Goal: Task Accomplishment & Management: Complete application form

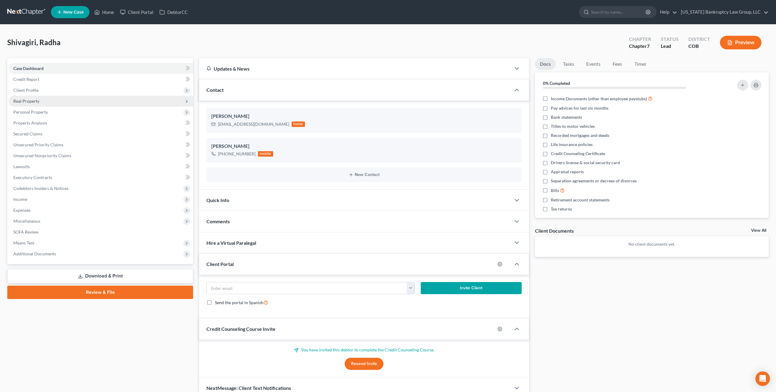
click at [35, 98] on span "Real Property" at bounding box center [100, 101] width 185 height 11
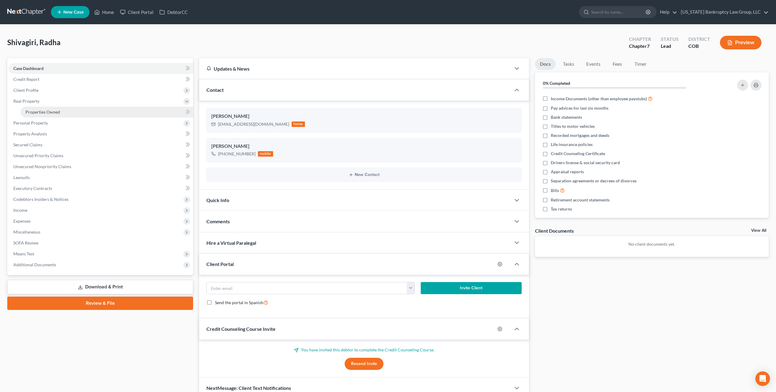
click at [37, 112] on span "Properties Owned" at bounding box center [42, 111] width 35 height 5
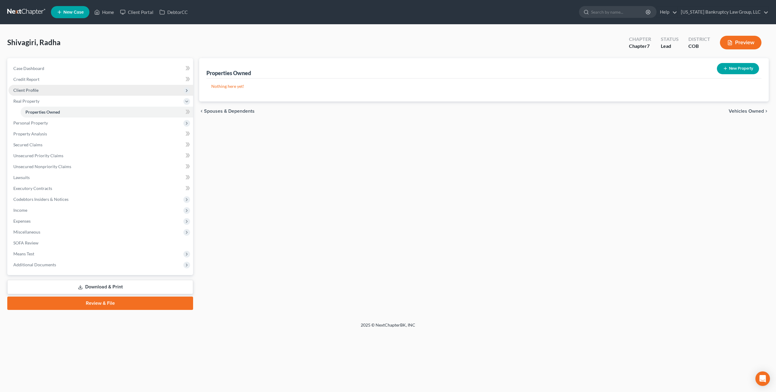
click at [35, 91] on span "Client Profile" at bounding box center [25, 90] width 25 height 5
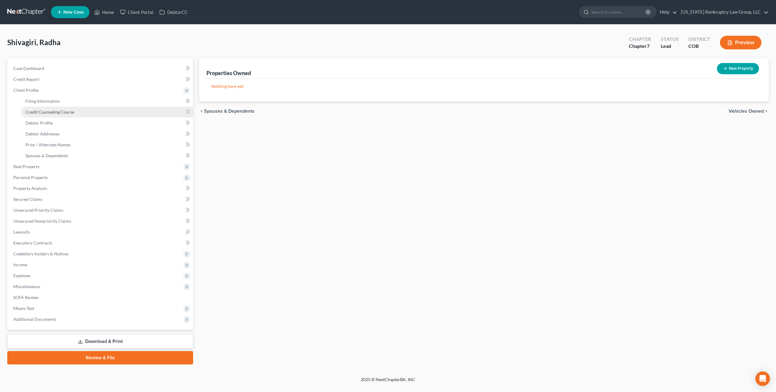
click at [52, 112] on span "Credit Counseling Course" at bounding box center [49, 111] width 49 height 5
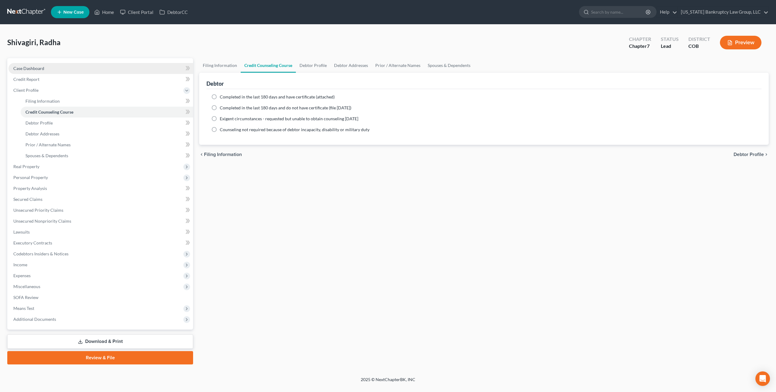
click at [47, 69] on link "Case Dashboard" at bounding box center [100, 68] width 185 height 11
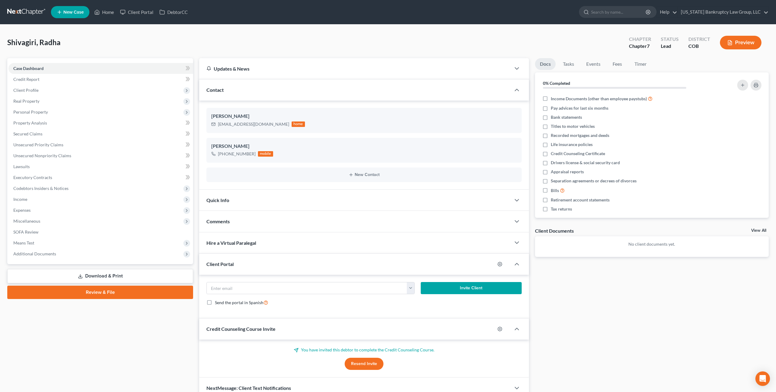
click at [364, 364] on button "Resend Invite" at bounding box center [364, 364] width 39 height 12
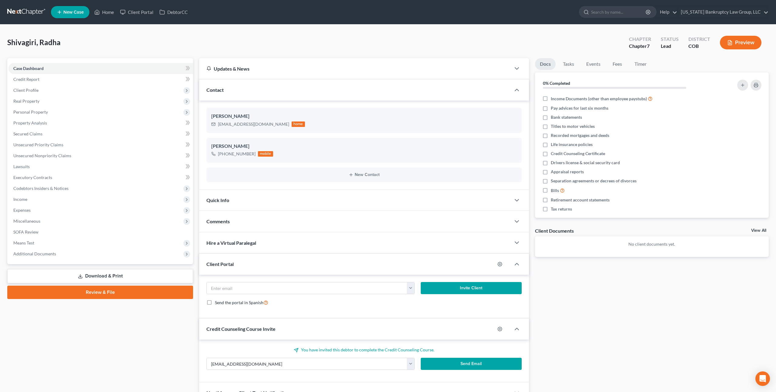
click at [433, 365] on button "Send Email" at bounding box center [471, 364] width 101 height 12
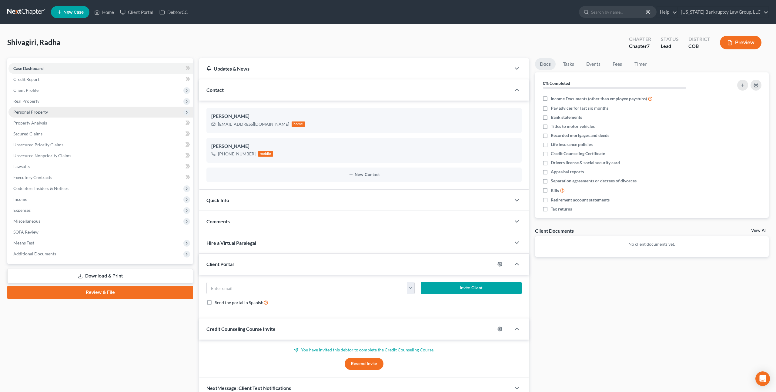
click at [38, 112] on span "Personal Property" at bounding box center [30, 111] width 35 height 5
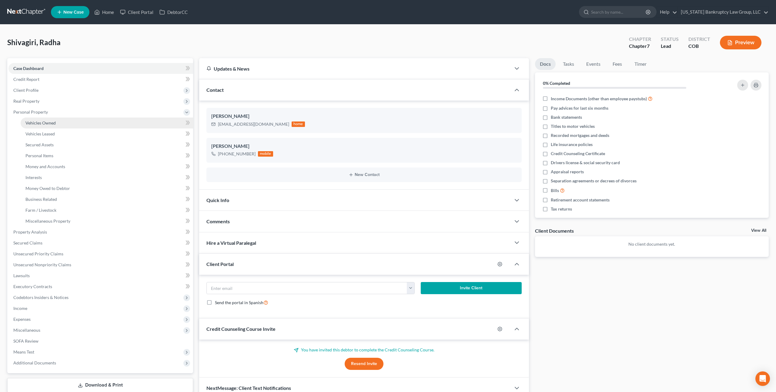
click at [42, 124] on span "Vehicles Owned" at bounding box center [40, 122] width 30 height 5
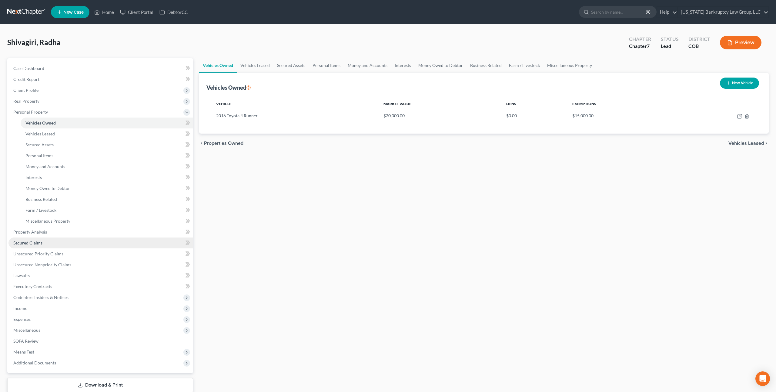
click at [44, 245] on link "Secured Claims" at bounding box center [100, 243] width 185 height 11
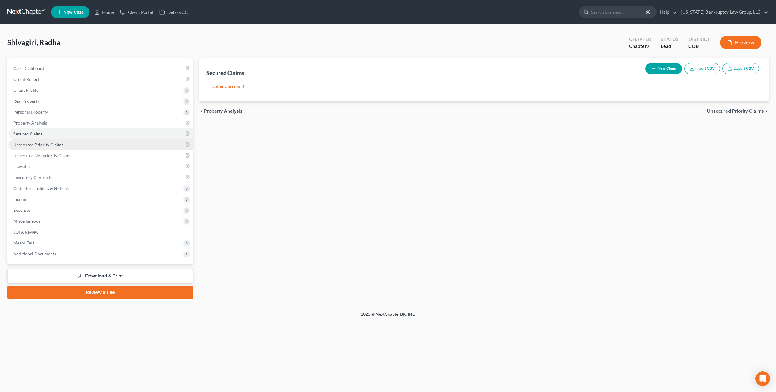
click at [51, 143] on span "Unsecured Priority Claims" at bounding box center [38, 144] width 50 height 5
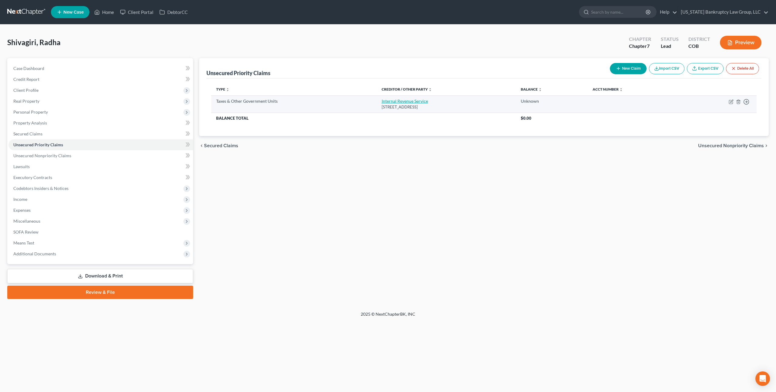
click at [392, 99] on link "Internal Revenue Service" at bounding box center [405, 101] width 46 height 5
select select "0"
select select "39"
select select "0"
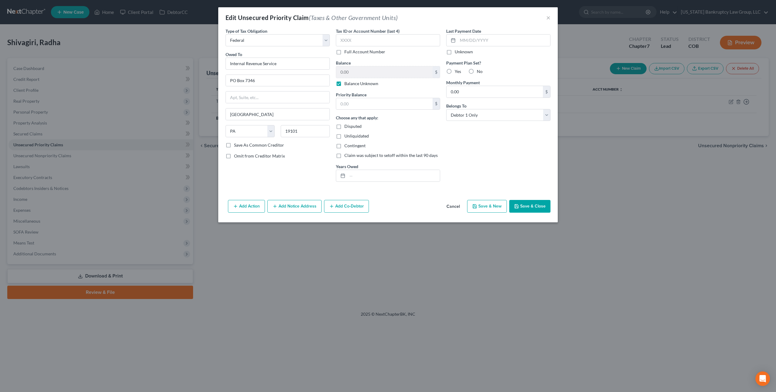
click at [453, 205] on button "Cancel" at bounding box center [453, 207] width 23 height 12
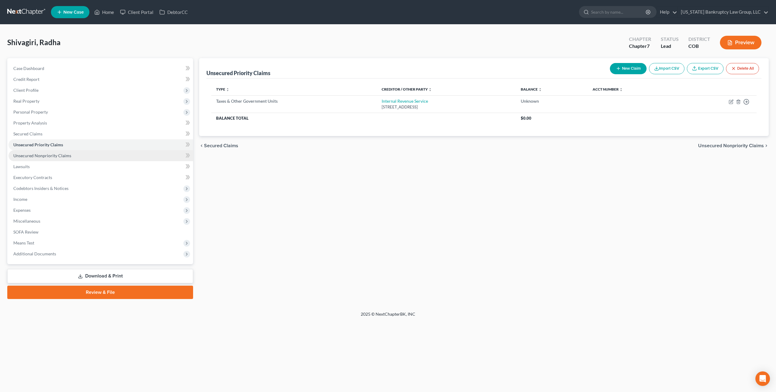
click at [31, 158] on link "Unsecured Nonpriority Claims" at bounding box center [100, 155] width 185 height 11
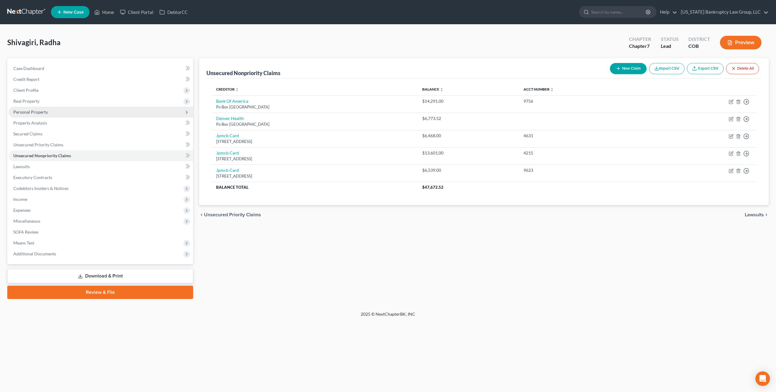
click at [35, 110] on span "Personal Property" at bounding box center [30, 111] width 35 height 5
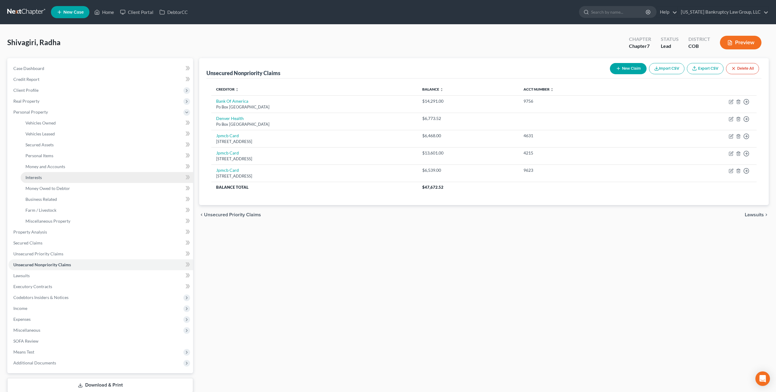
click at [46, 179] on link "Interests" at bounding box center [107, 177] width 172 height 11
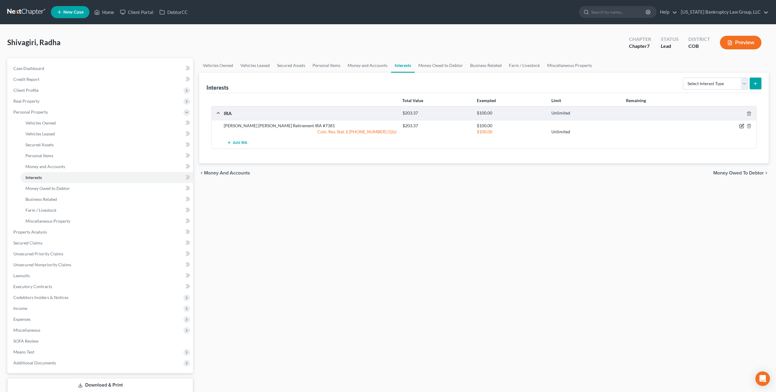
click at [743, 126] on icon "button" at bounding box center [741, 126] width 5 height 5
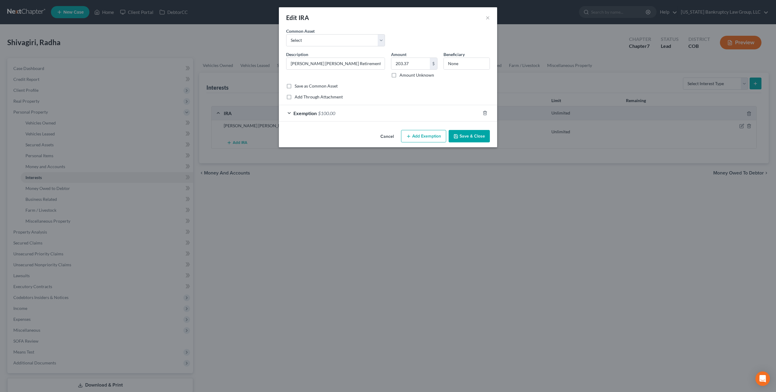
click at [411, 114] on div "Exemption $100.00" at bounding box center [379, 113] width 201 height 16
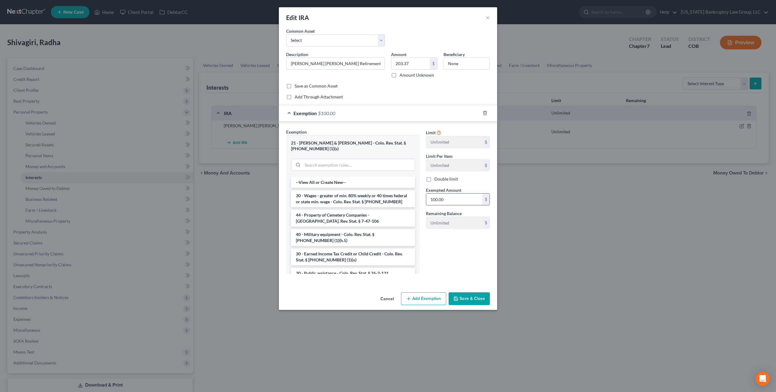
click at [430, 199] on input "100.00" at bounding box center [454, 200] width 56 height 12
type input "203.37"
click at [470, 293] on button "Save & Close" at bounding box center [469, 298] width 41 height 13
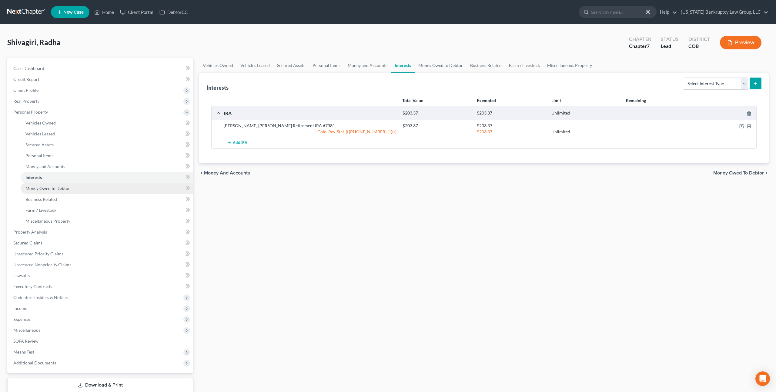
click at [68, 189] on span "Money Owed to Debtor" at bounding box center [47, 188] width 45 height 5
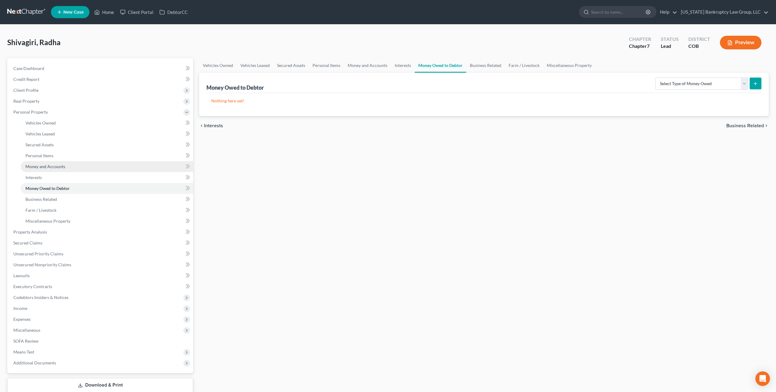
click at [52, 165] on span "Money and Accounts" at bounding box center [45, 166] width 40 height 5
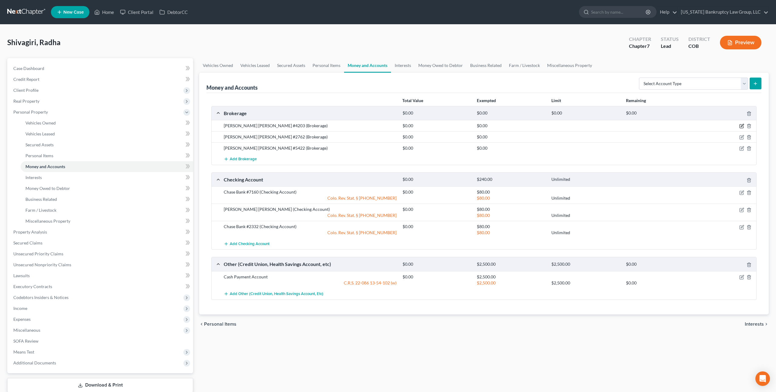
click at [742, 126] on icon "button" at bounding box center [742, 125] width 3 height 3
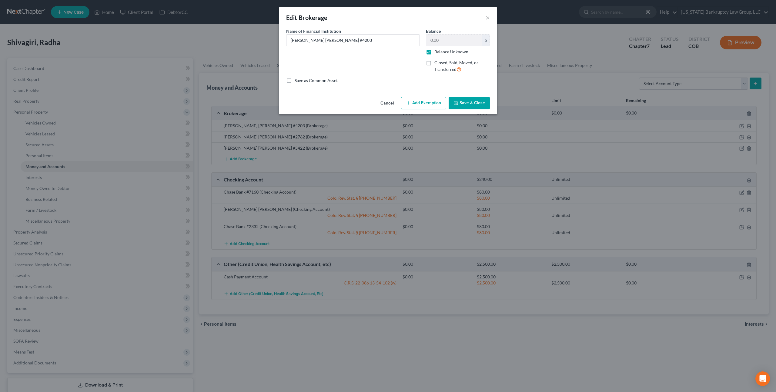
click at [434, 52] on label "Balance Unknown" at bounding box center [451, 52] width 34 height 6
click at [437, 52] on input "Balance Unknown" at bounding box center [439, 51] width 4 height 4
checkbox input "false"
click at [463, 104] on button "Save & Close" at bounding box center [469, 103] width 41 height 13
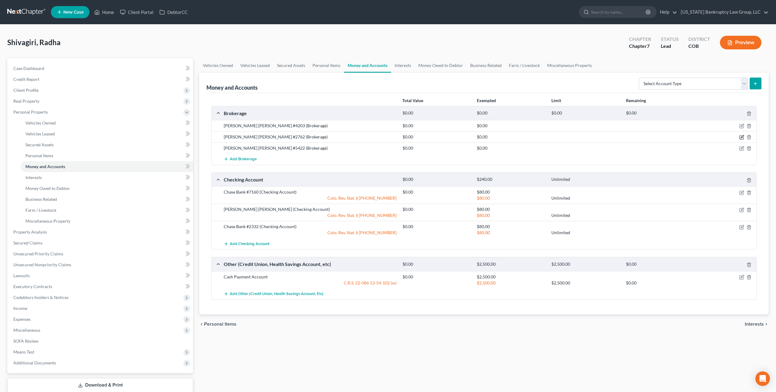
click at [740, 136] on icon "button" at bounding box center [741, 137] width 5 height 5
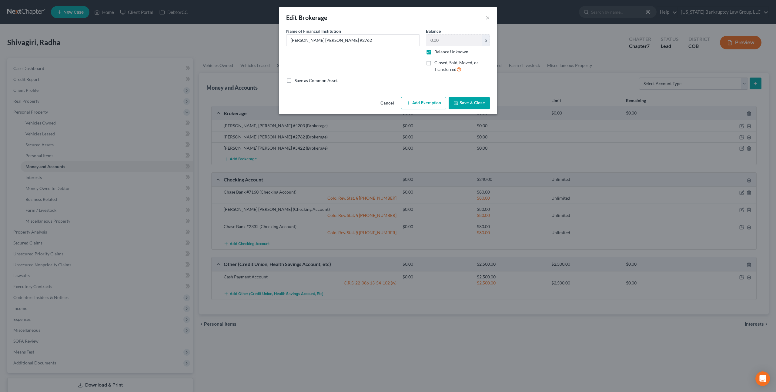
click at [434, 52] on label "Balance Unknown" at bounding box center [451, 52] width 34 height 6
click at [437, 52] on input "Balance Unknown" at bounding box center [439, 51] width 4 height 4
checkbox input "false"
click at [466, 107] on button "Save & Close" at bounding box center [469, 103] width 41 height 13
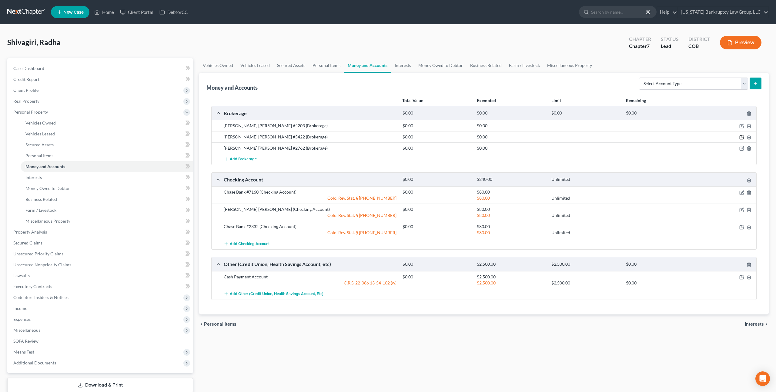
click at [741, 137] on icon "button" at bounding box center [742, 136] width 3 height 3
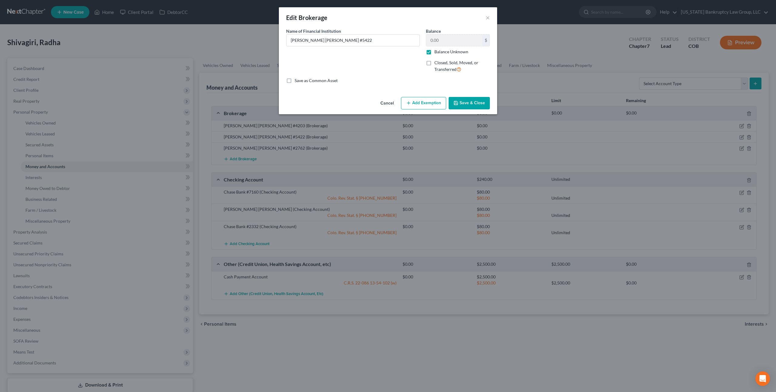
click at [434, 52] on label "Balance Unknown" at bounding box center [451, 52] width 34 height 6
click at [437, 52] on input "Balance Unknown" at bounding box center [439, 51] width 4 height 4
checkbox input "false"
click at [464, 99] on button "Save & Close" at bounding box center [469, 103] width 41 height 13
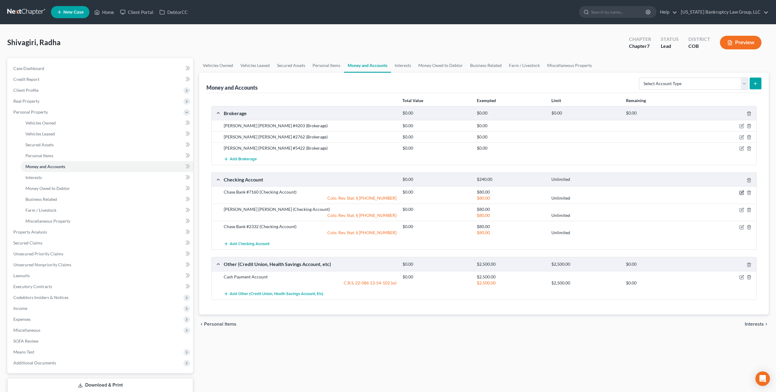
click at [742, 192] on icon "button" at bounding box center [742, 192] width 3 height 3
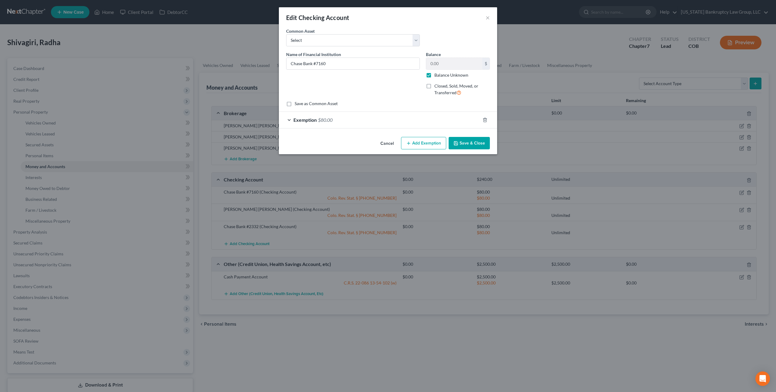
click at [434, 74] on label "Balance Unknown" at bounding box center [451, 75] width 34 height 6
click at [437, 74] on input "Balance Unknown" at bounding box center [439, 74] width 4 height 4
checkbox input "false"
click at [461, 140] on button "Save & Close" at bounding box center [469, 143] width 41 height 13
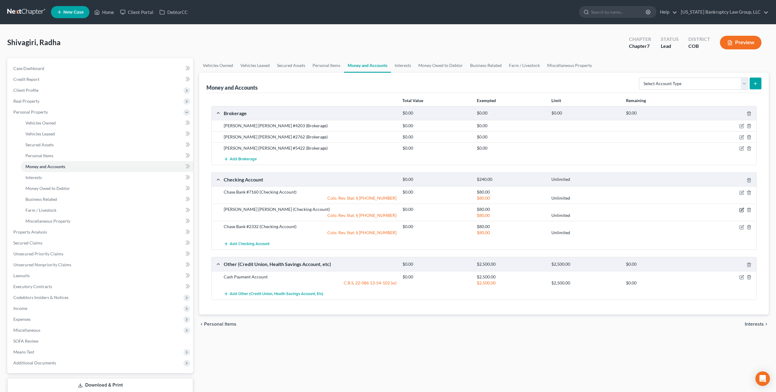
click at [740, 208] on icon "button" at bounding box center [741, 210] width 5 height 5
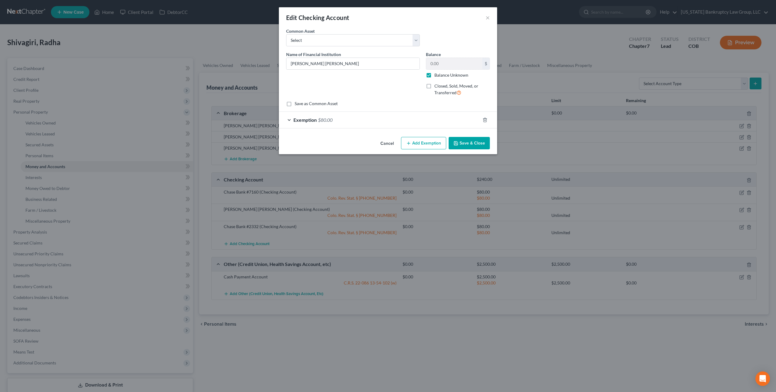
click at [434, 76] on label "Balance Unknown" at bounding box center [451, 75] width 34 height 6
click at [437, 76] on input "Balance Unknown" at bounding box center [439, 74] width 4 height 4
checkbox input "false"
click at [461, 144] on button "Save & Close" at bounding box center [469, 143] width 41 height 13
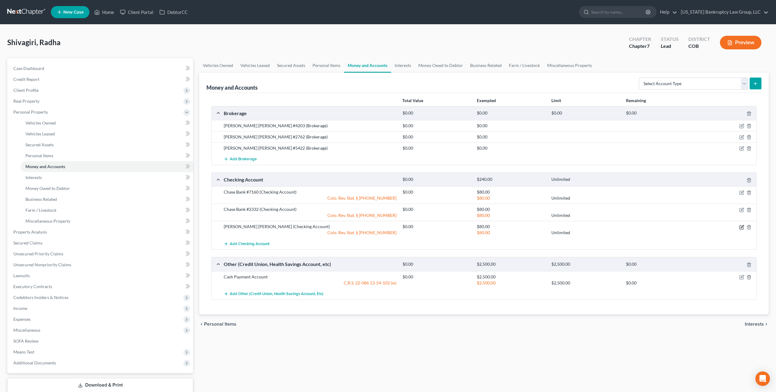
click at [740, 227] on icon "button" at bounding box center [741, 227] width 5 height 5
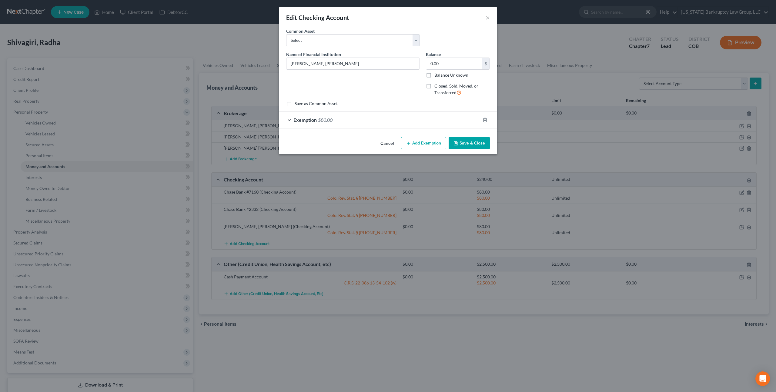
click at [470, 140] on button "Save & Close" at bounding box center [469, 143] width 41 height 13
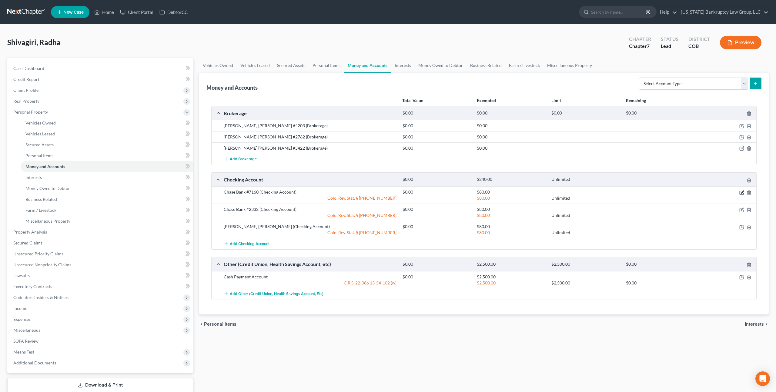
click at [740, 192] on icon "button" at bounding box center [741, 192] width 5 height 5
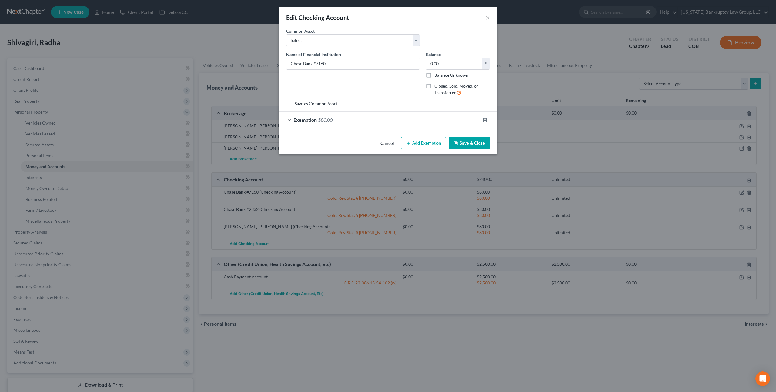
click at [459, 144] on button "Save & Close" at bounding box center [469, 143] width 41 height 13
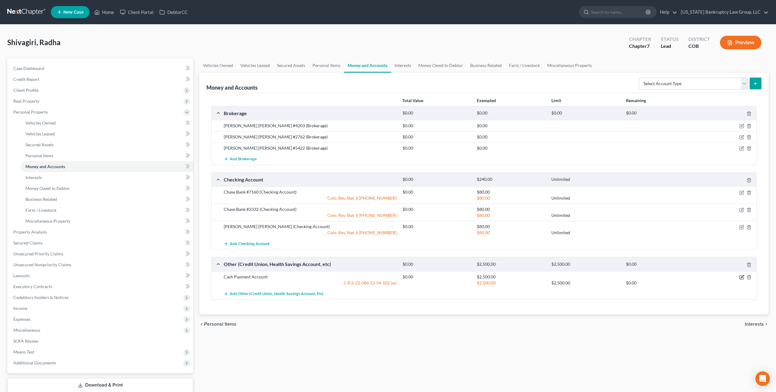
click at [743, 275] on icon "button" at bounding box center [741, 277] width 5 height 5
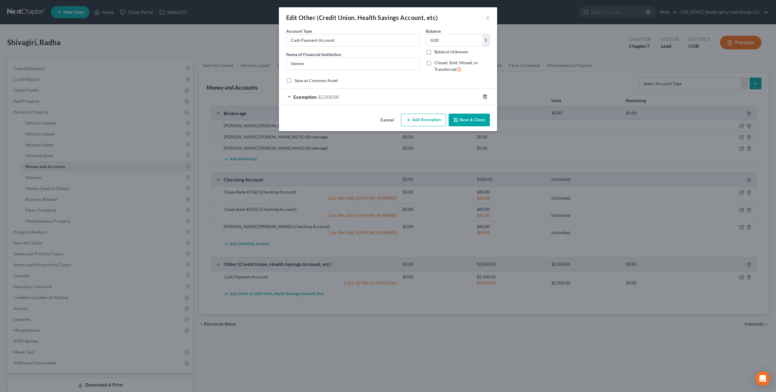
click at [483, 97] on icon "button" at bounding box center [484, 97] width 3 height 4
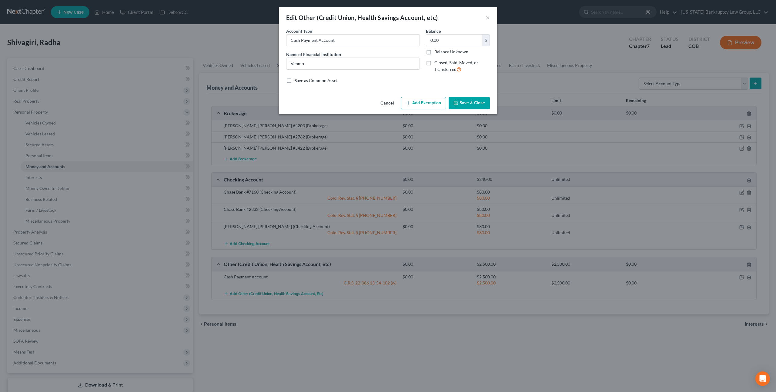
click at [476, 104] on button "Save & Close" at bounding box center [469, 103] width 41 height 13
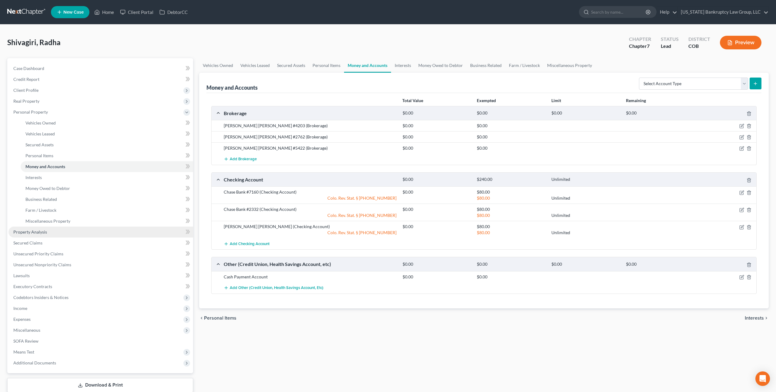
click at [45, 231] on span "Property Analysis" at bounding box center [30, 231] width 34 height 5
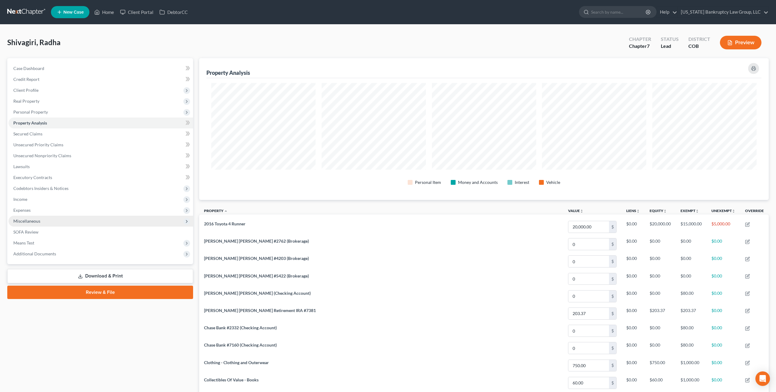
click at [34, 220] on span "Miscellaneous" at bounding box center [26, 221] width 27 height 5
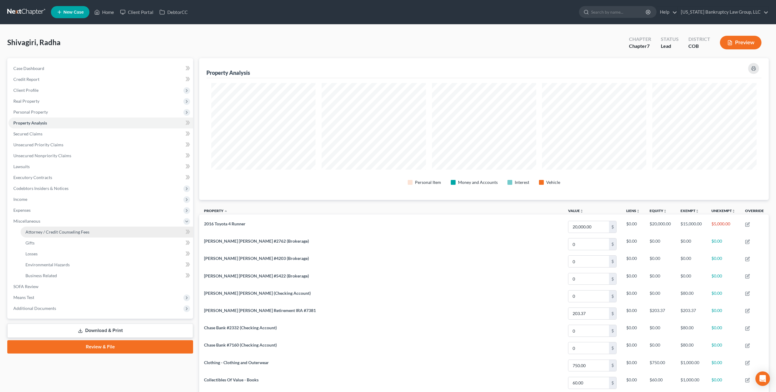
click at [47, 231] on span "Attorney / Credit Counseling Fees" at bounding box center [57, 231] width 64 height 5
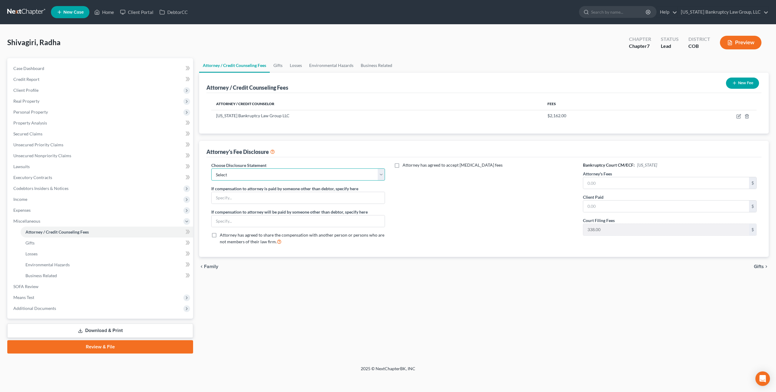
click at [337, 175] on select "Select Disclosure" at bounding box center [298, 175] width 174 height 12
select select "0"
click at [211, 169] on select "Select Disclosure" at bounding box center [298, 175] width 174 height 12
click at [595, 182] on input "text" at bounding box center [666, 183] width 166 height 12
type input "2,162.00"
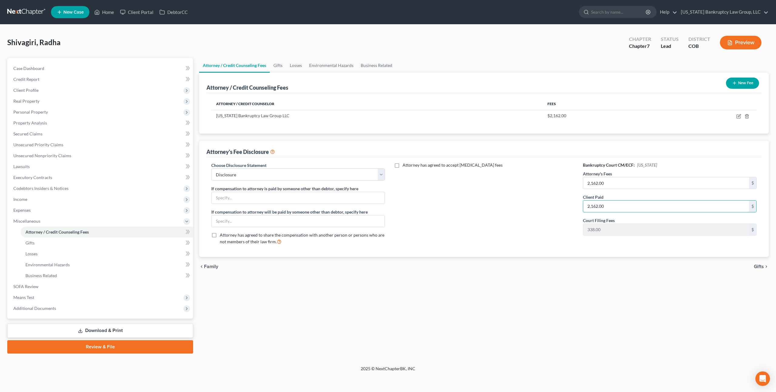
type input "2,162.00"
click at [130, 331] on link "Download & Print" at bounding box center [100, 331] width 186 height 14
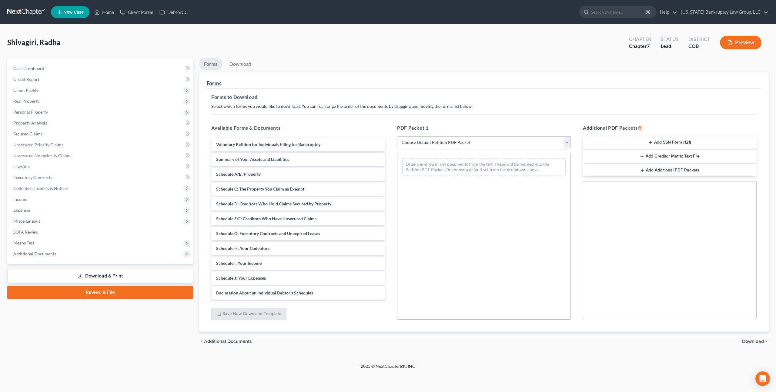
click at [450, 142] on select "Choose Default Petition PDF Packet Complete Bankruptcy Petition (all forms and …" at bounding box center [484, 142] width 174 height 12
select select "0"
click at [397, 136] on select "Choose Default Petition PDF Packet Complete Bankruptcy Petition (all forms and …" at bounding box center [484, 142] width 174 height 12
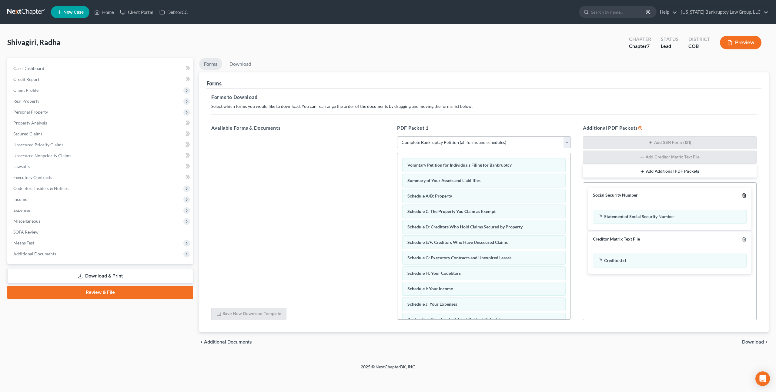
click at [745, 193] on icon "button" at bounding box center [744, 195] width 5 height 5
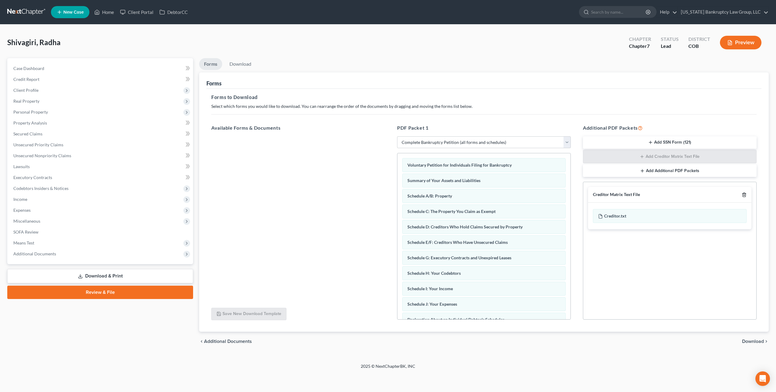
click at [745, 194] on polyline "button" at bounding box center [744, 194] width 4 height 0
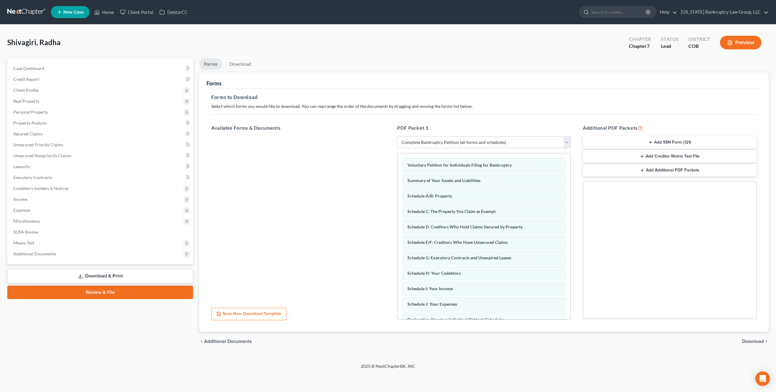
click at [747, 343] on span "Download" at bounding box center [753, 341] width 22 height 5
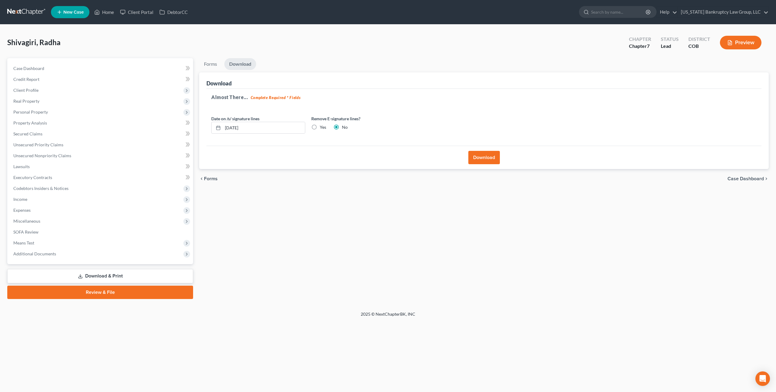
click at [478, 159] on button "Download" at bounding box center [484, 157] width 32 height 13
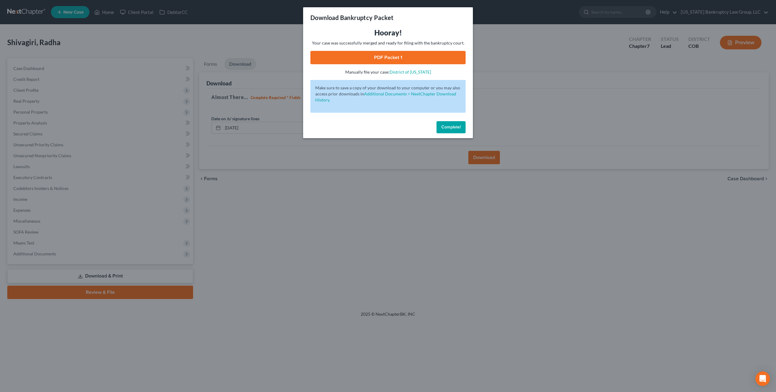
click at [368, 56] on link "PDF Packet 1" at bounding box center [387, 57] width 155 height 13
click at [445, 129] on span "Complete!" at bounding box center [450, 127] width 19 height 5
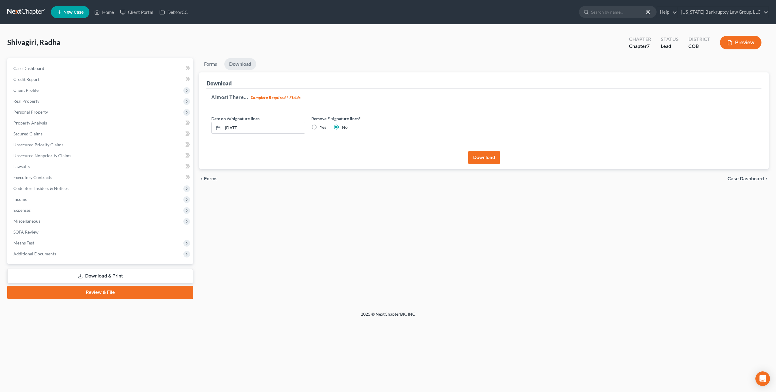
click at [28, 10] on link at bounding box center [26, 12] width 39 height 11
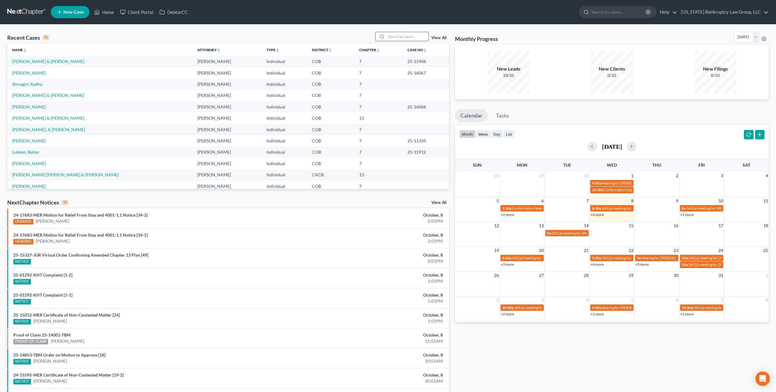
click at [395, 37] on input "search" at bounding box center [407, 36] width 42 height 9
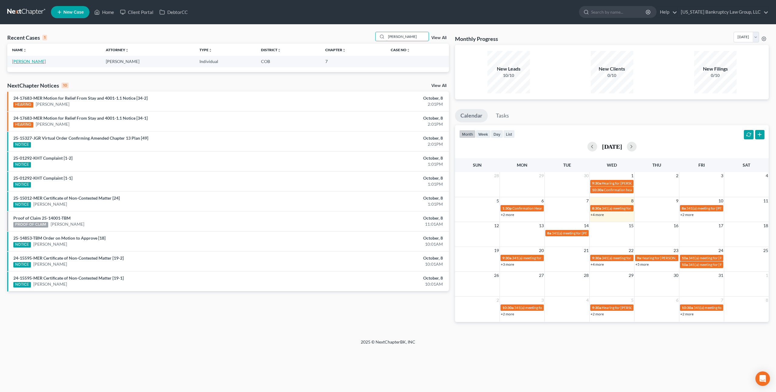
type input "tran"
click at [16, 61] on link "[PERSON_NAME]" at bounding box center [29, 61] width 34 height 5
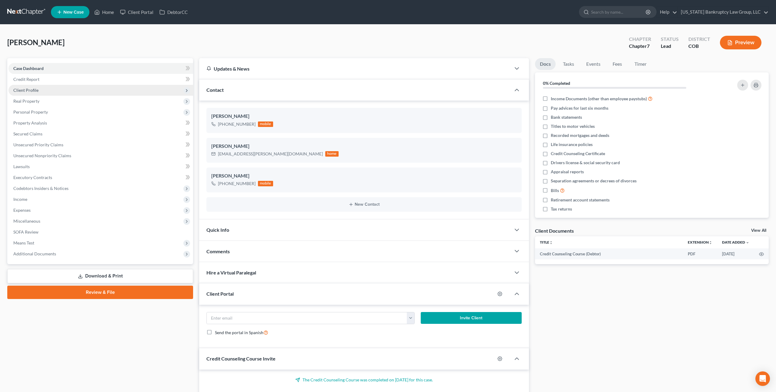
click at [43, 93] on span "Client Profile" at bounding box center [100, 90] width 185 height 11
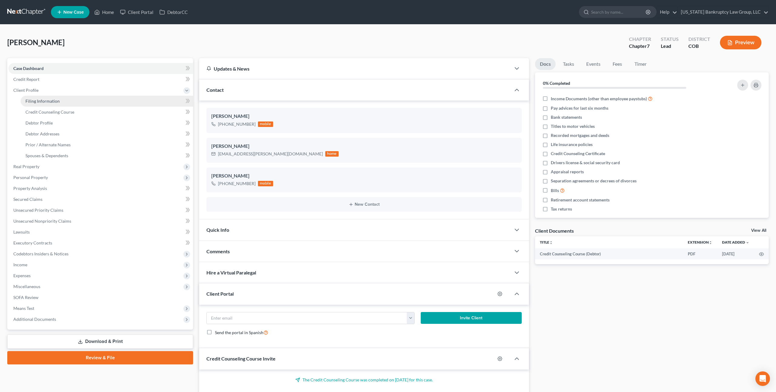
click at [51, 102] on span "Filing Information" at bounding box center [42, 101] width 34 height 5
select select "1"
select select "0"
select select "5"
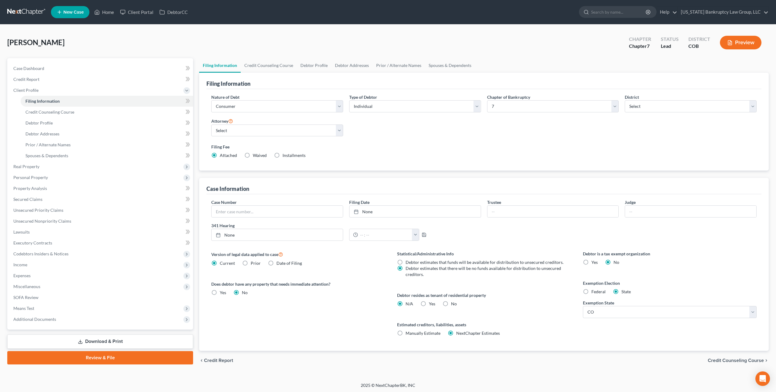
click at [429, 303] on label "Yes Yes" at bounding box center [432, 304] width 6 height 6
click at [431, 303] on input "Yes Yes" at bounding box center [433, 303] width 4 height 4
radio input "true"
radio input "false"
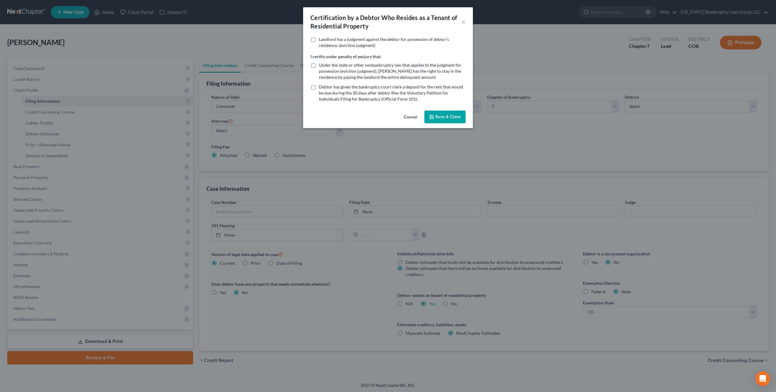
click at [449, 115] on button "Save & Close" at bounding box center [444, 117] width 41 height 13
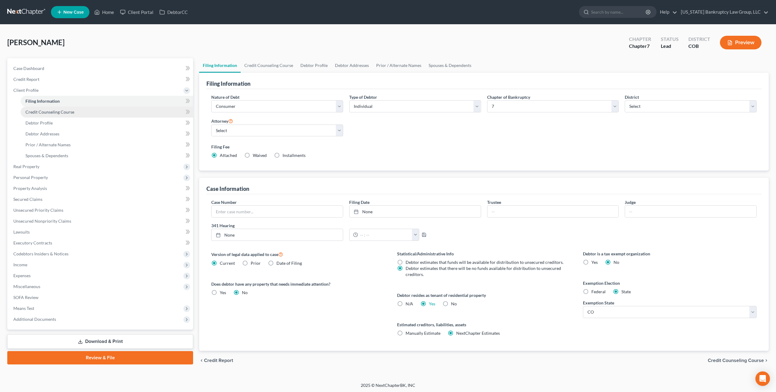
click at [75, 112] on link "Credit Counseling Course" at bounding box center [107, 112] width 172 height 11
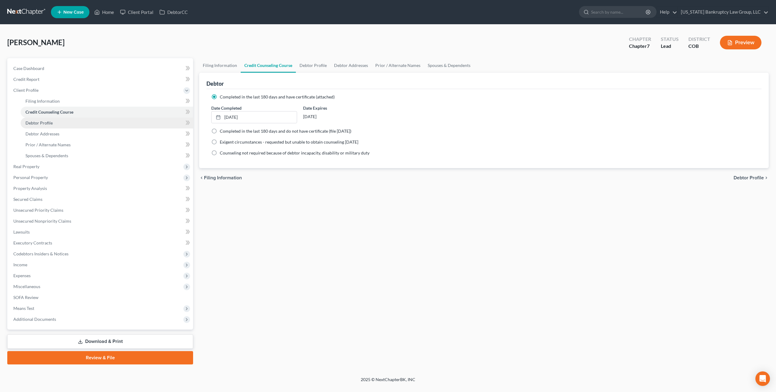
click at [52, 124] on link "Debtor Profile" at bounding box center [107, 123] width 172 height 11
select select "0"
select select "1"
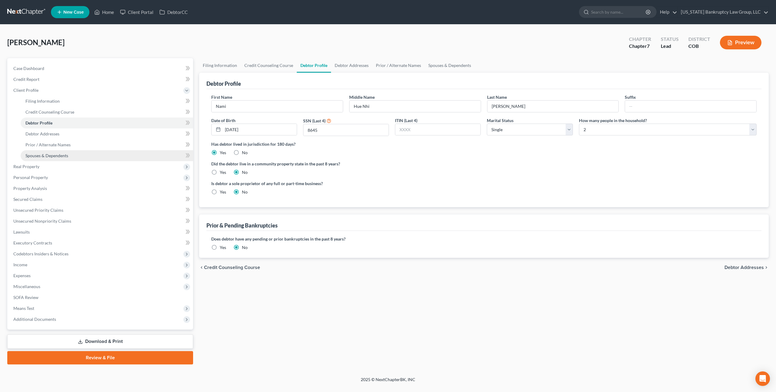
click at [54, 161] on link "Spouses & Dependents" at bounding box center [107, 155] width 172 height 11
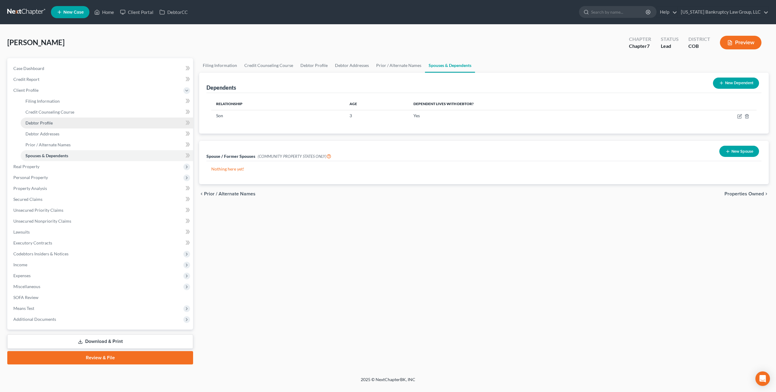
click at [48, 123] on span "Debtor Profile" at bounding box center [38, 122] width 27 height 5
select select "0"
select select "1"
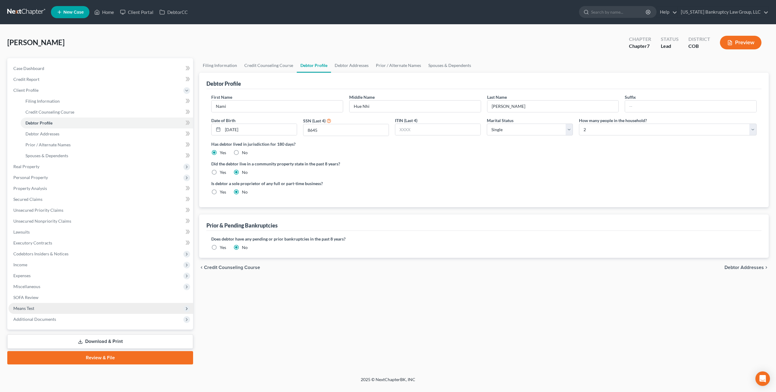
click at [31, 304] on span "Means Test" at bounding box center [100, 308] width 185 height 11
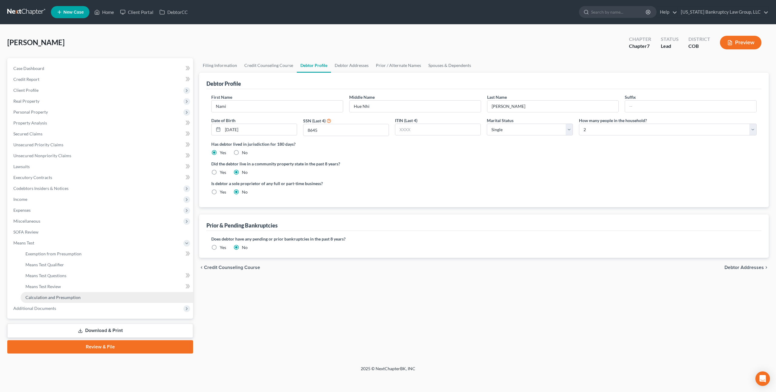
click at [46, 296] on span "Calculation and Presumption" at bounding box center [52, 297] width 55 height 5
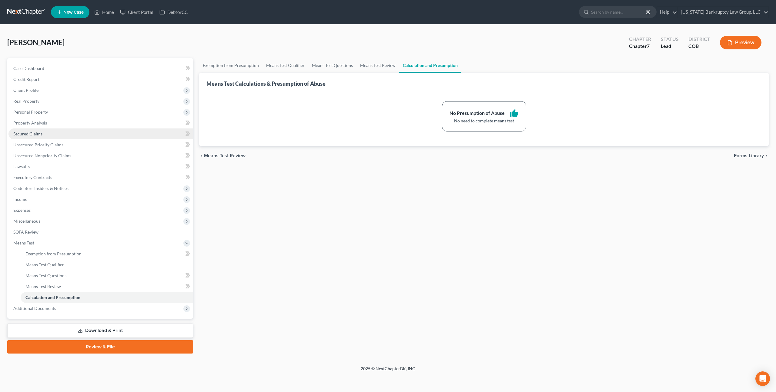
click at [34, 135] on span "Secured Claims" at bounding box center [27, 133] width 29 height 5
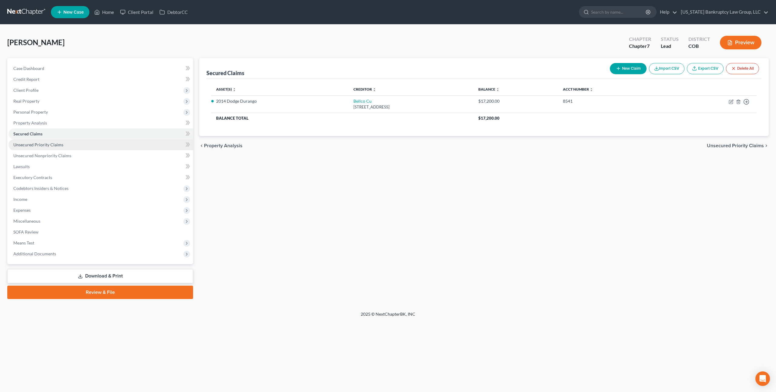
click at [33, 144] on span "Unsecured Priority Claims" at bounding box center [38, 144] width 50 height 5
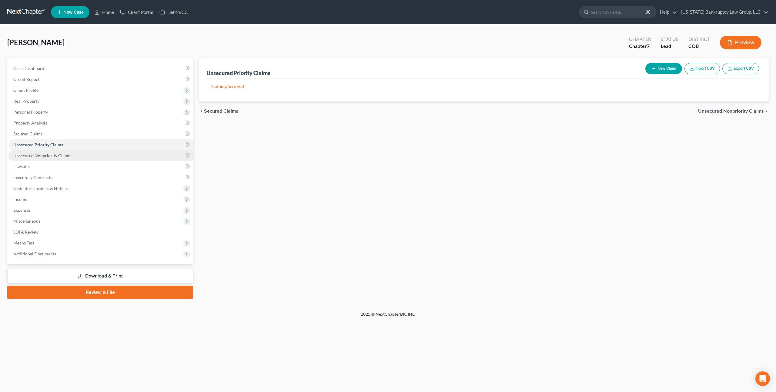
click at [35, 157] on span "Unsecured Nonpriority Claims" at bounding box center [42, 155] width 58 height 5
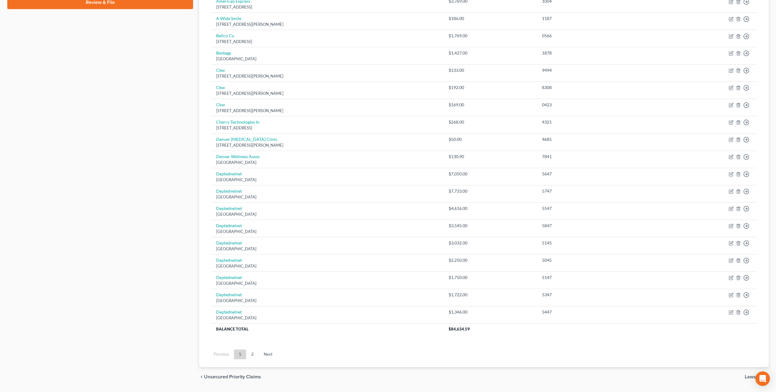
scroll to position [307, 0]
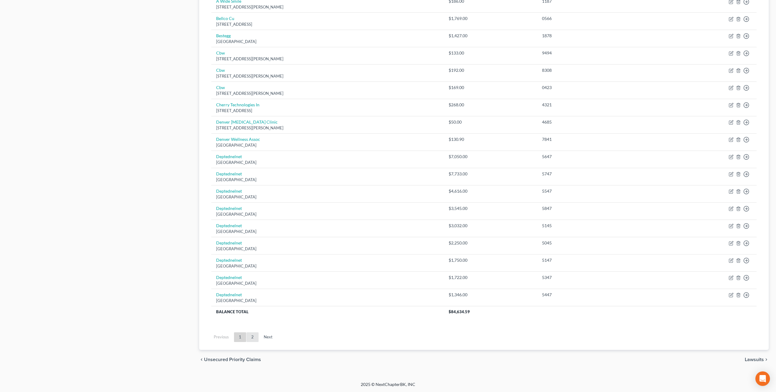
click at [252, 339] on link "2" at bounding box center [252, 338] width 12 height 10
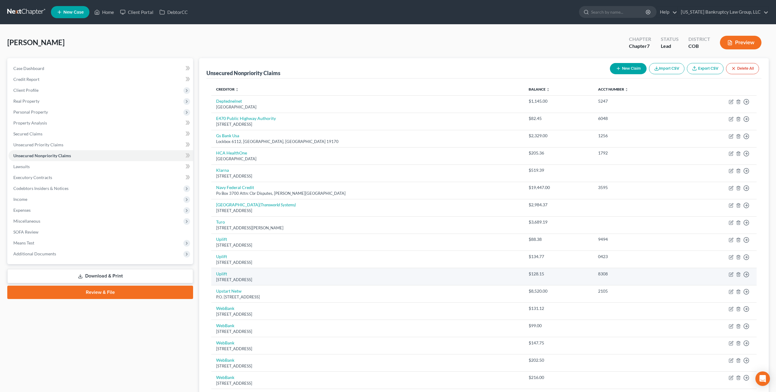
scroll to position [83, 0]
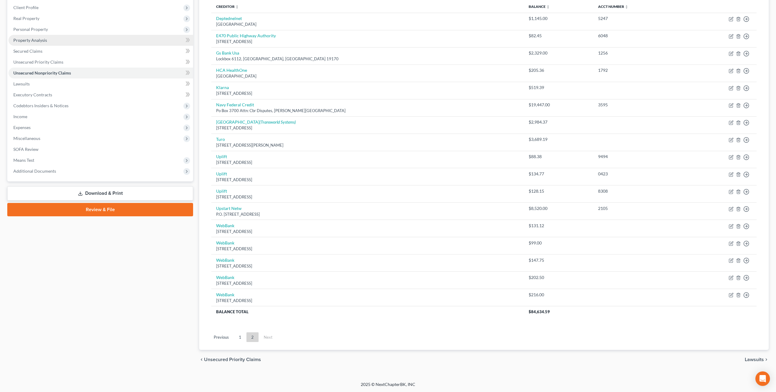
click at [35, 39] on span "Property Analysis" at bounding box center [30, 40] width 34 height 5
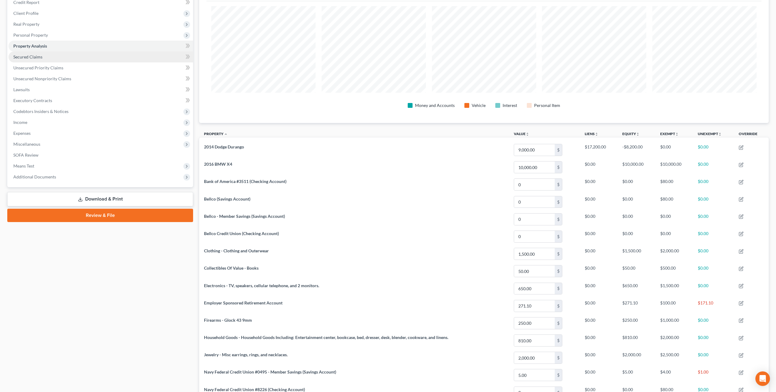
scroll to position [70, 0]
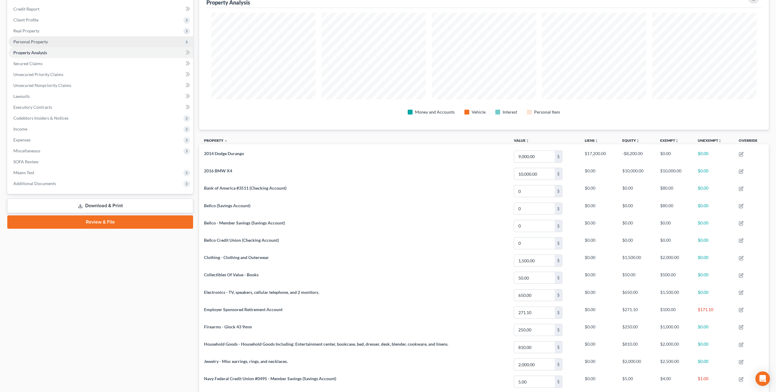
click at [42, 42] on span "Personal Property" at bounding box center [30, 41] width 35 height 5
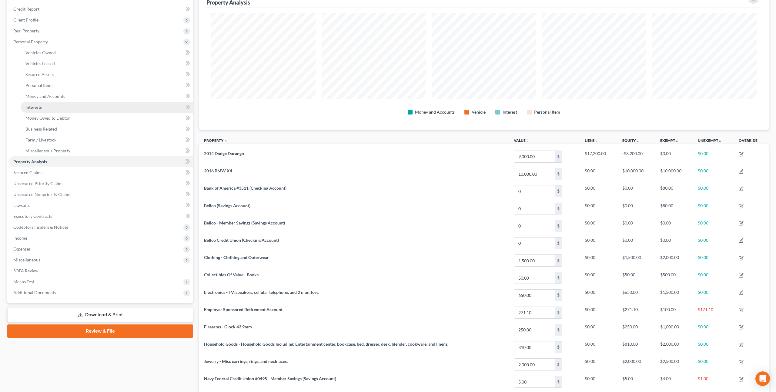
click at [38, 109] on span "Interests" at bounding box center [33, 107] width 16 height 5
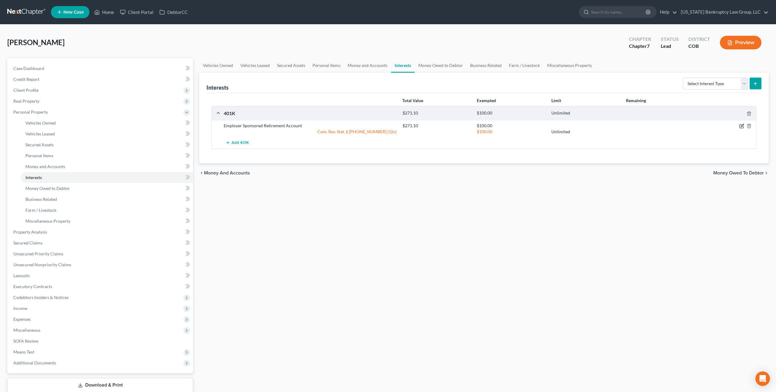
click at [742, 125] on icon "button" at bounding box center [741, 126] width 5 height 5
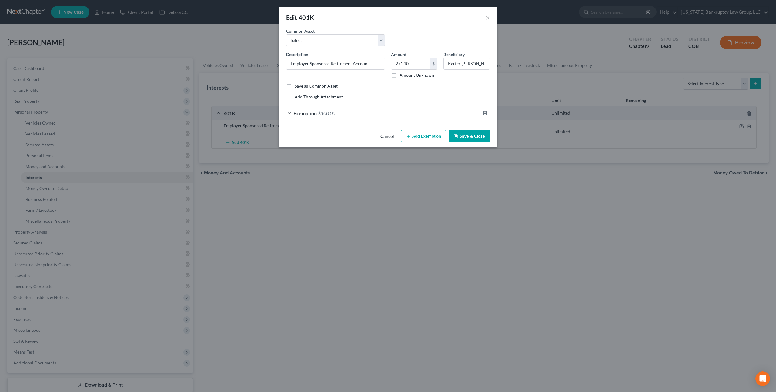
click at [448, 115] on div "Exemption $100.00" at bounding box center [379, 113] width 201 height 16
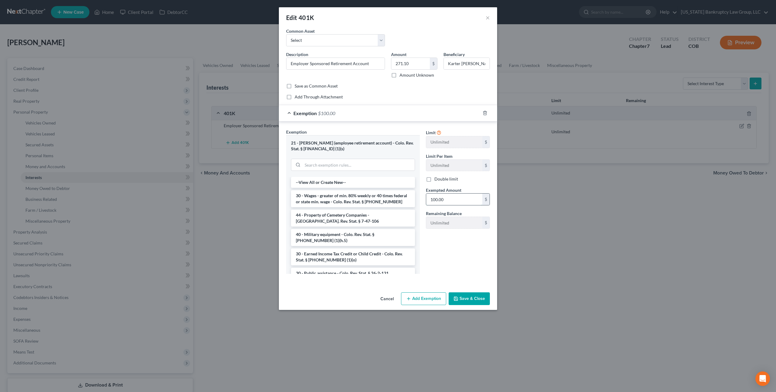
click at [439, 200] on input "100.00" at bounding box center [454, 200] width 56 height 12
type input "271.10"
click at [472, 294] on button "Save & Close" at bounding box center [469, 298] width 41 height 13
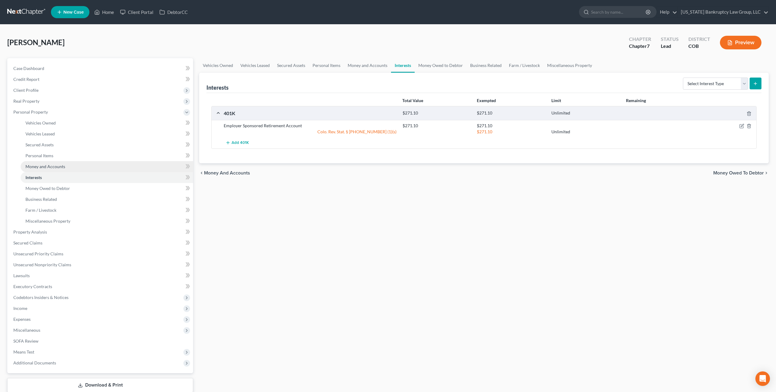
click at [60, 169] on span "Money and Accounts" at bounding box center [45, 166] width 40 height 5
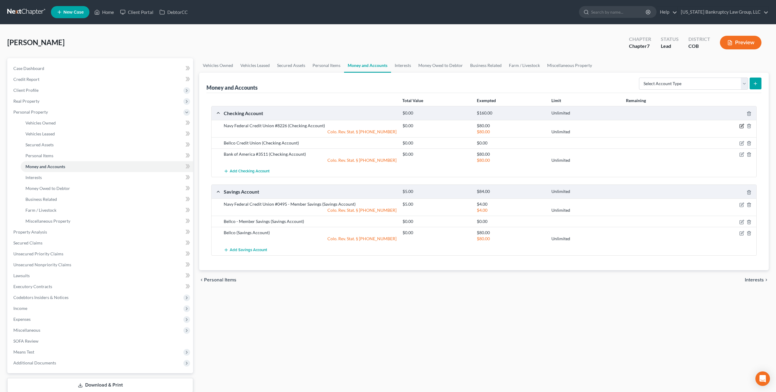
click at [741, 127] on icon "button" at bounding box center [741, 126] width 5 height 5
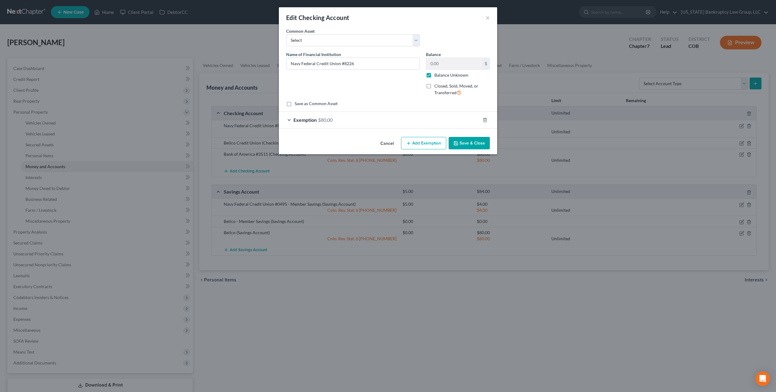
click at [434, 75] on label "Balance Unknown" at bounding box center [451, 75] width 34 height 6
click at [437, 75] on input "Balance Unknown" at bounding box center [439, 74] width 4 height 4
checkbox input "false"
click at [468, 142] on button "Save & Close" at bounding box center [469, 143] width 41 height 13
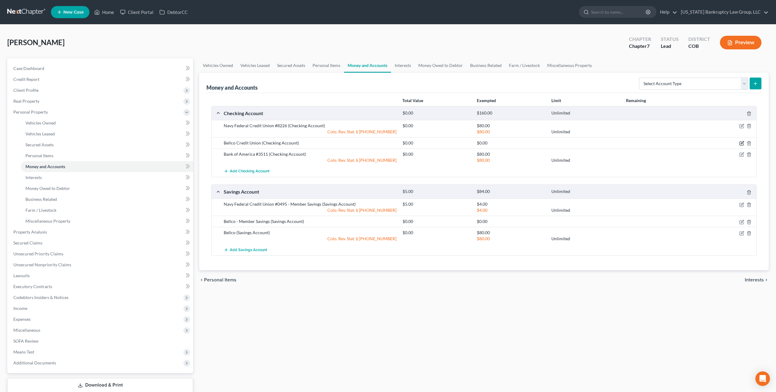
click at [741, 142] on icon "button" at bounding box center [741, 143] width 5 height 5
select select "5"
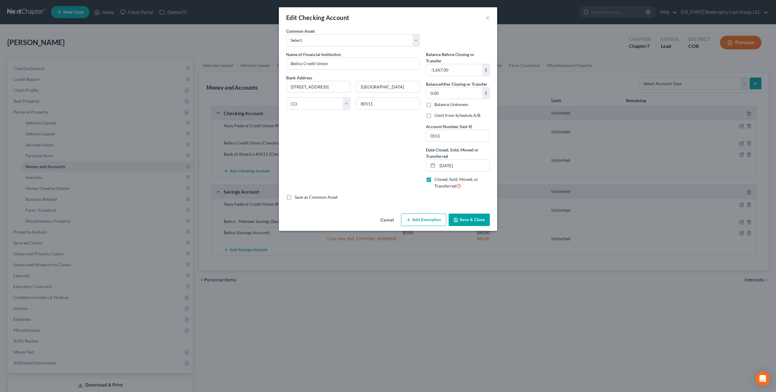
click at [434, 118] on label "Omit from Schedule A/B" at bounding box center [457, 115] width 46 height 6
click at [437, 116] on input "Omit from Schedule A/B" at bounding box center [439, 114] width 4 height 4
checkbox input "true"
click at [463, 218] on button "Save & Close" at bounding box center [469, 220] width 41 height 13
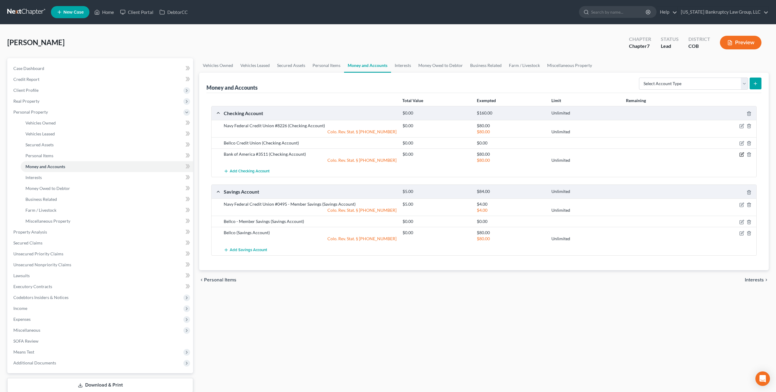
click at [741, 154] on icon "button" at bounding box center [742, 154] width 3 height 3
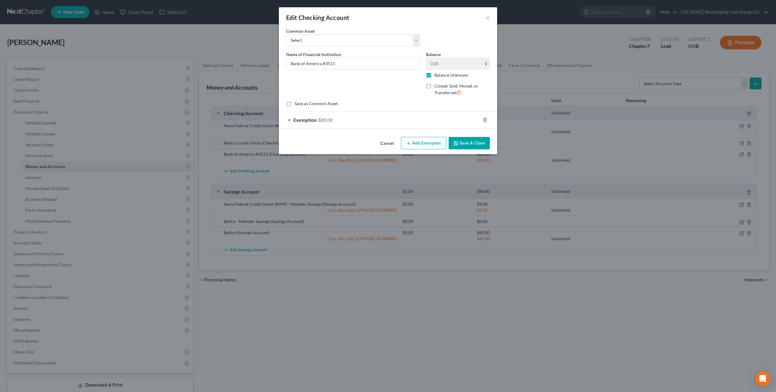
click at [434, 75] on label "Balance Unknown" at bounding box center [451, 75] width 34 height 6
click at [437, 75] on input "Balance Unknown" at bounding box center [439, 74] width 4 height 4
checkbox input "false"
click at [460, 143] on button "Save & Close" at bounding box center [469, 143] width 41 height 13
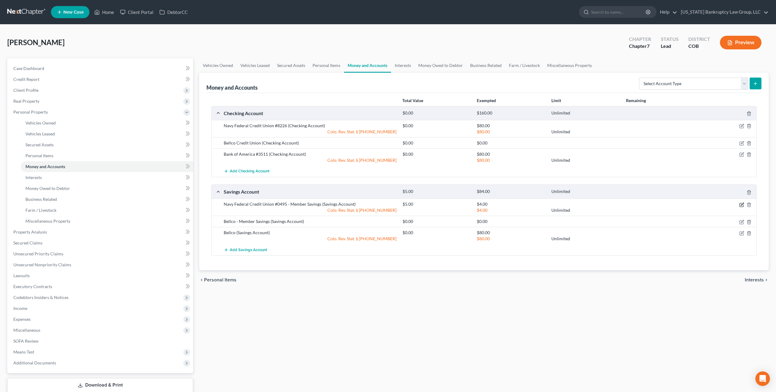
click at [743, 205] on icon "button" at bounding box center [741, 204] width 5 height 5
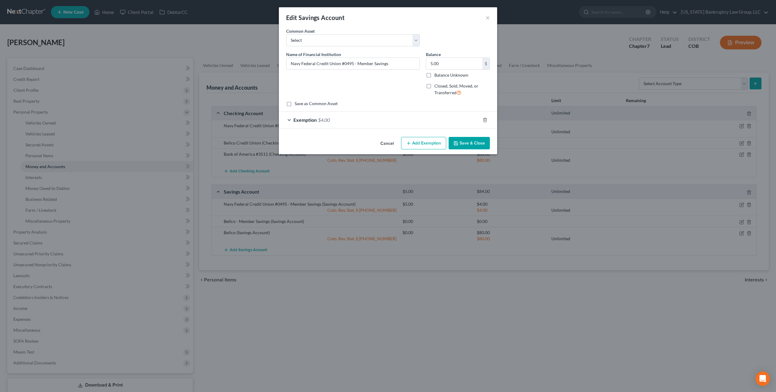
click at [462, 143] on button "Save & Close" at bounding box center [469, 143] width 41 height 13
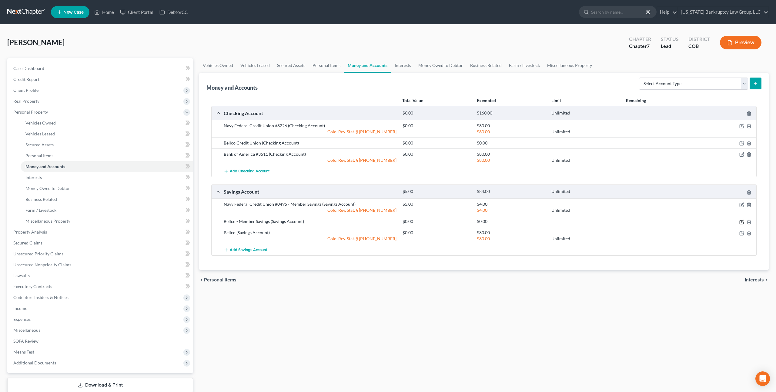
click at [741, 221] on icon "button" at bounding box center [741, 222] width 5 height 5
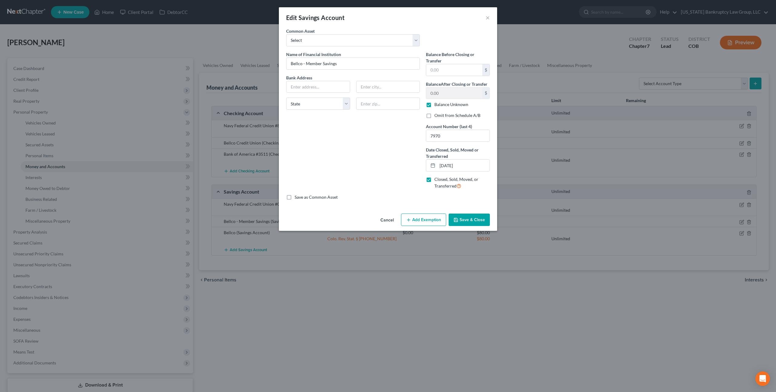
click at [434, 116] on label "Omit from Schedule A/B" at bounding box center [457, 115] width 46 height 6
click at [437, 116] on input "Omit from Schedule A/B" at bounding box center [439, 114] width 4 height 4
checkbox input "true"
click at [463, 215] on button "Save & Close" at bounding box center [469, 220] width 41 height 13
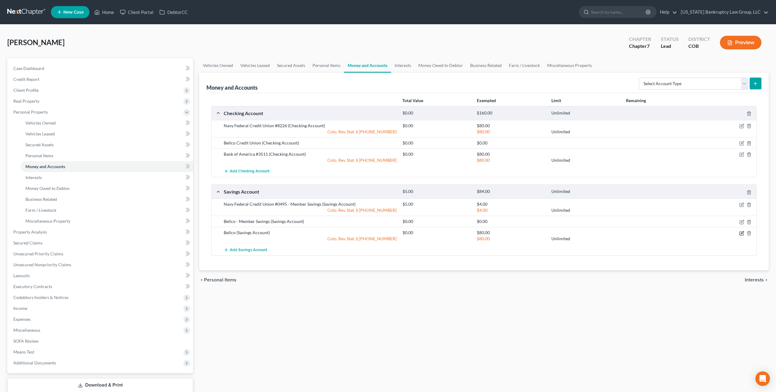
click at [742, 233] on icon "button" at bounding box center [742, 232] width 3 height 3
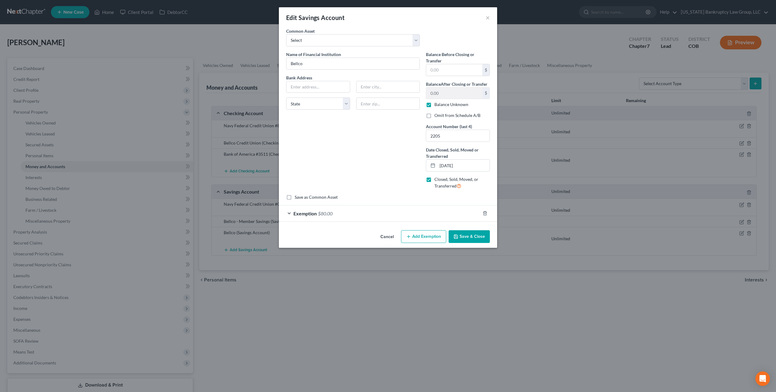
click at [434, 115] on label "Omit from Schedule A/B" at bounding box center [457, 115] width 46 height 6
click at [437, 115] on input "Omit from Schedule A/B" at bounding box center [439, 114] width 4 height 4
checkbox input "true"
click at [465, 236] on button "Save & Close" at bounding box center [469, 236] width 41 height 13
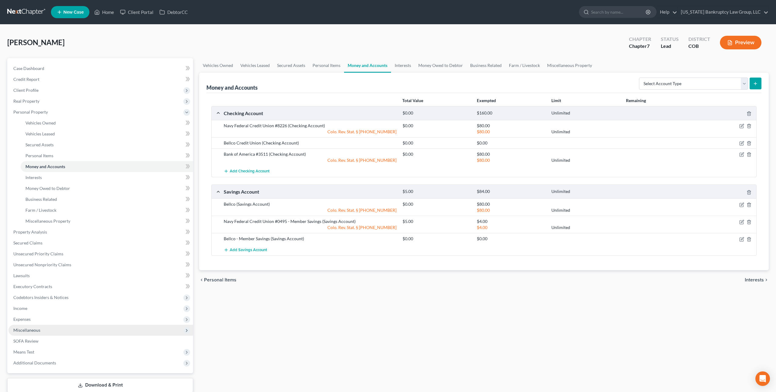
click at [31, 329] on span "Miscellaneous" at bounding box center [26, 330] width 27 height 5
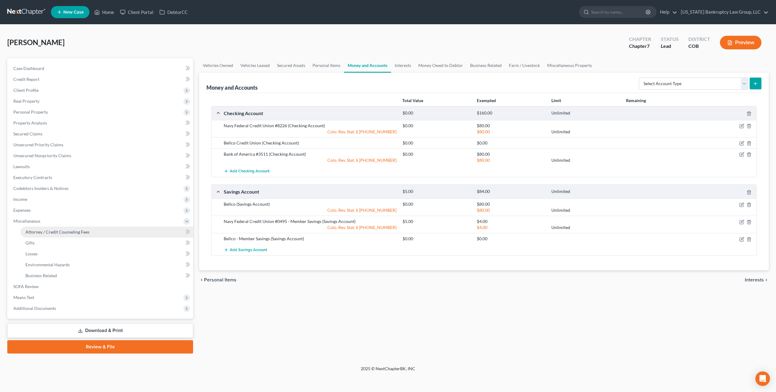
click at [71, 230] on span "Attorney / Credit Counseling Fees" at bounding box center [57, 231] width 64 height 5
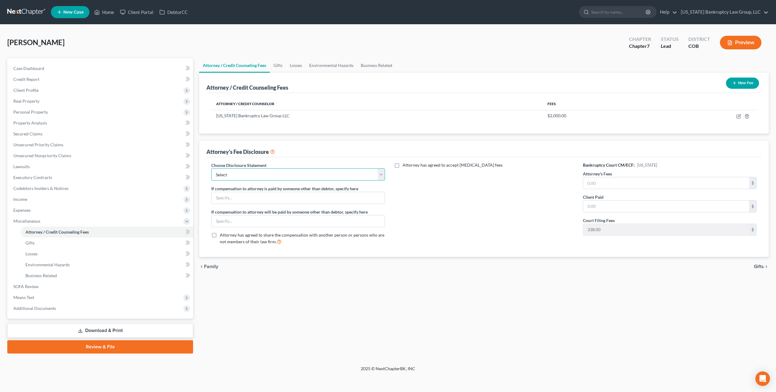
click at [306, 169] on select "Select Disclosure" at bounding box center [298, 175] width 174 height 12
select select "0"
click at [211, 169] on select "Select Disclosure" at bounding box center [298, 175] width 174 height 12
click at [602, 181] on input "text" at bounding box center [666, 183] width 166 height 12
type input "2,000.00"
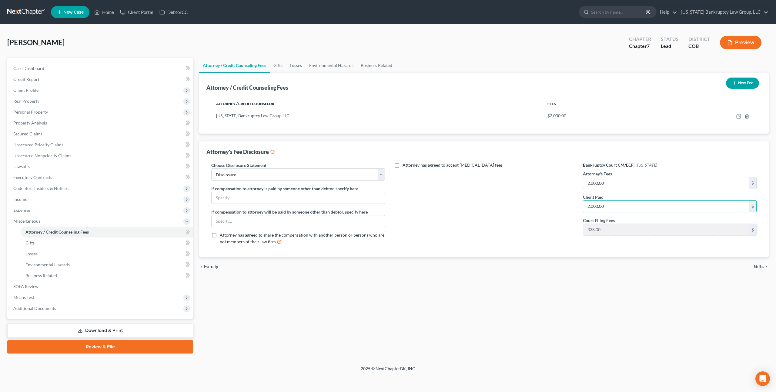
type input "2,000.00"
click at [161, 325] on link "Download & Print" at bounding box center [100, 331] width 186 height 14
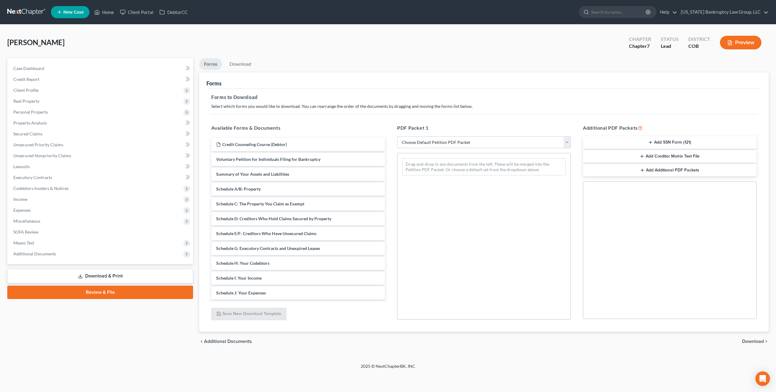
click at [426, 142] on select "Choose Default Petition PDF Packet Complete Bankruptcy Petition (all forms and …" at bounding box center [484, 142] width 174 height 12
select select "0"
click at [397, 136] on select "Choose Default Petition PDF Packet Complete Bankruptcy Petition (all forms and …" at bounding box center [484, 142] width 174 height 12
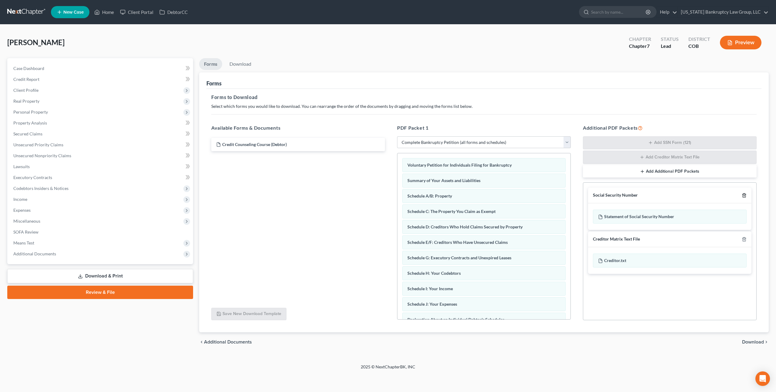
click at [746, 195] on icon "button" at bounding box center [744, 195] width 5 height 5
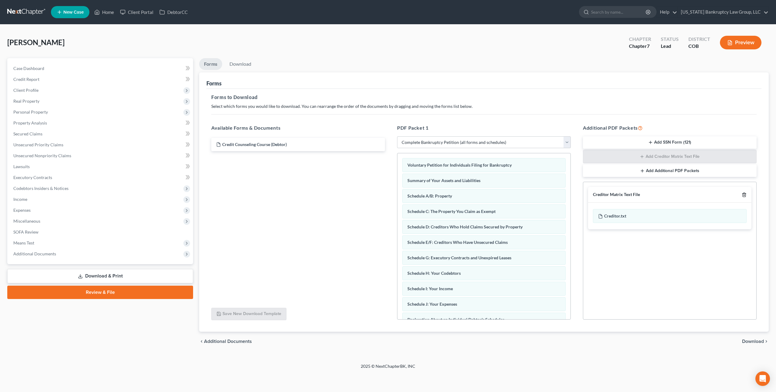
click at [746, 194] on icon "button" at bounding box center [744, 194] width 5 height 5
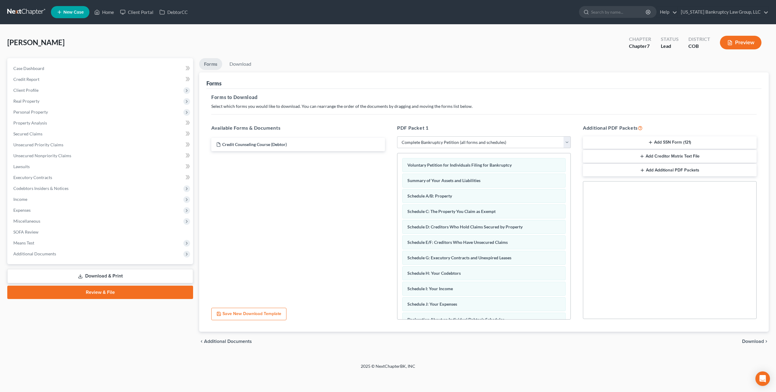
click at [756, 343] on span "Download" at bounding box center [753, 341] width 22 height 5
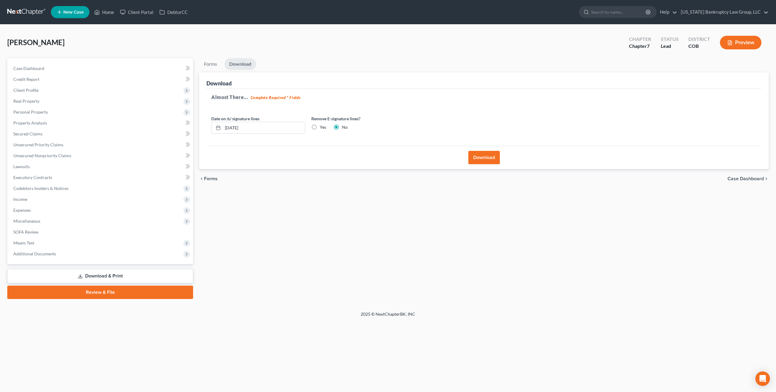
click at [486, 155] on button "Download" at bounding box center [484, 157] width 32 height 13
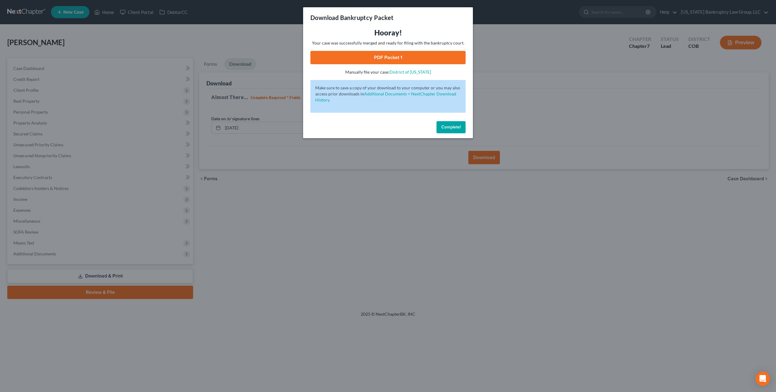
click at [356, 58] on link "PDF Packet 1" at bounding box center [387, 57] width 155 height 13
click at [450, 125] on span "Complete!" at bounding box center [450, 127] width 19 height 5
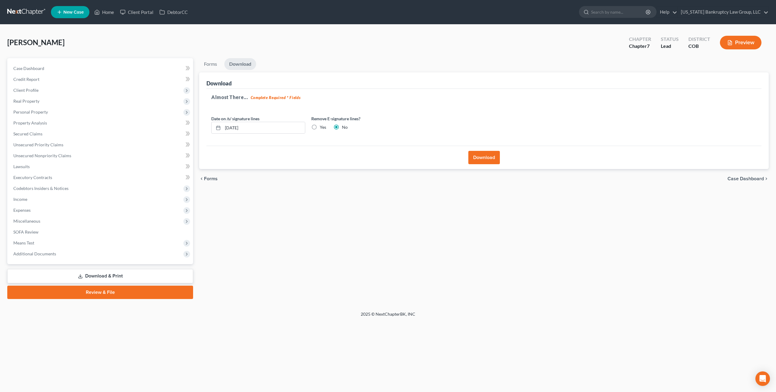
click at [21, 8] on link at bounding box center [26, 12] width 39 height 11
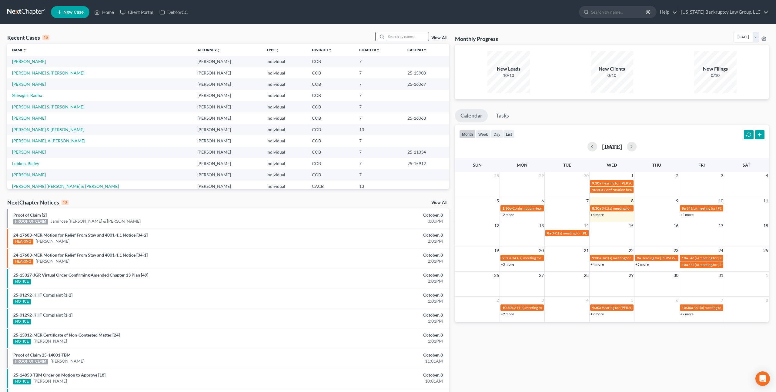
click at [400, 39] on input "search" at bounding box center [407, 36] width 42 height 9
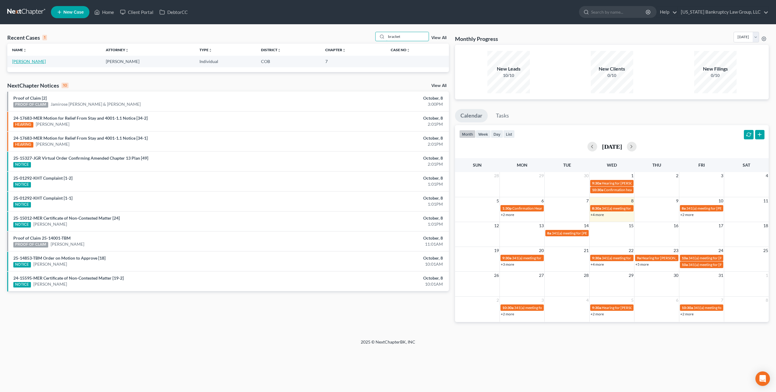
type input "bracket"
click at [33, 61] on link "[PERSON_NAME]" at bounding box center [29, 61] width 34 height 5
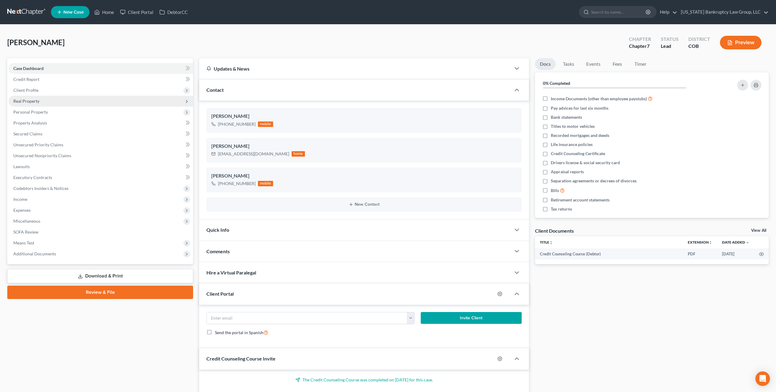
click at [35, 103] on span "Real Property" at bounding box center [26, 101] width 26 height 5
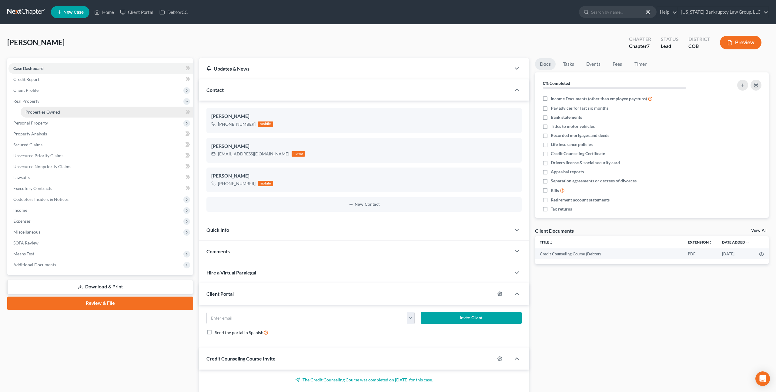
click at [41, 111] on span "Properties Owned" at bounding box center [42, 111] width 35 height 5
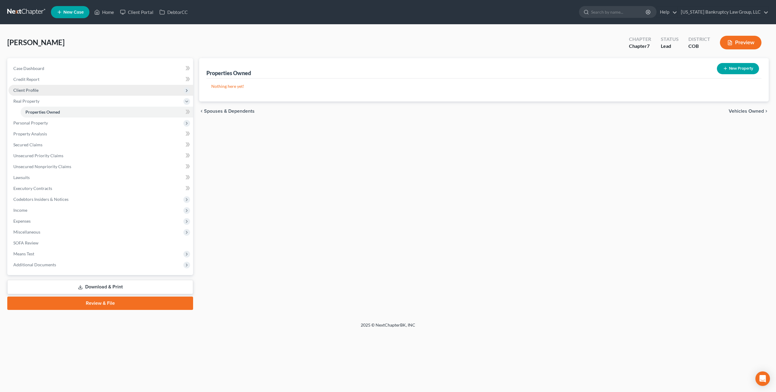
click at [31, 90] on span "Client Profile" at bounding box center [25, 90] width 25 height 5
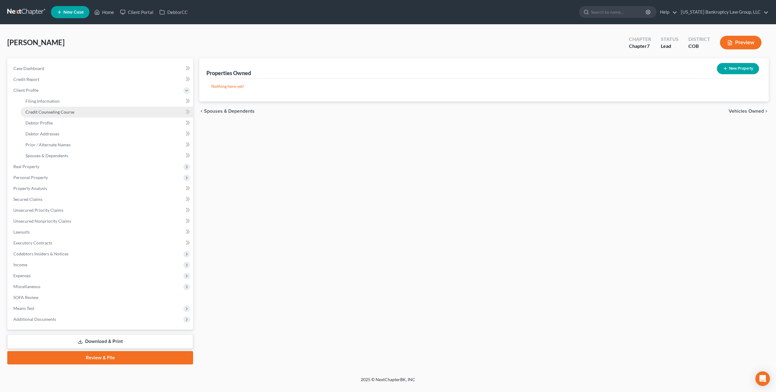
click at [62, 111] on span "Credit Counseling Course" at bounding box center [49, 111] width 49 height 5
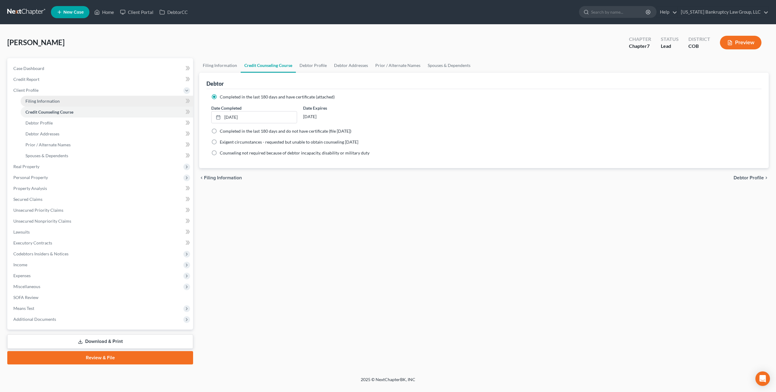
click at [55, 99] on span "Filing Information" at bounding box center [42, 101] width 34 height 5
select select "1"
select select "0"
select select "5"
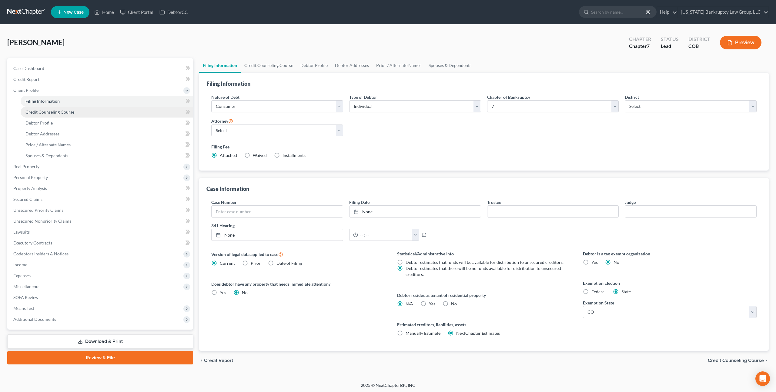
click at [60, 113] on span "Credit Counseling Course" at bounding box center [49, 111] width 49 height 5
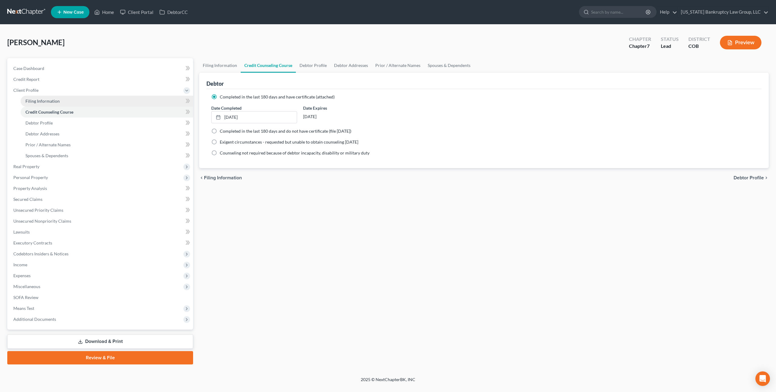
click at [55, 102] on span "Filing Information" at bounding box center [42, 101] width 34 height 5
select select "1"
select select "0"
select select "11"
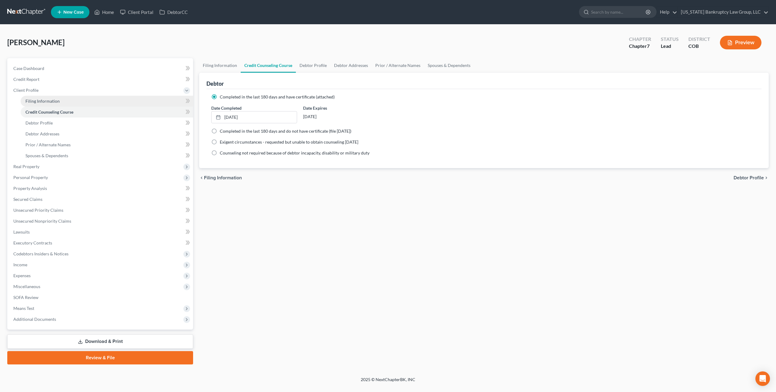
select select "0"
select select "5"
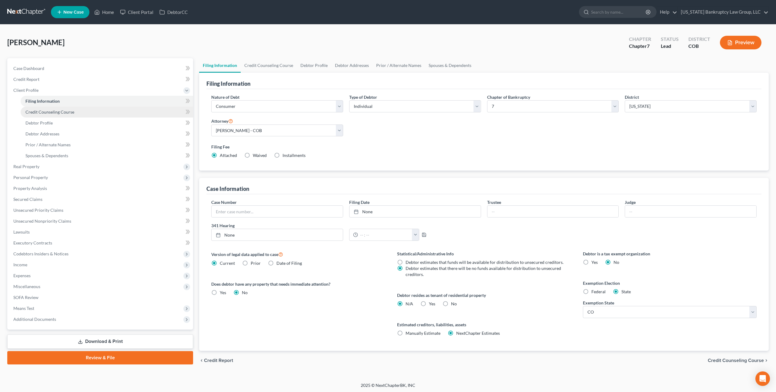
click at [56, 115] on link "Credit Counseling Course" at bounding box center [107, 112] width 172 height 11
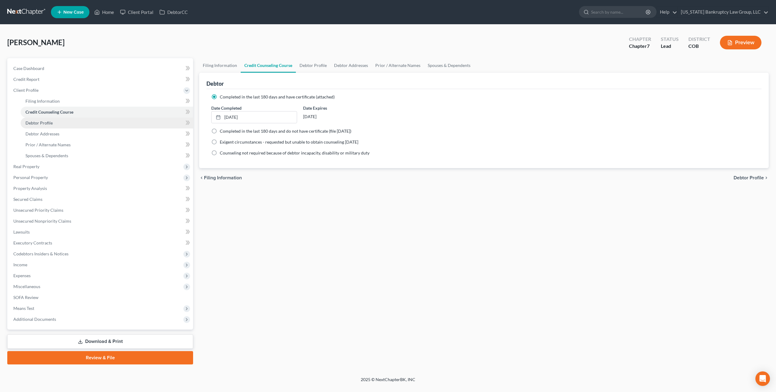
click at [45, 125] on link "Debtor Profile" at bounding box center [107, 123] width 172 height 11
select select "0"
select select "3"
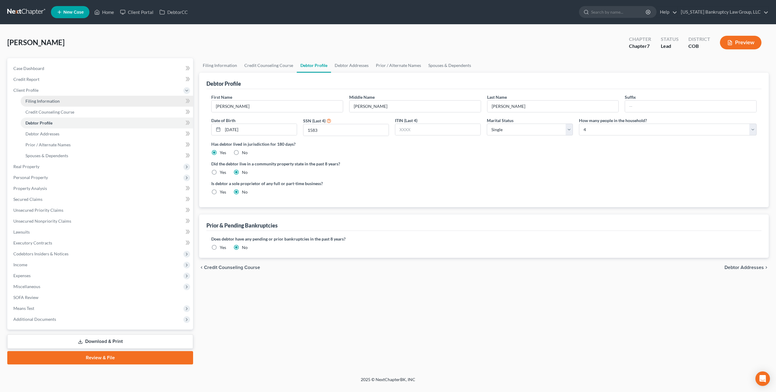
click at [52, 100] on span "Filing Information" at bounding box center [42, 101] width 34 height 5
select select "1"
select select "0"
select select "11"
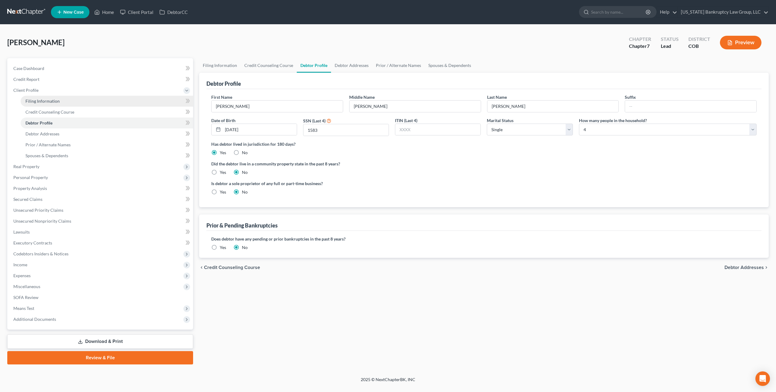
select select "0"
select select "5"
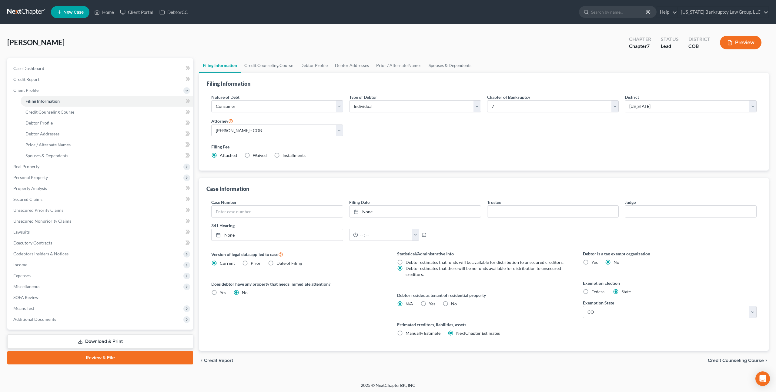
click at [429, 304] on label "Yes Yes" at bounding box center [432, 304] width 6 height 6
click at [431, 304] on input "Yes Yes" at bounding box center [433, 303] width 4 height 4
radio input "true"
radio input "false"
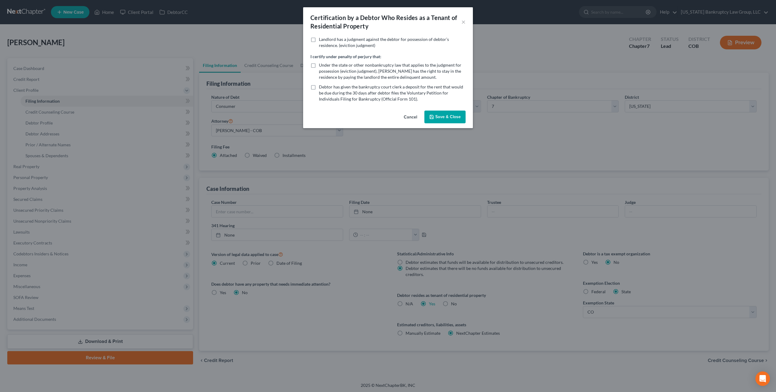
click at [441, 117] on button "Save & Close" at bounding box center [444, 117] width 41 height 13
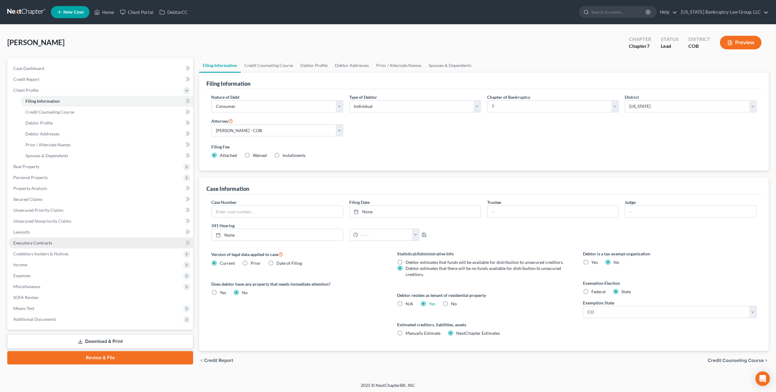
click at [38, 242] on span "Executory Contracts" at bounding box center [32, 242] width 39 height 5
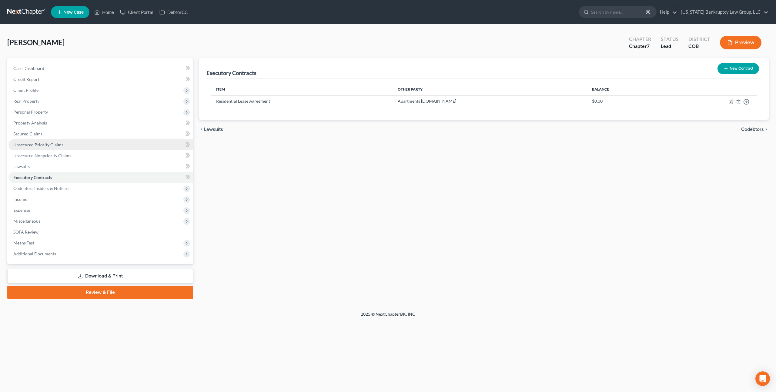
click at [38, 143] on span "Unsecured Priority Claims" at bounding box center [38, 144] width 50 height 5
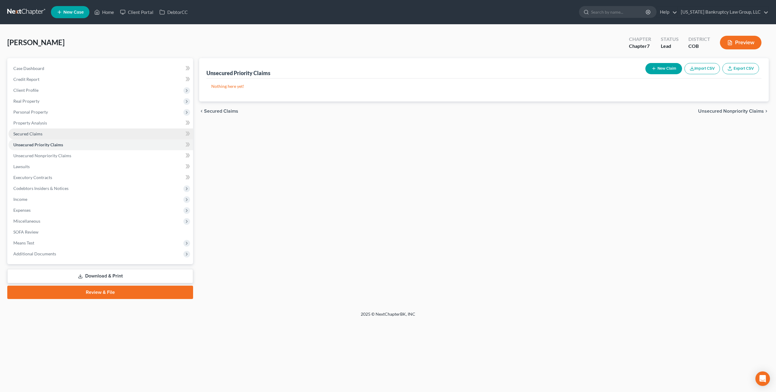
click at [35, 132] on span "Secured Claims" at bounding box center [27, 133] width 29 height 5
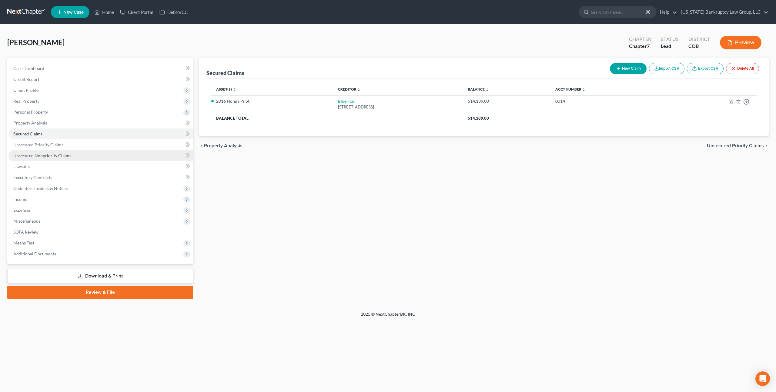
click at [38, 154] on span "Unsecured Nonpriority Claims" at bounding box center [42, 155] width 58 height 5
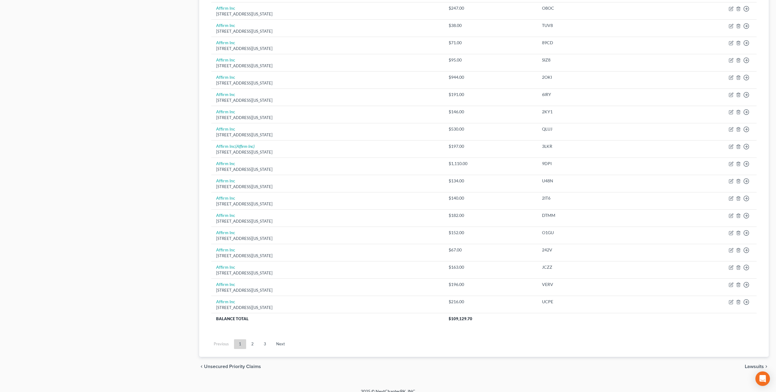
scroll to position [307, 0]
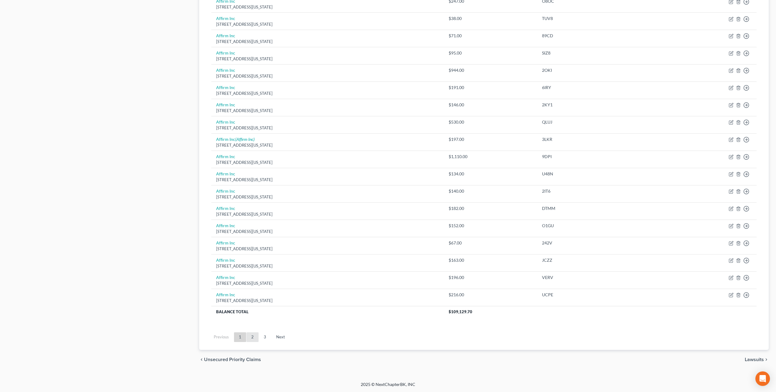
click at [253, 337] on link "2" at bounding box center [252, 338] width 12 height 10
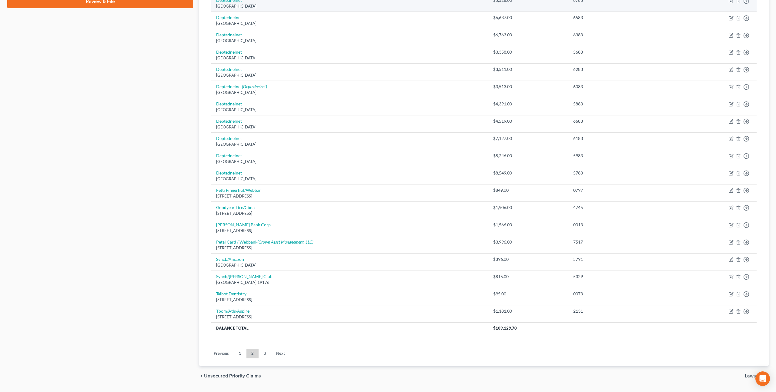
scroll to position [292, 0]
click at [356, 295] on td "Talbot Dentistry [STREET_ADDRESS]" at bounding box center [349, 295] width 277 height 17
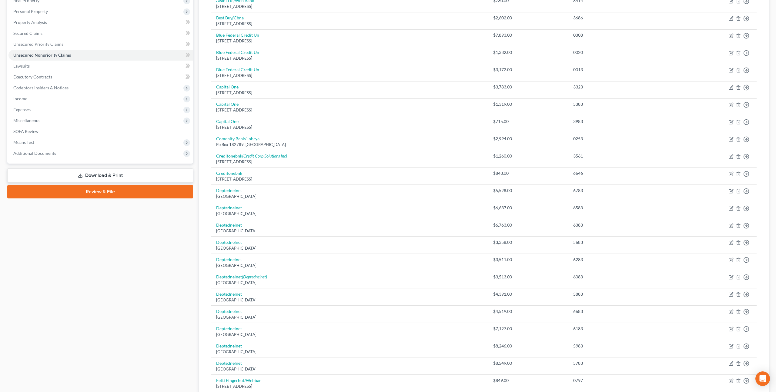
scroll to position [0, 0]
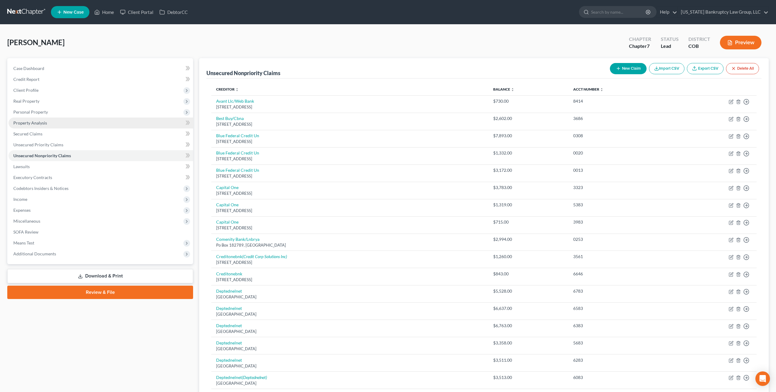
click at [40, 125] on span "Property Analysis" at bounding box center [30, 122] width 34 height 5
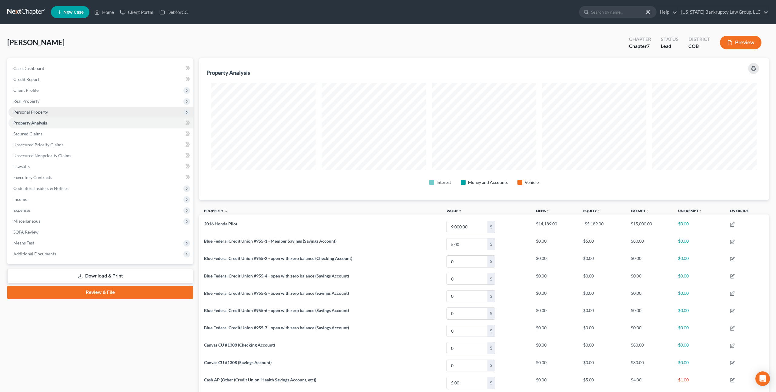
click at [38, 112] on span "Personal Property" at bounding box center [30, 111] width 35 height 5
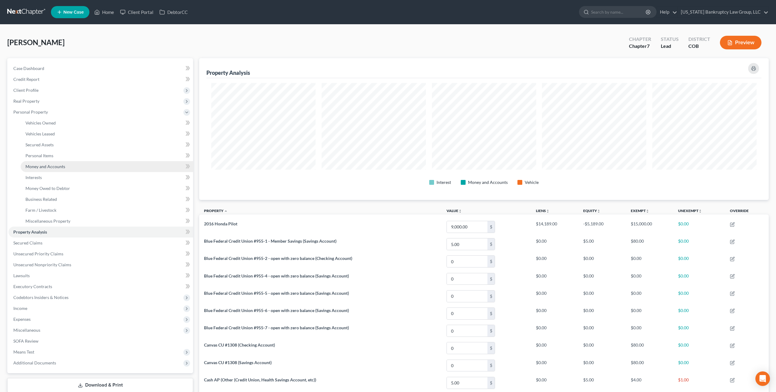
click at [41, 168] on span "Money and Accounts" at bounding box center [45, 166] width 40 height 5
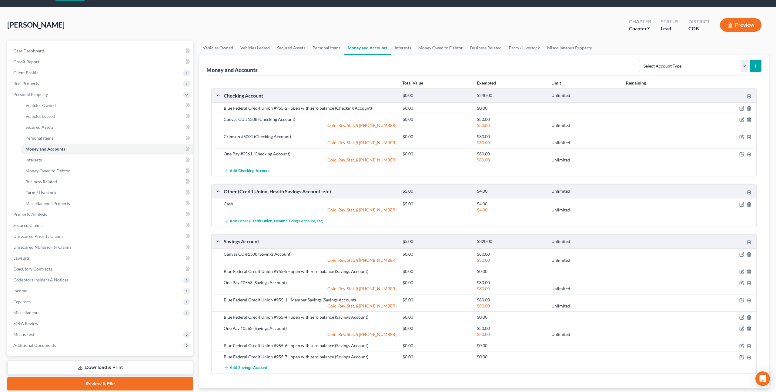
scroll to position [22, 0]
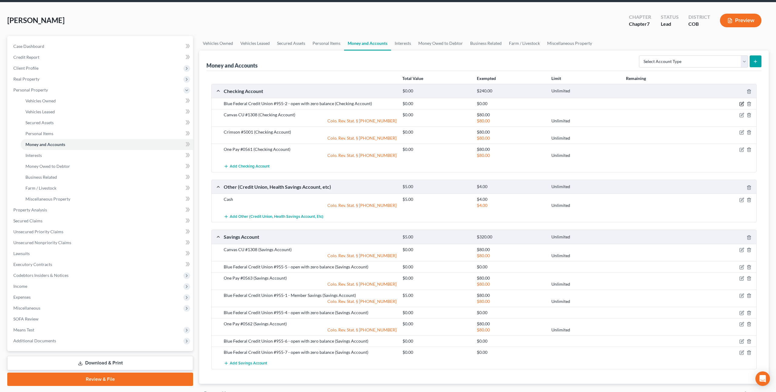
click at [740, 104] on icon "button" at bounding box center [741, 104] width 5 height 5
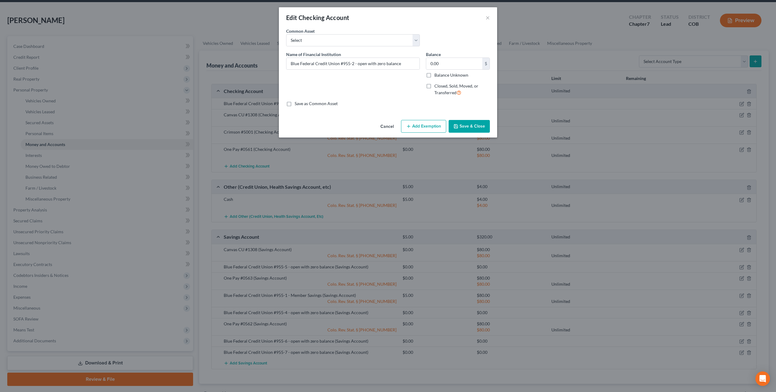
click at [467, 127] on button "Save & Close" at bounding box center [469, 126] width 41 height 13
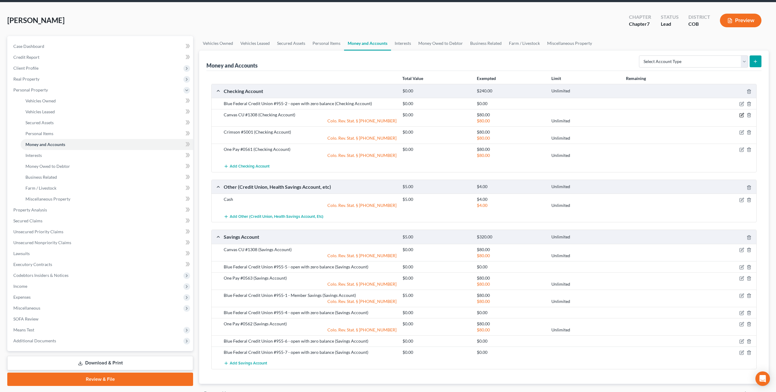
click at [742, 114] on icon "button" at bounding box center [742, 114] width 3 height 3
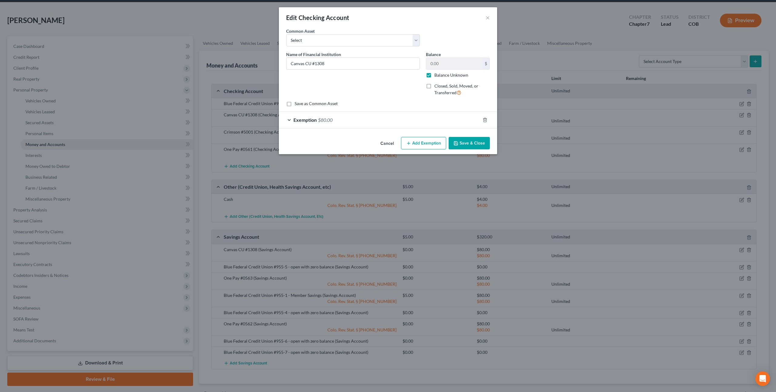
click at [434, 75] on label "Balance Unknown" at bounding box center [451, 75] width 34 height 6
click at [437, 75] on input "Balance Unknown" at bounding box center [439, 74] width 4 height 4
checkbox input "false"
click at [474, 142] on button "Save & Close" at bounding box center [469, 143] width 41 height 13
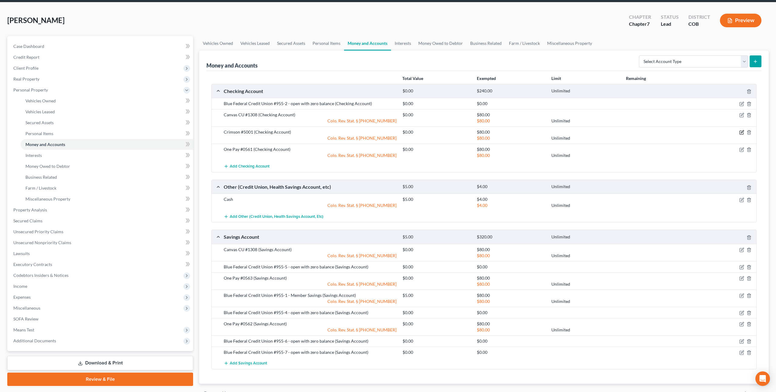
click at [740, 131] on icon "button" at bounding box center [741, 132] width 5 height 5
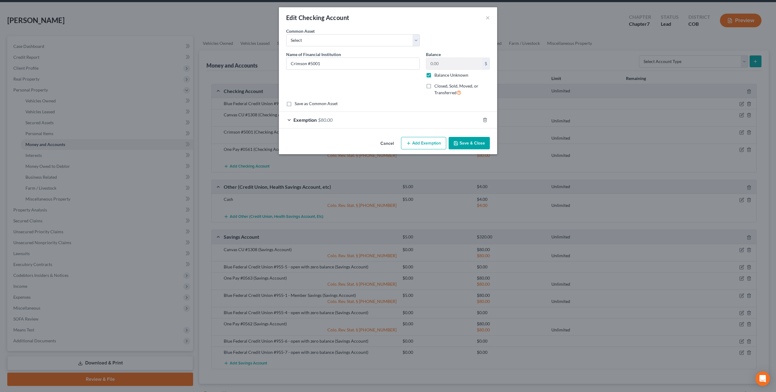
click at [434, 76] on label "Balance Unknown" at bounding box center [451, 75] width 34 height 6
click at [437, 76] on input "Balance Unknown" at bounding box center [439, 74] width 4 height 4
checkbox input "false"
click at [469, 143] on button "Save & Close" at bounding box center [469, 143] width 41 height 13
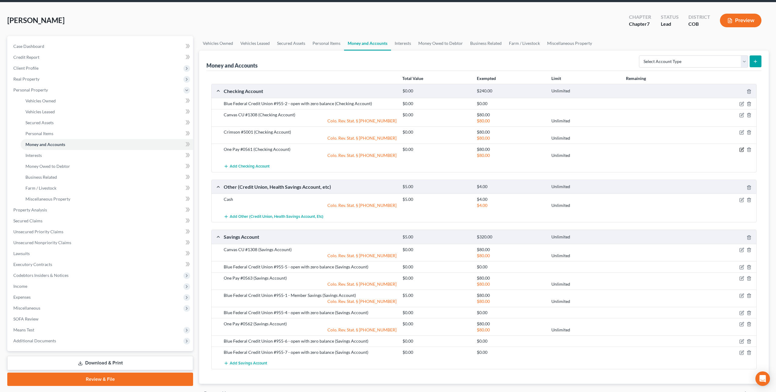
click at [742, 149] on icon "button" at bounding box center [742, 149] width 3 height 3
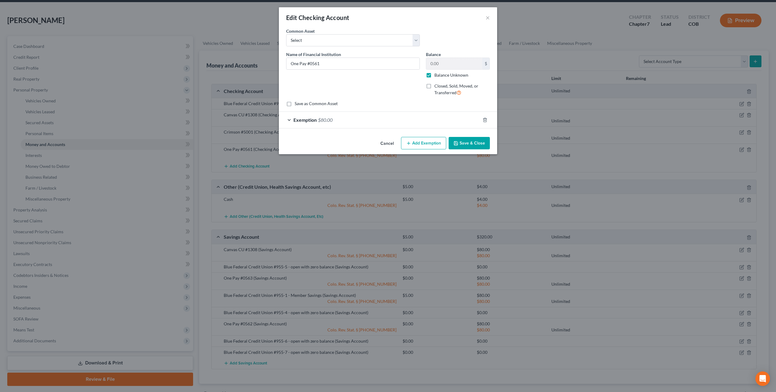
click at [434, 75] on label "Balance Unknown" at bounding box center [451, 75] width 34 height 6
click at [437, 75] on input "Balance Unknown" at bounding box center [439, 74] width 4 height 4
checkbox input "false"
click at [465, 142] on button "Save & Close" at bounding box center [469, 143] width 41 height 13
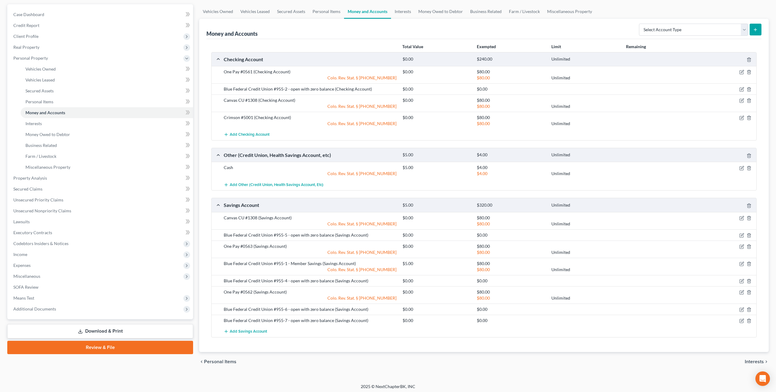
scroll to position [56, 0]
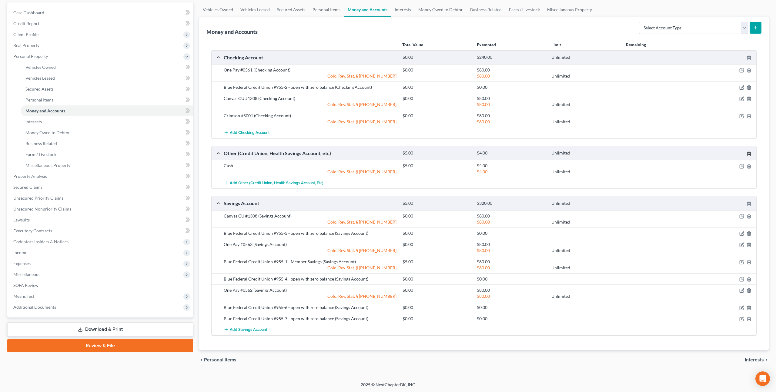
click at [750, 153] on icon "button" at bounding box center [748, 154] width 3 height 4
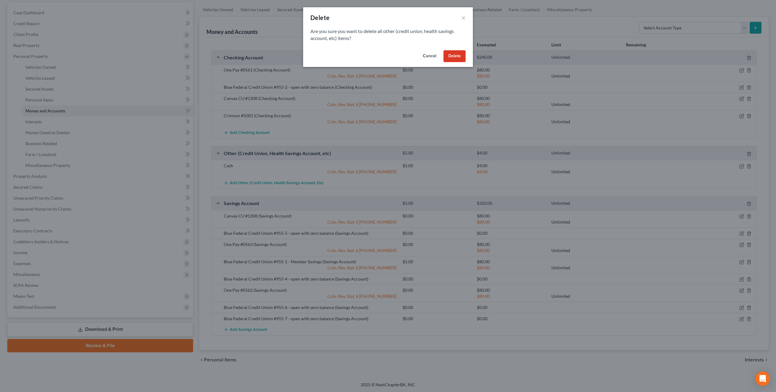
click at [453, 57] on button "Delete" at bounding box center [454, 56] width 22 height 12
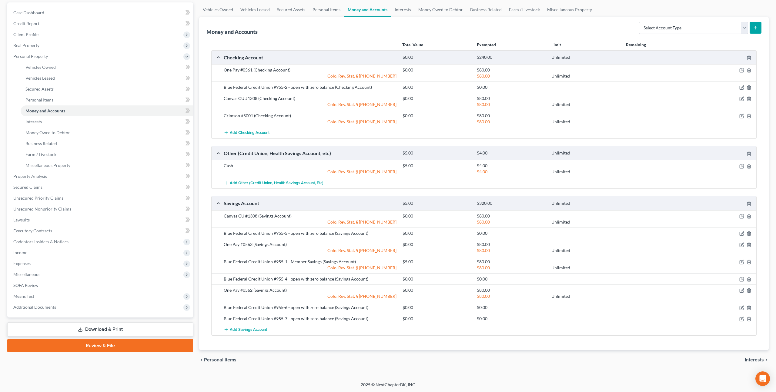
scroll to position [38, 0]
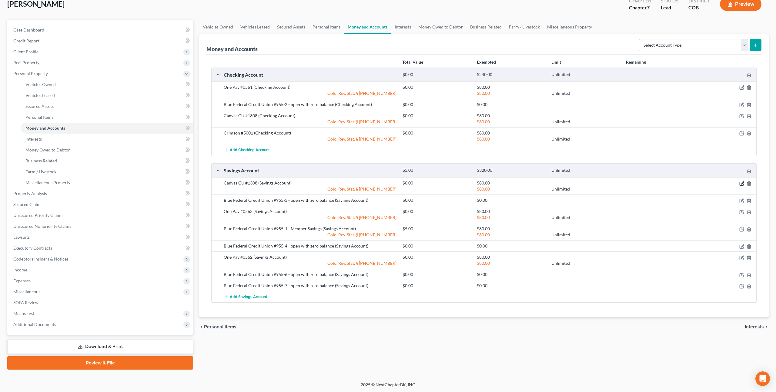
click at [743, 184] on icon "button" at bounding box center [741, 183] width 5 height 5
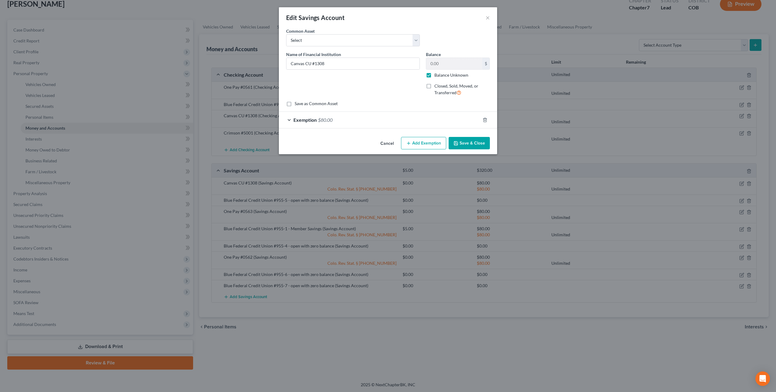
click at [434, 75] on label "Balance Unknown" at bounding box center [451, 75] width 34 height 6
click at [437, 75] on input "Balance Unknown" at bounding box center [439, 74] width 4 height 4
checkbox input "false"
click at [464, 147] on button "Save & Close" at bounding box center [469, 143] width 41 height 13
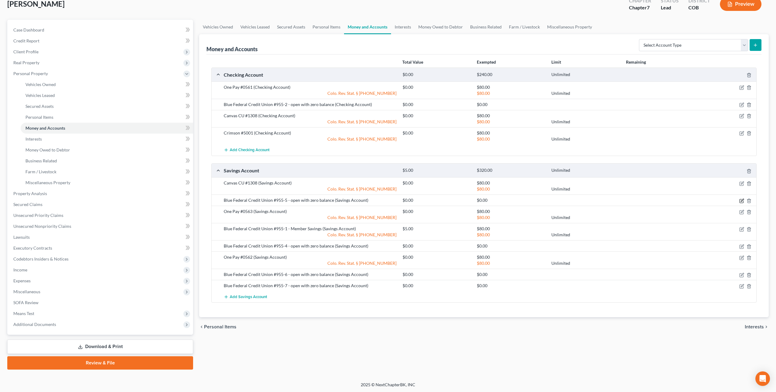
click at [741, 199] on icon "button" at bounding box center [742, 201] width 4 height 4
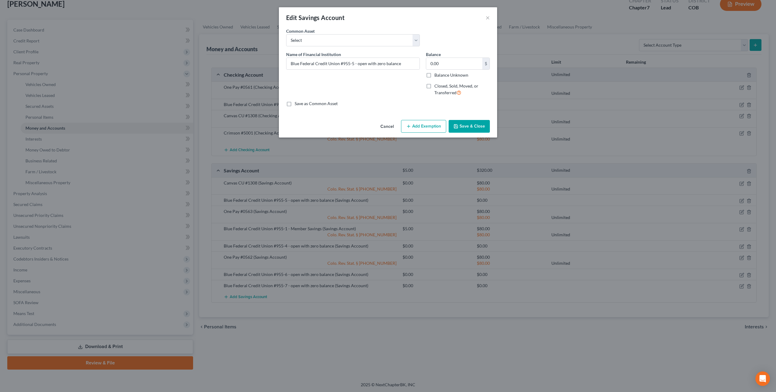
click at [466, 124] on button "Save & Close" at bounding box center [469, 126] width 41 height 13
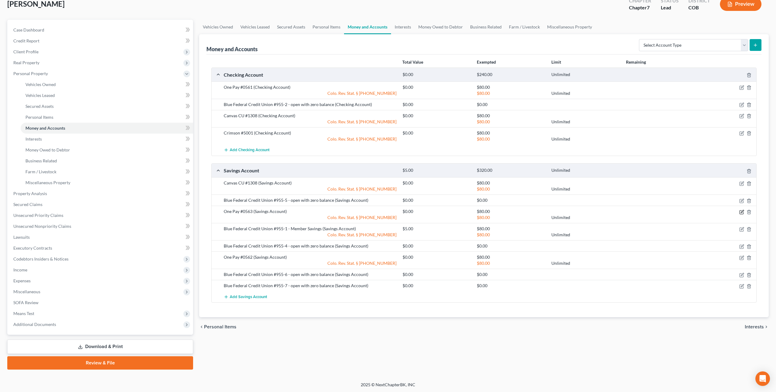
click at [741, 212] on icon "button" at bounding box center [741, 212] width 5 height 5
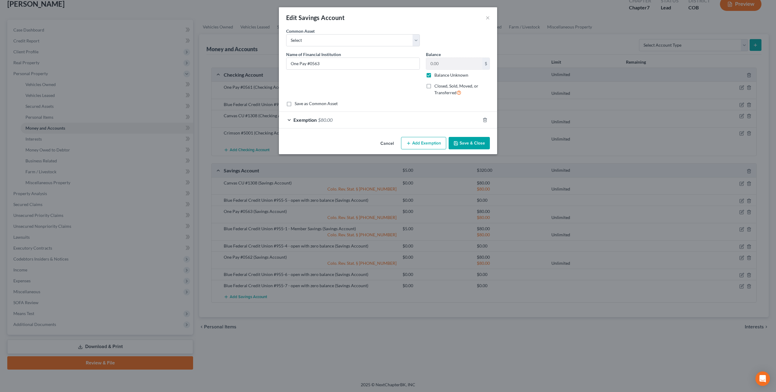
click at [434, 76] on label "Balance Unknown" at bounding box center [451, 75] width 34 height 6
click at [437, 76] on input "Balance Unknown" at bounding box center [439, 74] width 4 height 4
checkbox input "false"
click at [472, 142] on button "Save & Close" at bounding box center [469, 143] width 41 height 13
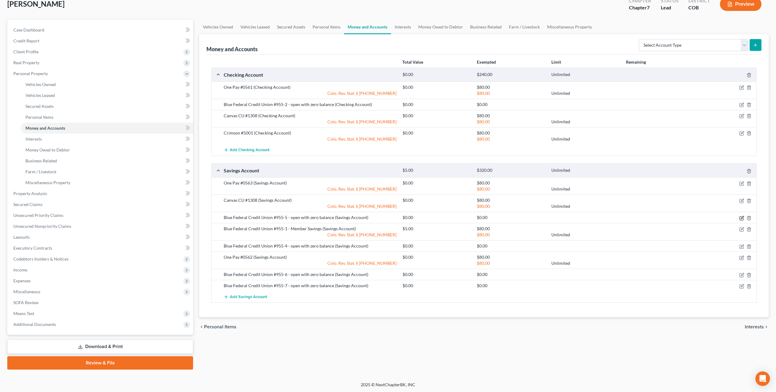
click at [740, 217] on icon "button" at bounding box center [741, 218] width 5 height 5
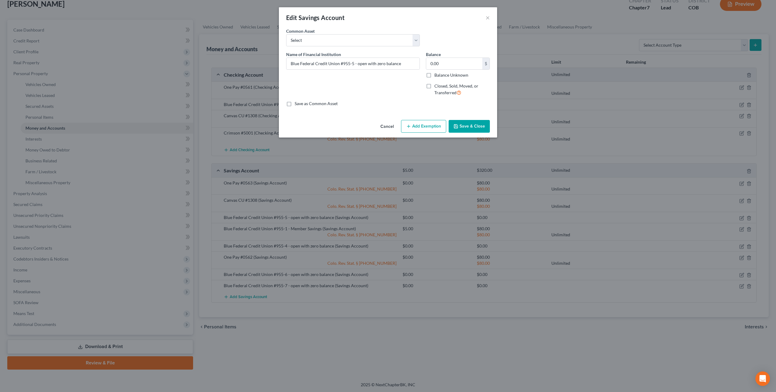
click at [467, 126] on button "Save & Close" at bounding box center [469, 126] width 41 height 13
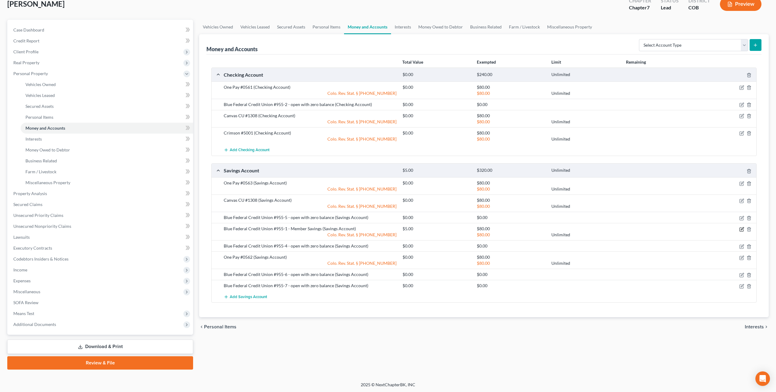
click at [743, 228] on icon "button" at bounding box center [741, 229] width 5 height 5
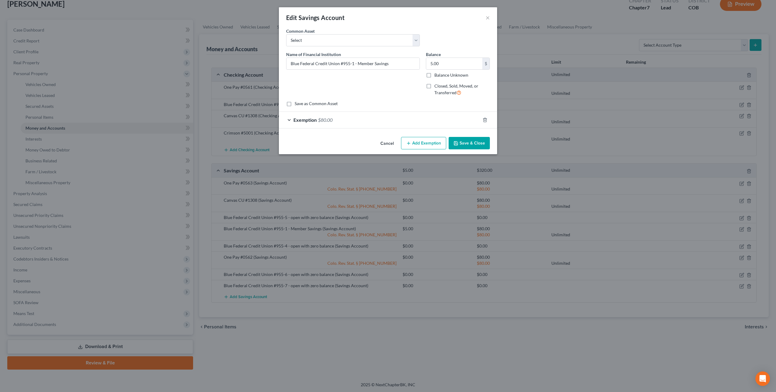
click at [466, 142] on button "Save & Close" at bounding box center [469, 143] width 41 height 13
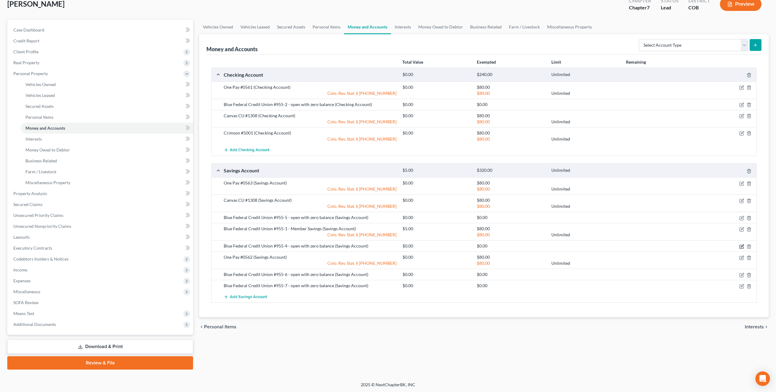
click at [743, 245] on icon "button" at bounding box center [742, 246] width 3 height 3
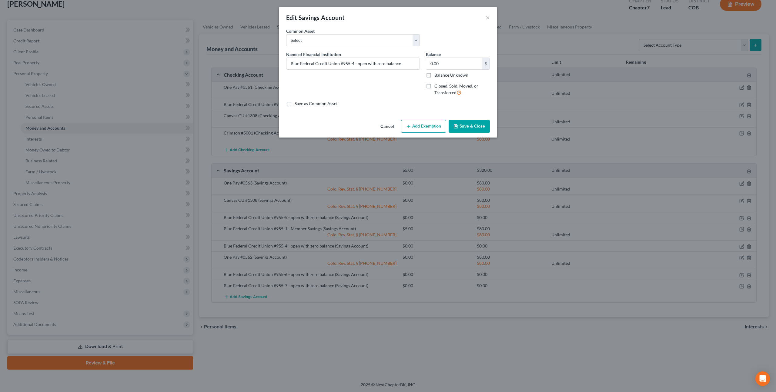
click at [471, 121] on button "Save & Close" at bounding box center [469, 126] width 41 height 13
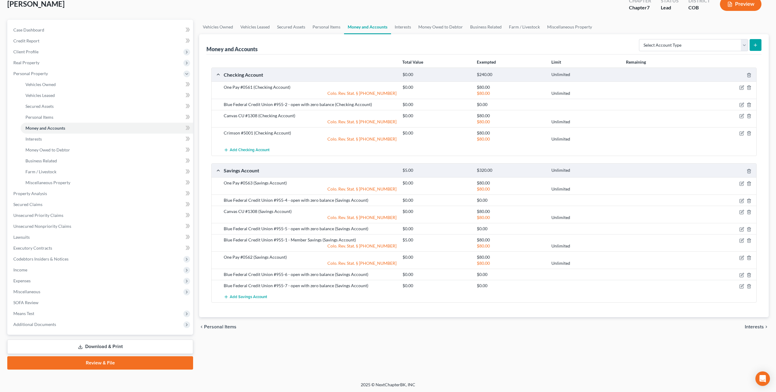
click at [717, 261] on div "$80.00 Unlimited" at bounding box center [577, 263] width 357 height 6
click at [743, 259] on icon "button" at bounding box center [742, 258] width 4 height 4
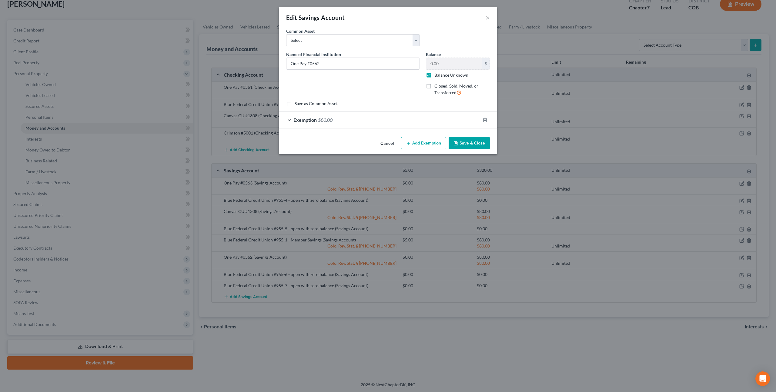
click at [434, 76] on label "Balance Unknown" at bounding box center [451, 75] width 34 height 6
click at [437, 76] on input "Balance Unknown" at bounding box center [439, 74] width 4 height 4
checkbox input "false"
click at [463, 141] on button "Save & Close" at bounding box center [469, 143] width 41 height 13
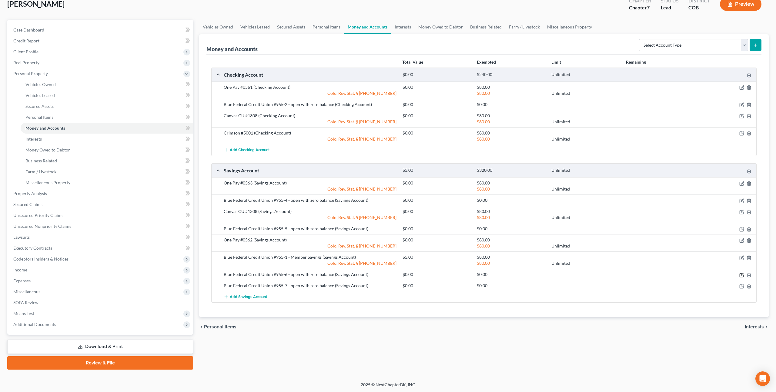
click at [743, 275] on icon "button" at bounding box center [742, 275] width 4 height 4
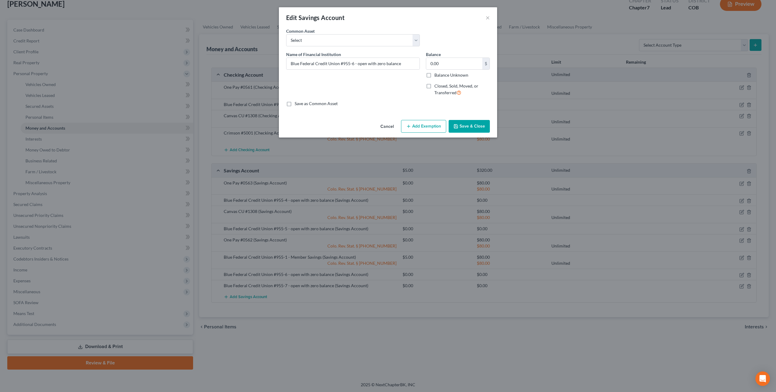
click at [472, 125] on button "Save & Close" at bounding box center [469, 126] width 41 height 13
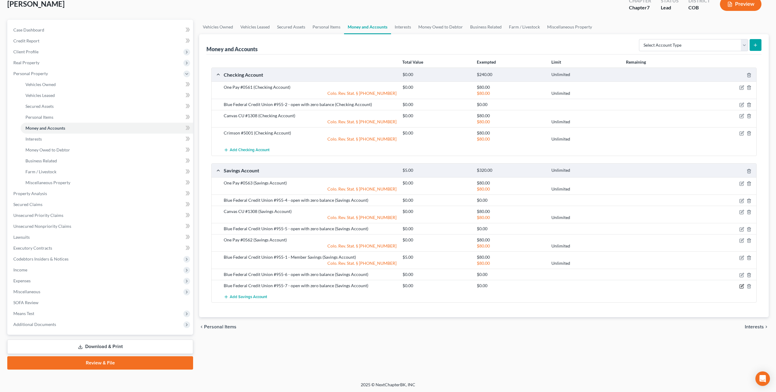
click at [741, 286] on icon "button" at bounding box center [741, 286] width 5 height 5
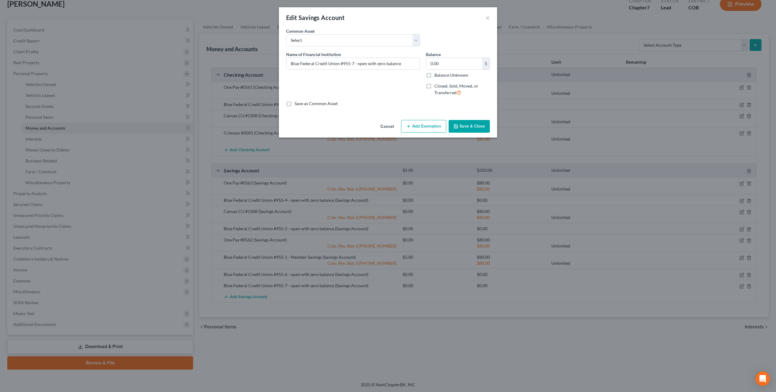
click at [474, 124] on button "Save & Close" at bounding box center [469, 126] width 41 height 13
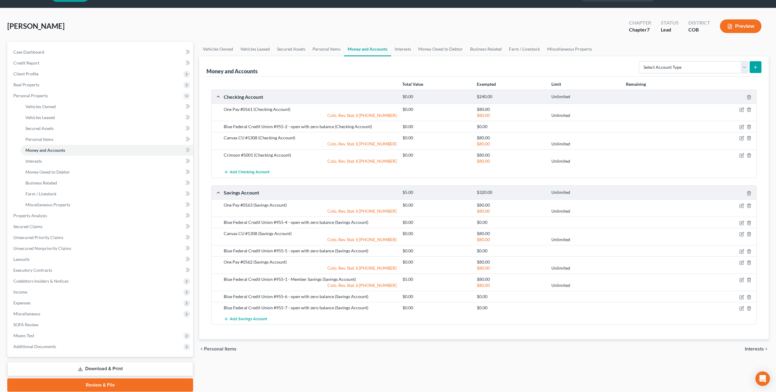
scroll to position [0, 0]
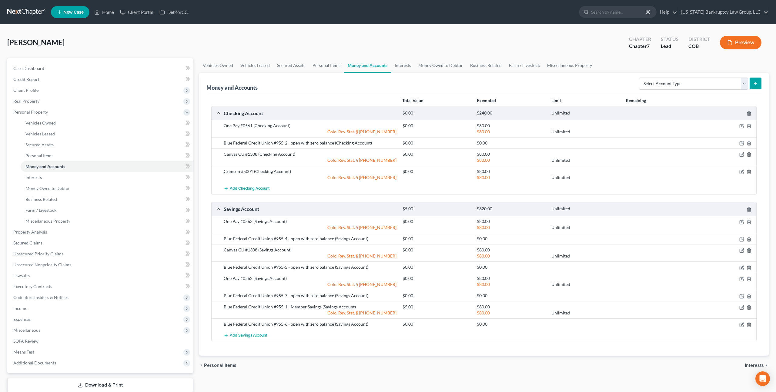
click at [745, 45] on button "Preview" at bounding box center [741, 43] width 42 height 14
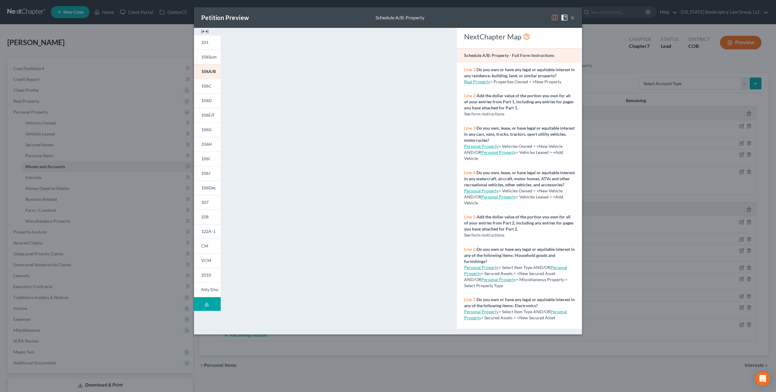
click at [574, 18] on button "×" at bounding box center [572, 17] width 4 height 7
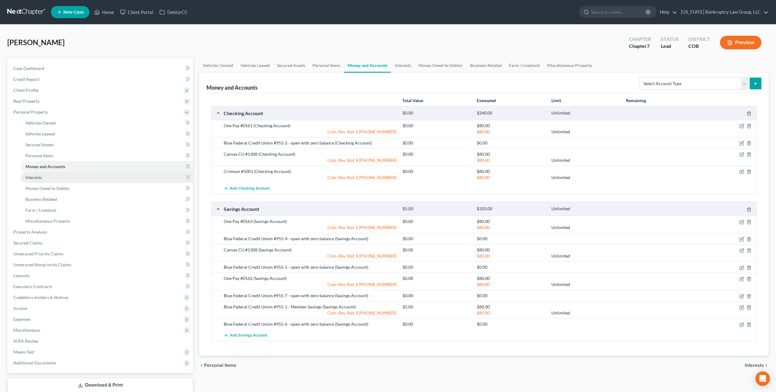
click at [37, 178] on span "Interests" at bounding box center [33, 177] width 16 height 5
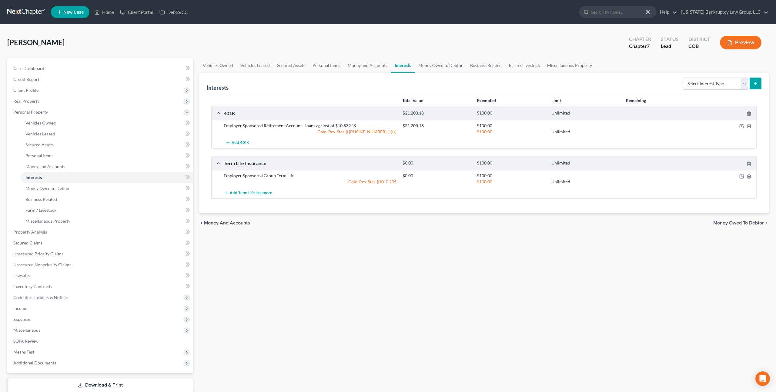
click at [744, 127] on div at bounding box center [727, 126] width 60 height 6
click at [740, 126] on icon "button" at bounding box center [741, 126] width 5 height 5
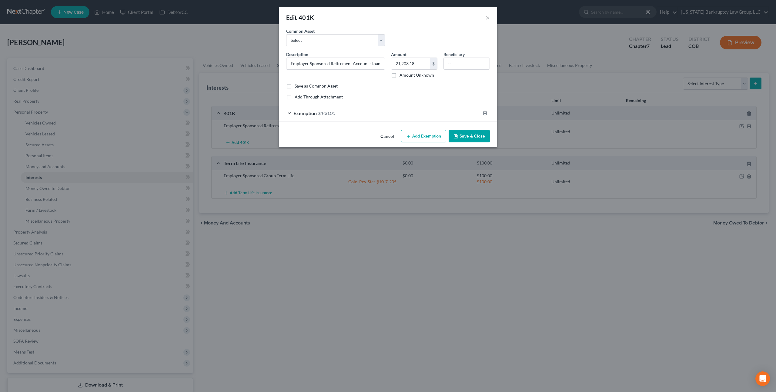
click at [454, 112] on div "Exemption $100.00" at bounding box center [379, 113] width 201 height 16
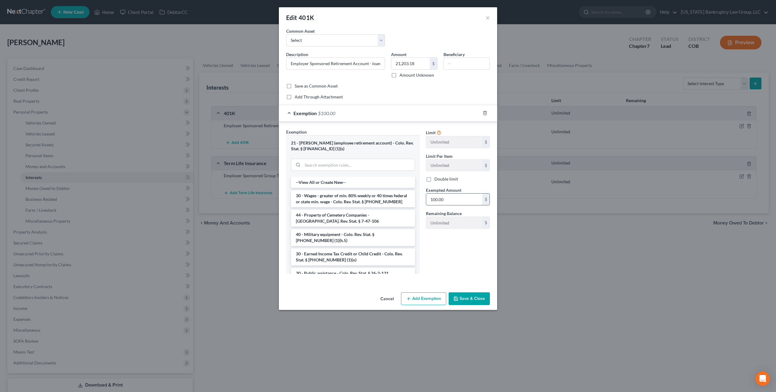
click at [442, 198] on input "100.00" at bounding box center [454, 200] width 56 height 12
type input "21,203.18"
click at [468, 293] on button "Save & Close" at bounding box center [469, 298] width 41 height 13
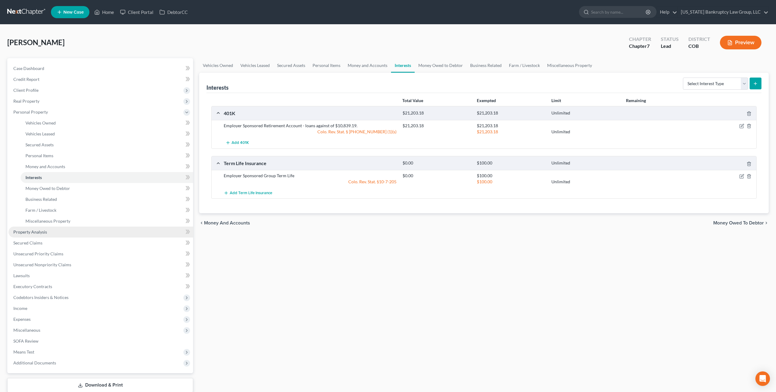
click at [47, 233] on link "Property Analysis" at bounding box center [100, 232] width 185 height 11
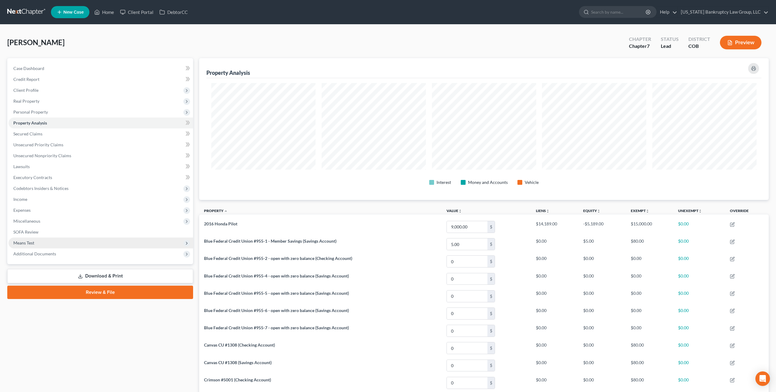
click at [32, 240] on span "Means Test" at bounding box center [23, 242] width 21 height 5
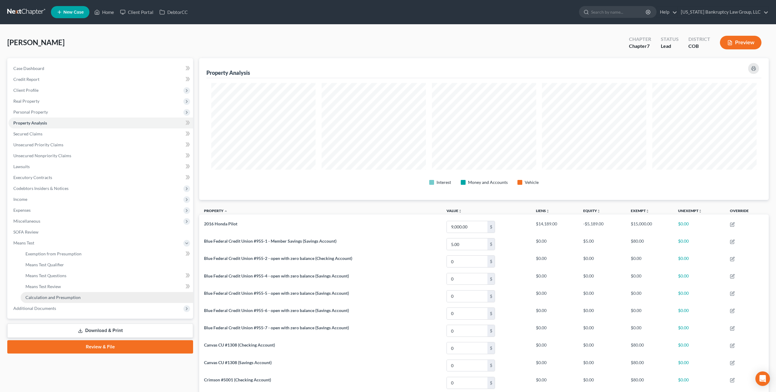
click at [54, 295] on span "Calculation and Presumption" at bounding box center [52, 297] width 55 height 5
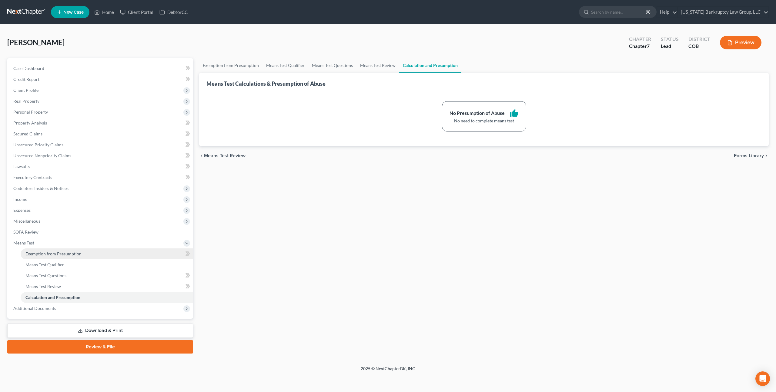
click at [39, 252] on span "Exemption from Presumption" at bounding box center [53, 253] width 56 height 5
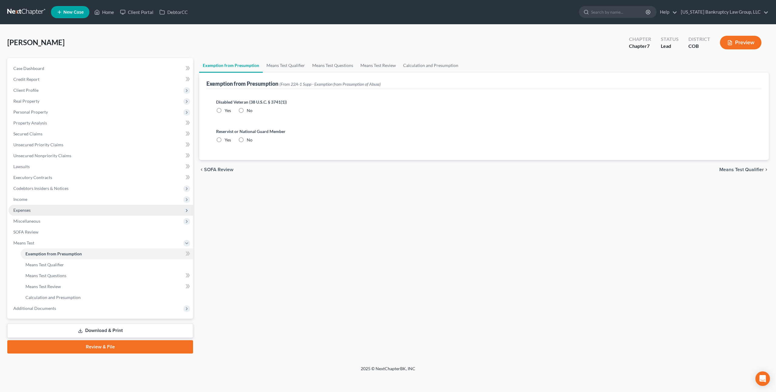
click at [26, 209] on span "Expenses" at bounding box center [21, 210] width 17 height 5
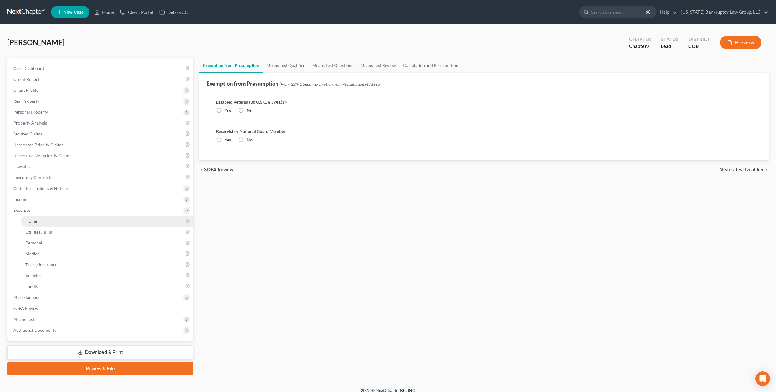
click at [30, 220] on span "Home" at bounding box center [31, 221] width 12 height 5
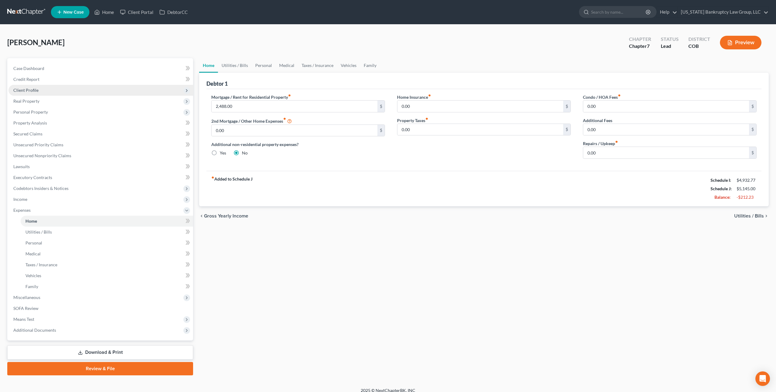
click at [24, 92] on span "Client Profile" at bounding box center [25, 90] width 25 height 5
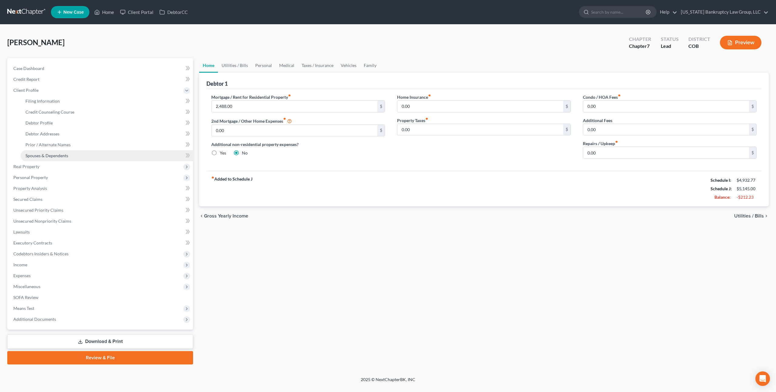
click at [45, 154] on span "Spouses & Dependents" at bounding box center [46, 155] width 43 height 5
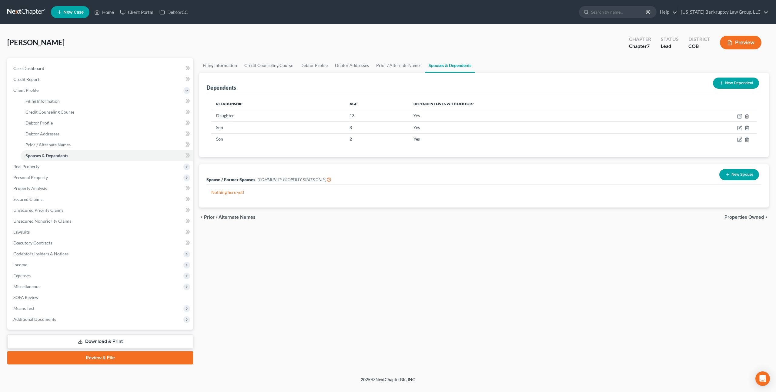
click at [137, 340] on link "Download & Print" at bounding box center [100, 342] width 186 height 14
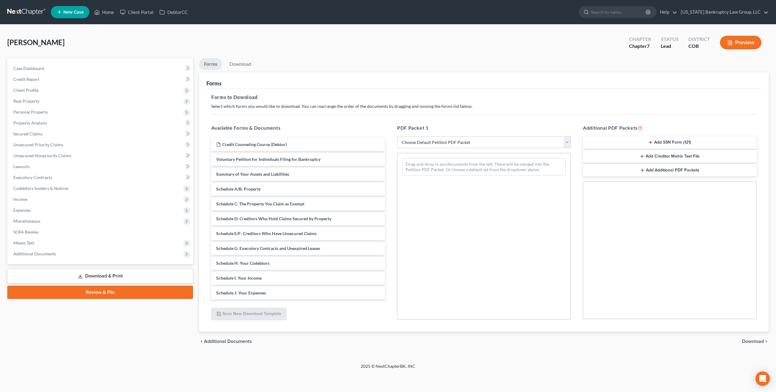
click at [418, 142] on select "Choose Default Petition PDF Packet Complete Bankruptcy Petition (all forms and …" at bounding box center [484, 142] width 174 height 12
select select "0"
click at [397, 136] on select "Choose Default Petition PDF Packet Complete Bankruptcy Petition (all forms and …" at bounding box center [484, 142] width 174 height 12
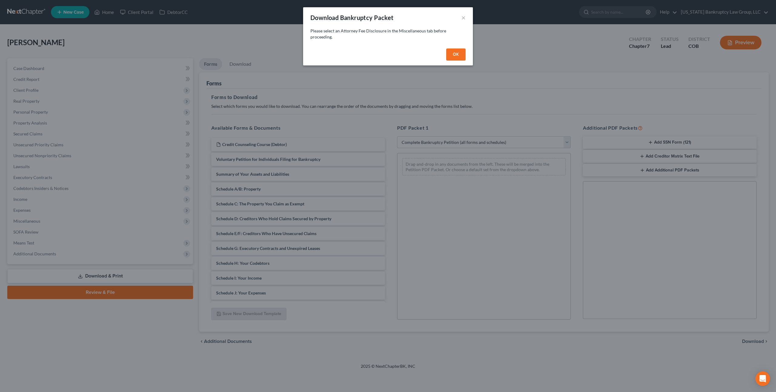
click at [455, 53] on button "OK" at bounding box center [455, 54] width 19 height 12
select select
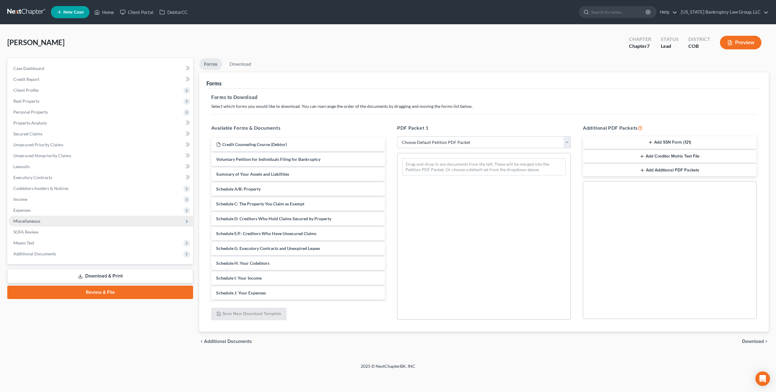
click at [43, 223] on span "Miscellaneous" at bounding box center [100, 221] width 185 height 11
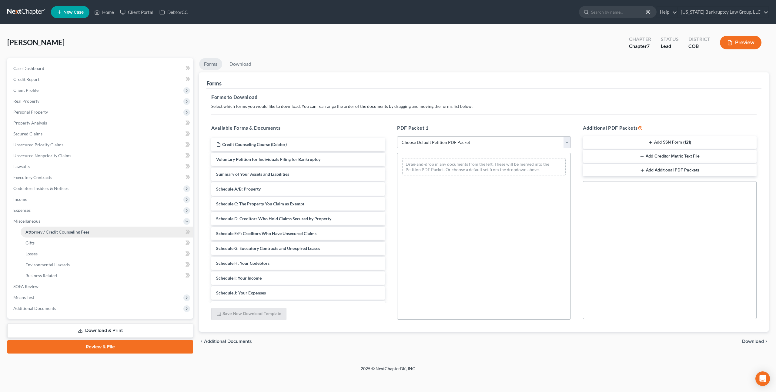
click at [45, 231] on span "Attorney / Credit Counseling Fees" at bounding box center [57, 231] width 64 height 5
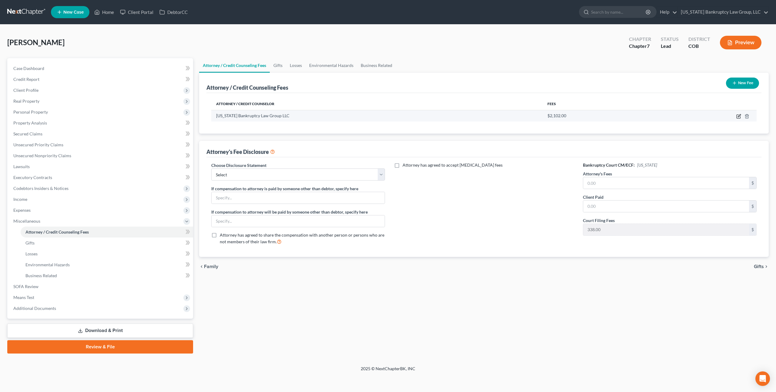
click at [739, 115] on icon "button" at bounding box center [738, 116] width 5 height 5
select select "5"
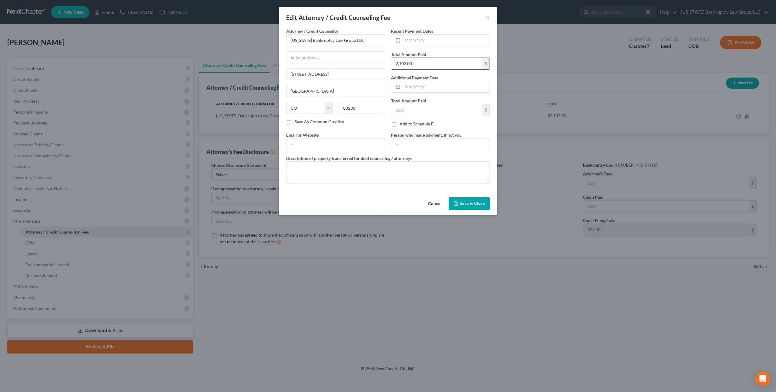
click at [403, 63] on input "2,102.00" at bounding box center [436, 64] width 91 height 12
type input "2,162.00"
click at [460, 205] on button "Save & Close" at bounding box center [469, 203] width 41 height 13
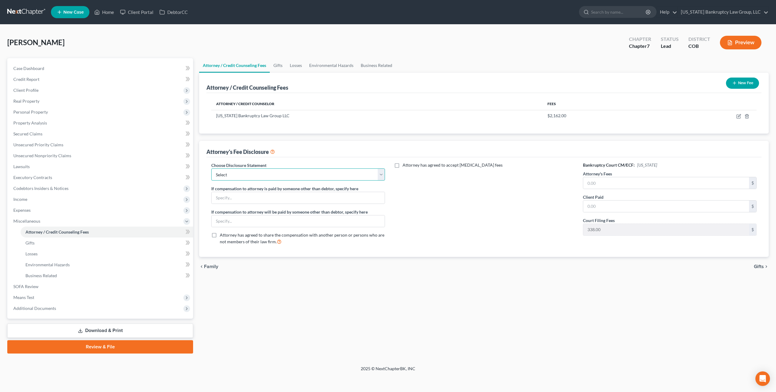
click at [315, 173] on select "Select Disclosure" at bounding box center [298, 175] width 174 height 12
select select "0"
click at [211, 169] on select "Select Disclosure" at bounding box center [298, 175] width 174 height 12
click at [587, 179] on input "text" at bounding box center [666, 183] width 166 height 12
type input "2,162.00"
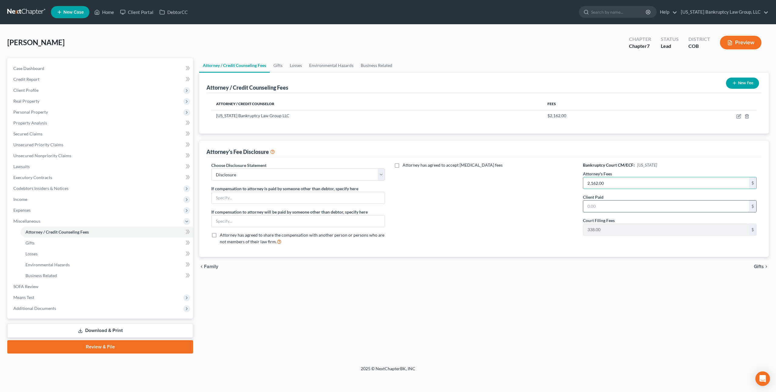
click at [614, 208] on input "text" at bounding box center [666, 207] width 166 height 12
type input "2,162.00"
click at [141, 330] on link "Download & Print" at bounding box center [100, 331] width 186 height 14
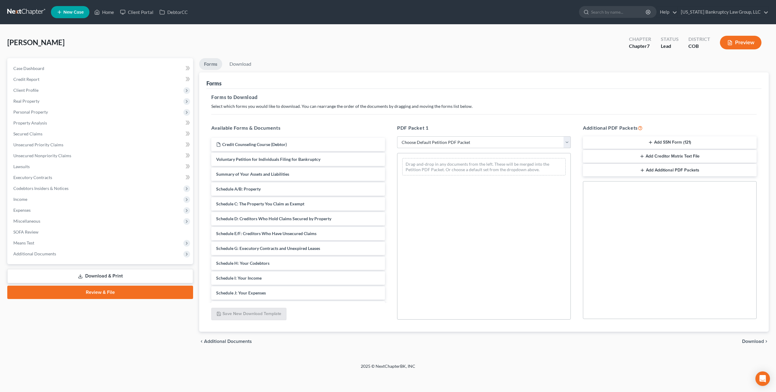
click at [433, 139] on select "Choose Default Petition PDF Packet Complete Bankruptcy Petition (all forms and …" at bounding box center [484, 142] width 174 height 12
select select "0"
click at [397, 136] on select "Choose Default Petition PDF Packet Complete Bankruptcy Petition (all forms and …" at bounding box center [484, 142] width 174 height 12
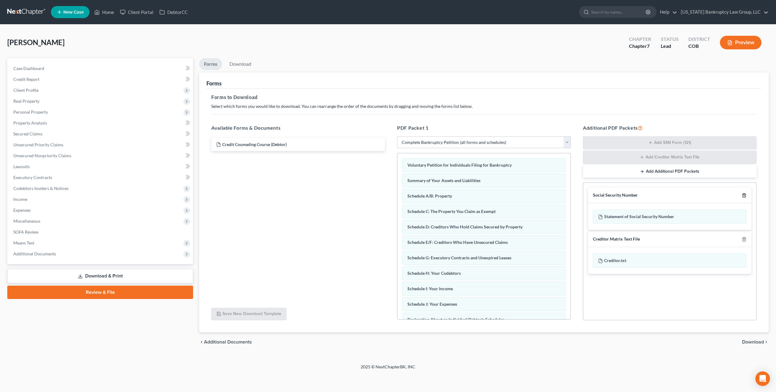
click at [744, 194] on icon "button" at bounding box center [744, 195] width 5 height 5
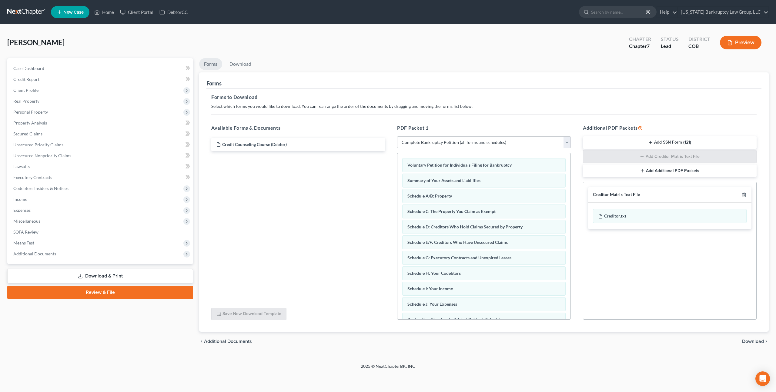
click at [744, 197] on div "Creditor Matrix Text File" at bounding box center [669, 195] width 163 height 16
click at [745, 193] on icon "button" at bounding box center [744, 195] width 3 height 4
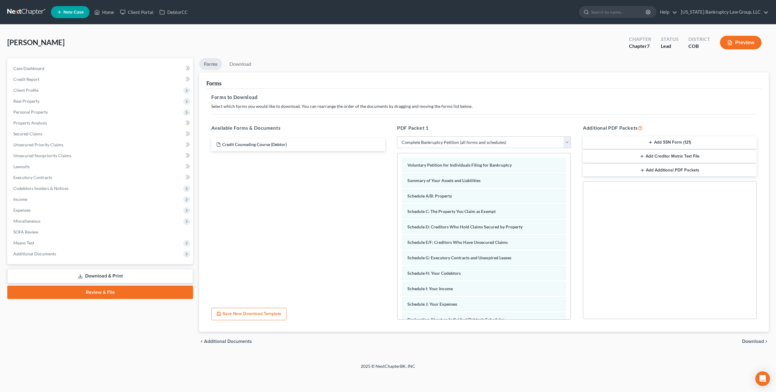
click at [759, 342] on span "Download" at bounding box center [753, 341] width 22 height 5
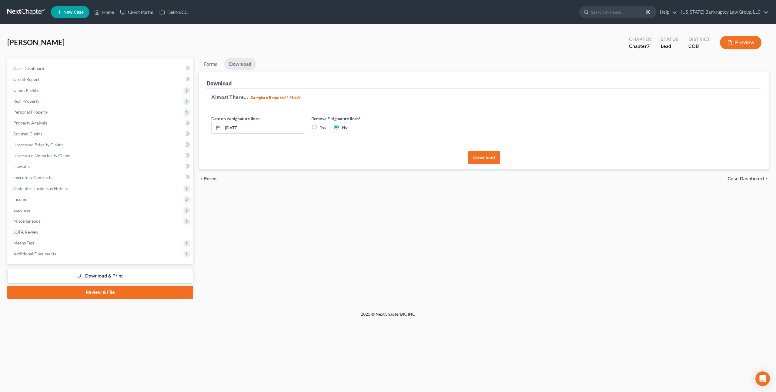
click at [489, 160] on button "Download" at bounding box center [484, 157] width 32 height 13
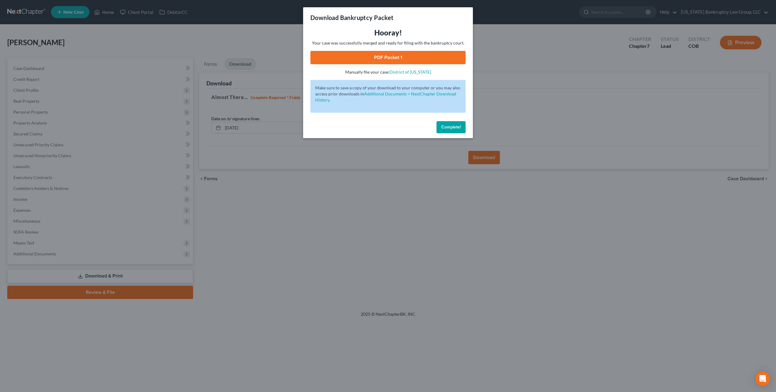
click at [373, 57] on link "PDF Packet 1" at bounding box center [387, 57] width 155 height 13
click at [439, 125] on button "Complete!" at bounding box center [450, 127] width 29 height 12
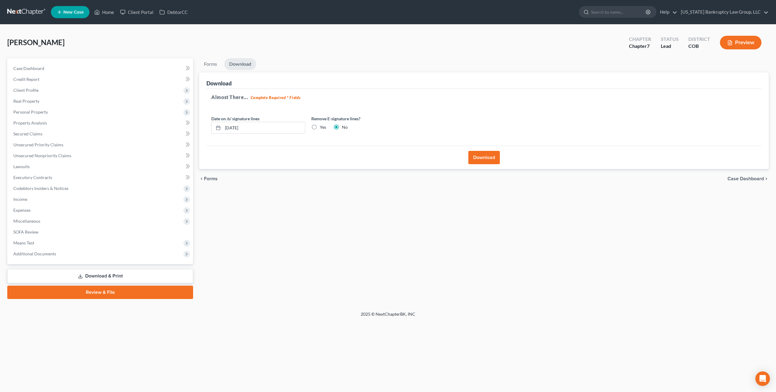
click at [36, 12] on link at bounding box center [26, 12] width 39 height 11
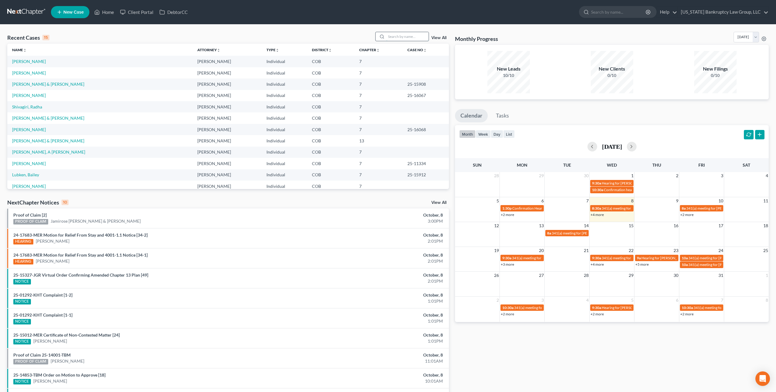
click at [415, 34] on input "search" at bounding box center [407, 36] width 42 height 9
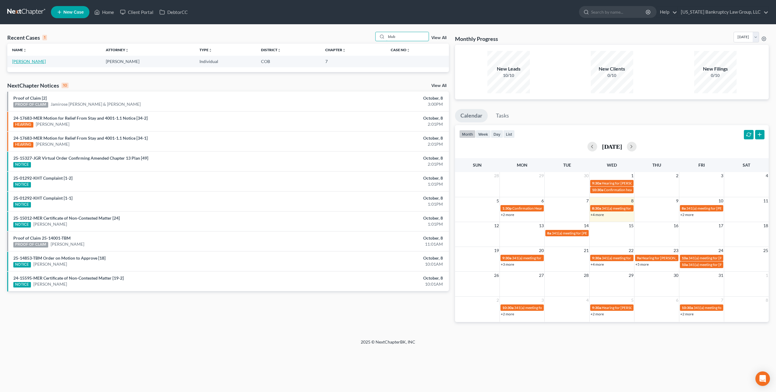
type input "blub"
click at [23, 62] on link "Blubaugh, Travis" at bounding box center [29, 61] width 34 height 5
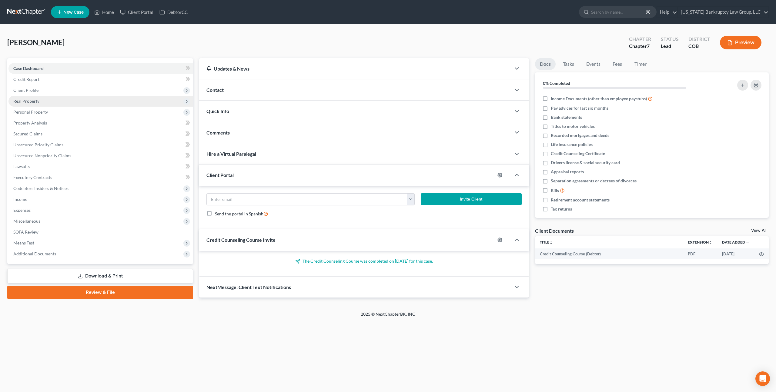
click at [33, 102] on span "Real Property" at bounding box center [26, 101] width 26 height 5
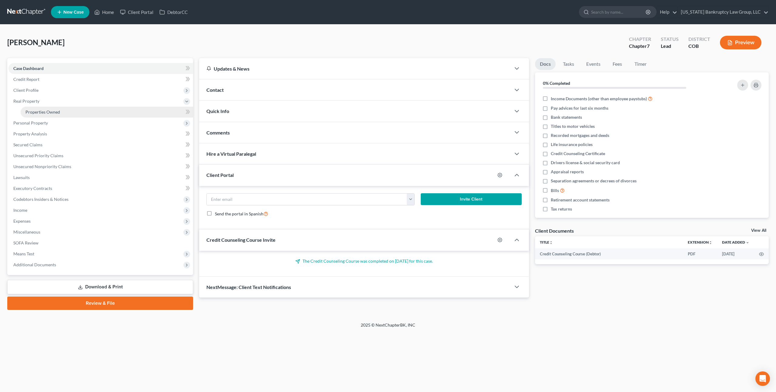
click at [37, 111] on span "Properties Owned" at bounding box center [42, 111] width 35 height 5
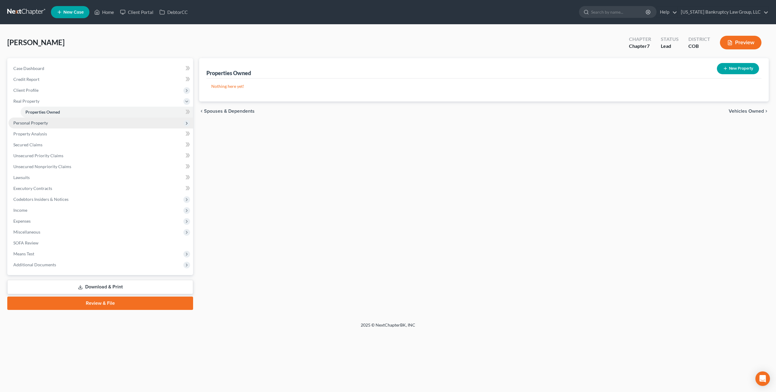
click at [41, 125] on span "Personal Property" at bounding box center [100, 123] width 185 height 11
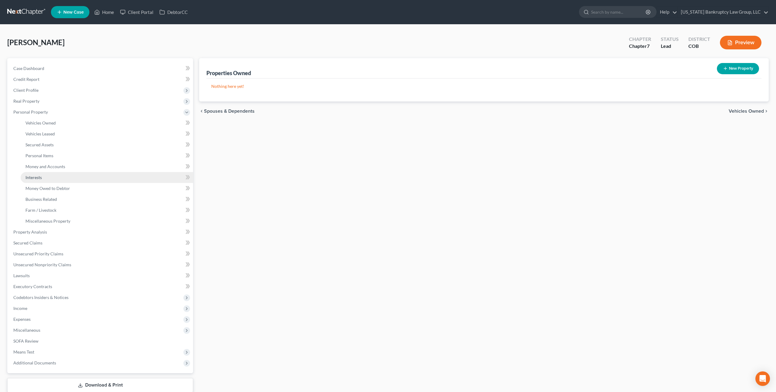
click at [47, 176] on link "Interests" at bounding box center [107, 177] width 172 height 11
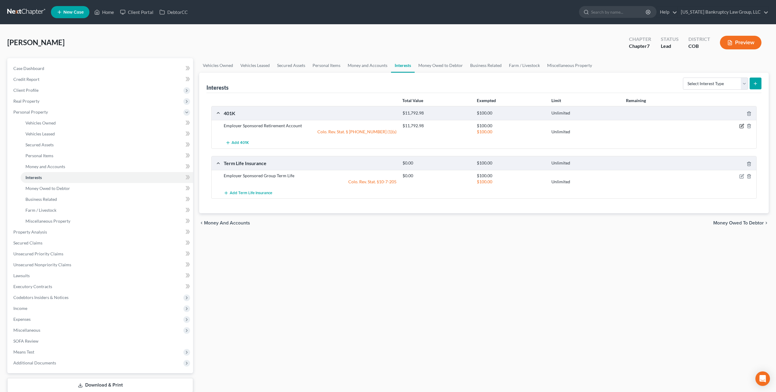
click at [743, 125] on icon "button" at bounding box center [742, 125] width 3 height 3
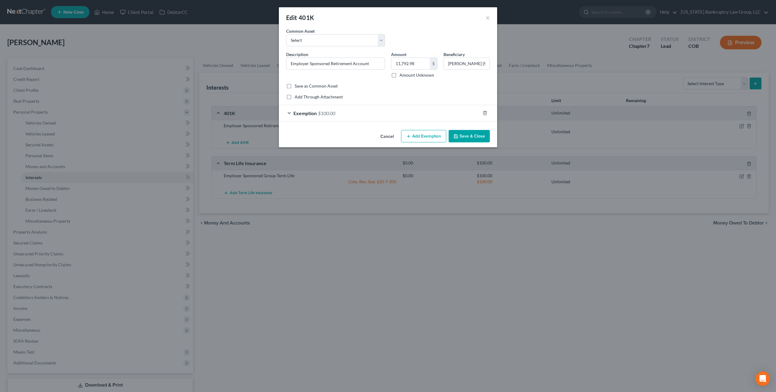
click at [453, 112] on div "Exemption $100.00" at bounding box center [379, 113] width 201 height 16
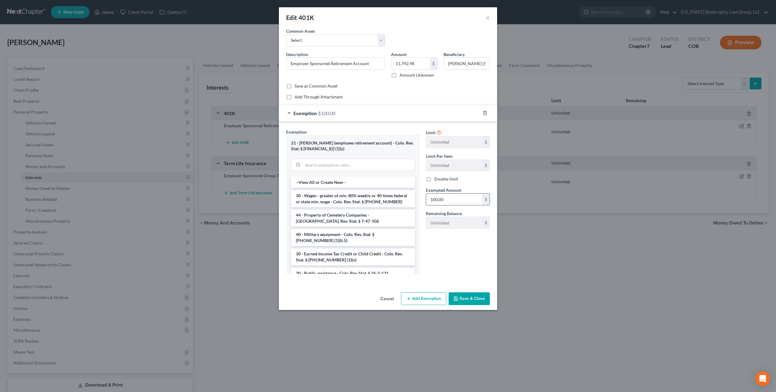
click at [447, 199] on input "100.00" at bounding box center [454, 200] width 56 height 12
type input "11,792.98"
click at [466, 299] on button "Save & Close" at bounding box center [469, 298] width 41 height 13
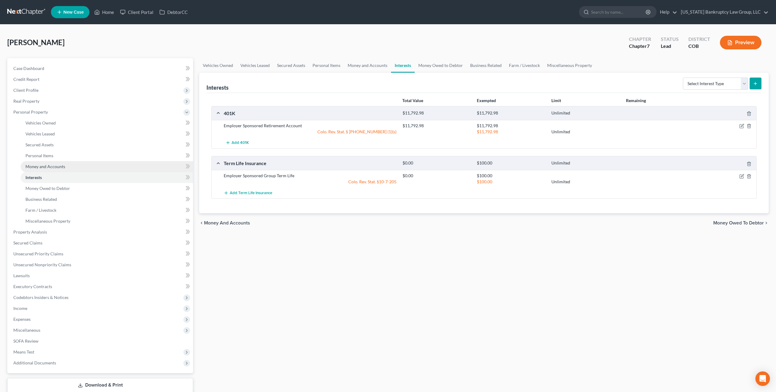
click at [57, 166] on span "Money and Accounts" at bounding box center [45, 166] width 40 height 5
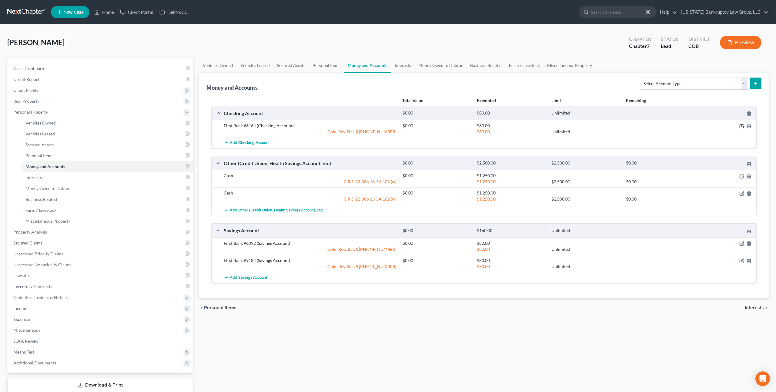
click at [742, 126] on icon "button" at bounding box center [741, 126] width 5 height 5
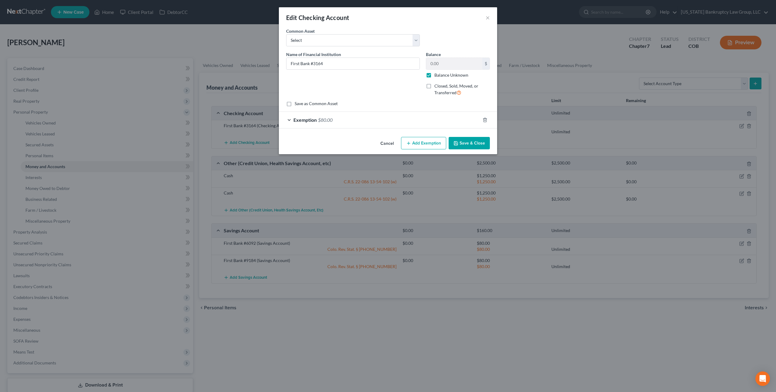
click at [434, 75] on label "Balance Unknown" at bounding box center [451, 75] width 34 height 6
click at [437, 75] on input "Balance Unknown" at bounding box center [439, 74] width 4 height 4
checkbox input "false"
click at [470, 142] on button "Save & Close" at bounding box center [469, 143] width 41 height 13
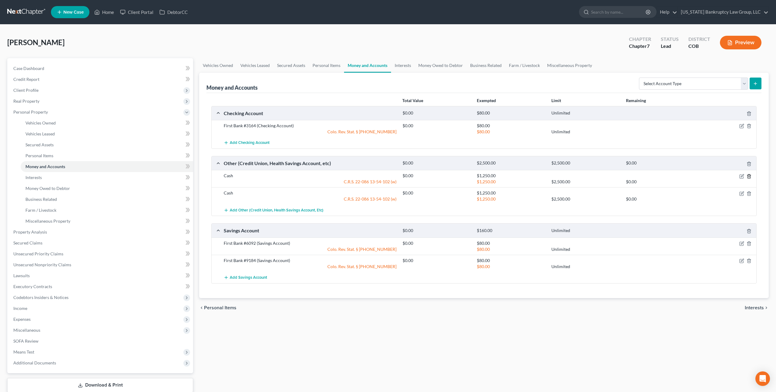
click at [750, 178] on icon "button" at bounding box center [749, 176] width 5 height 5
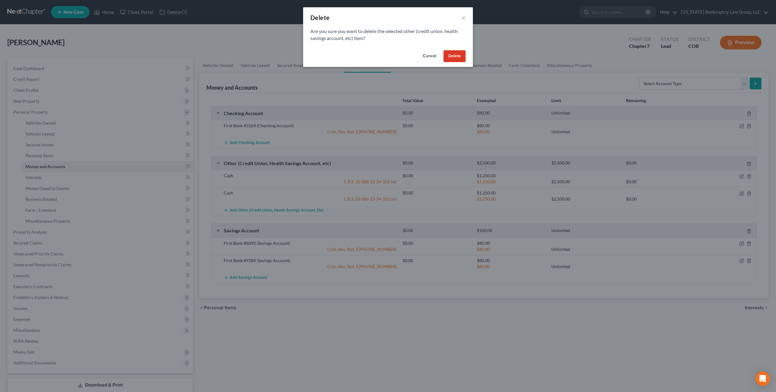
click at [458, 58] on button "Delete" at bounding box center [454, 56] width 22 height 12
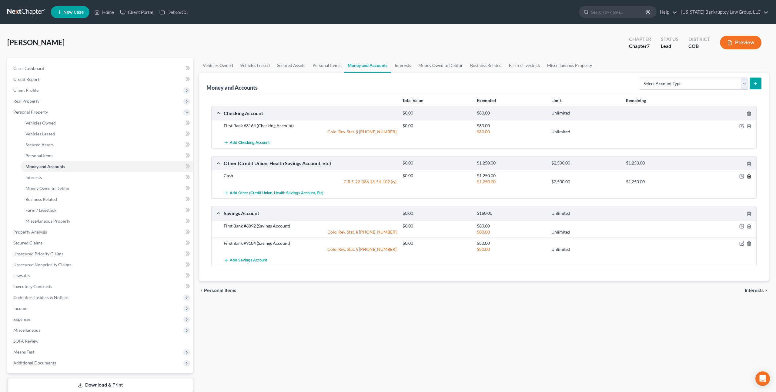
click at [750, 175] on icon "button" at bounding box center [748, 176] width 3 height 4
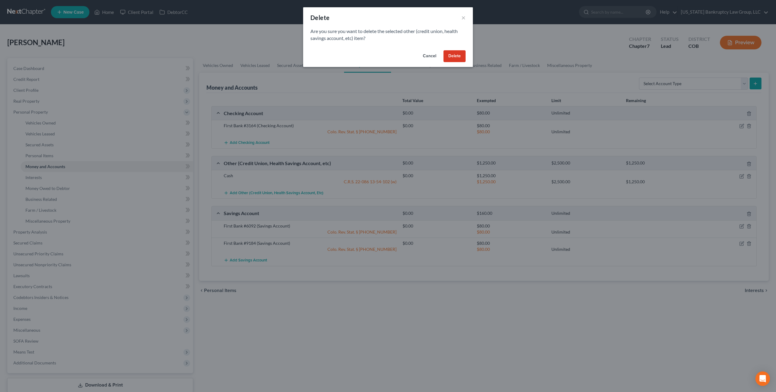
click at [456, 55] on button "Delete" at bounding box center [454, 56] width 22 height 12
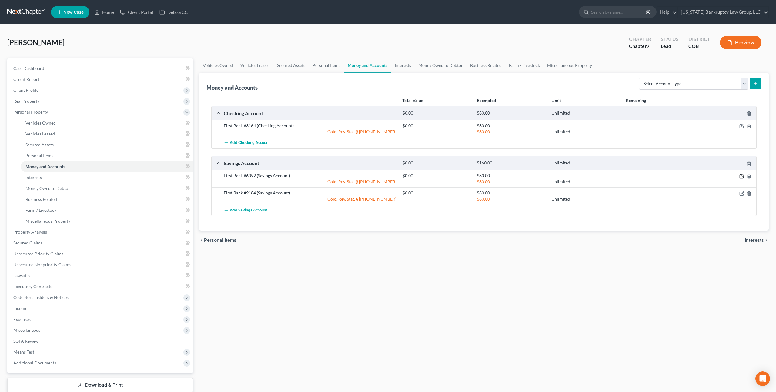
click at [741, 175] on icon "button" at bounding box center [741, 176] width 5 height 5
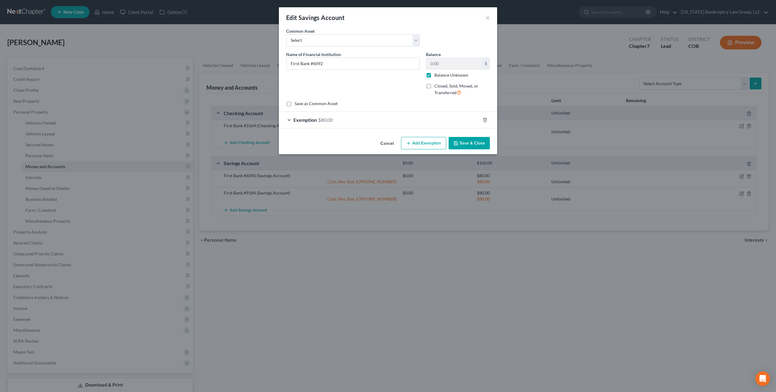
click at [434, 76] on label "Balance Unknown" at bounding box center [451, 75] width 34 height 6
click at [437, 76] on input "Balance Unknown" at bounding box center [439, 74] width 4 height 4
checkbox input "false"
click at [470, 141] on button "Save & Close" at bounding box center [469, 143] width 41 height 13
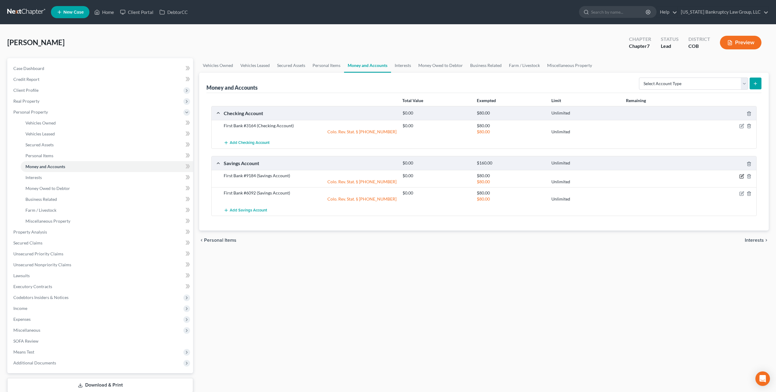
click at [742, 176] on icon "button" at bounding box center [741, 176] width 5 height 5
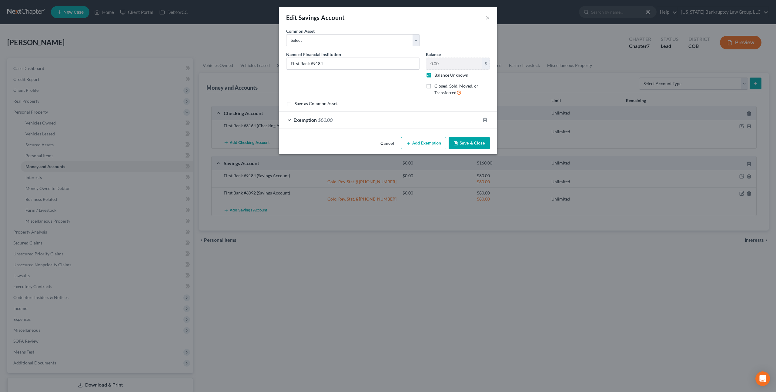
click at [434, 76] on label "Balance Unknown" at bounding box center [451, 75] width 34 height 6
click at [437, 76] on input "Balance Unknown" at bounding box center [439, 74] width 4 height 4
checkbox input "false"
click at [476, 141] on button "Save & Close" at bounding box center [469, 143] width 41 height 13
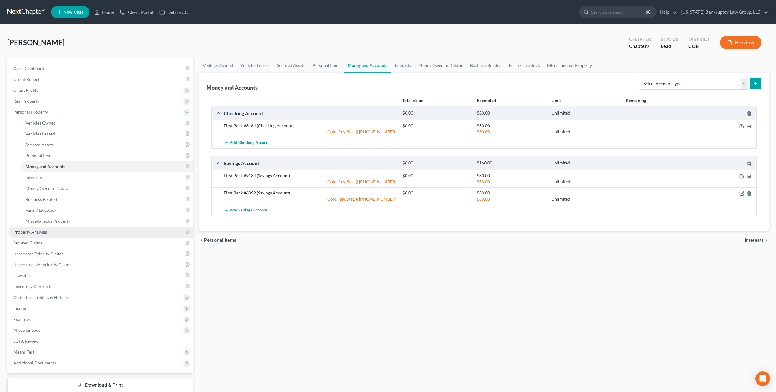
click at [43, 232] on span "Property Analysis" at bounding box center [30, 231] width 34 height 5
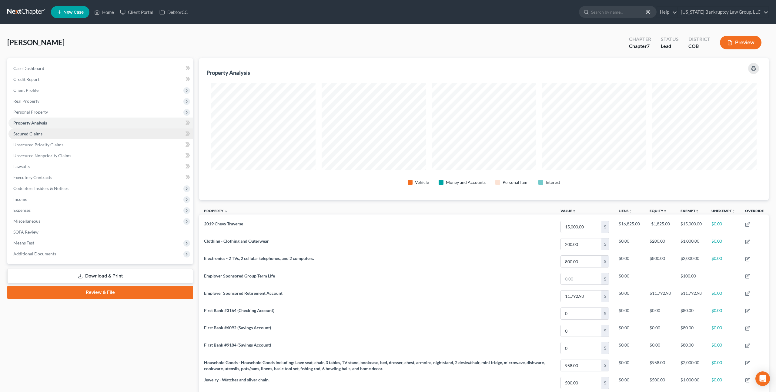
click at [30, 136] on span "Secured Claims" at bounding box center [27, 133] width 29 height 5
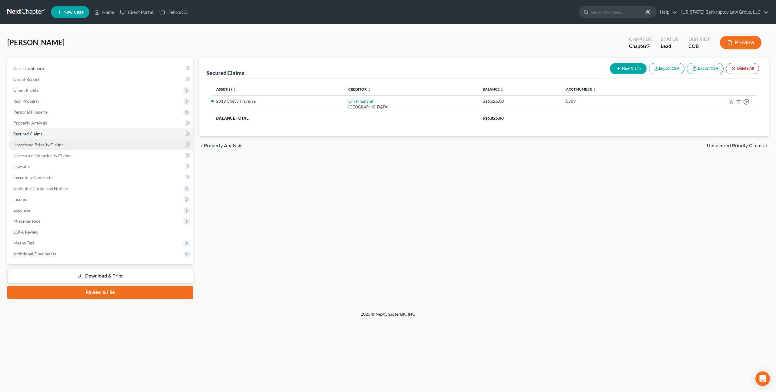
click at [40, 145] on span "Unsecured Priority Claims" at bounding box center [38, 144] width 50 height 5
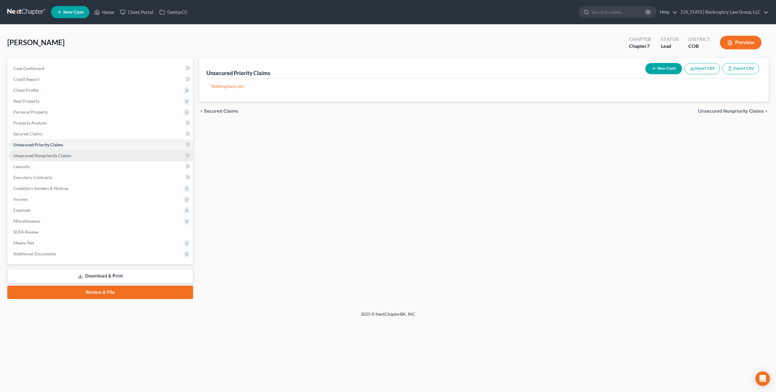
click at [42, 158] on link "Unsecured Nonpriority Claims" at bounding box center [100, 155] width 185 height 11
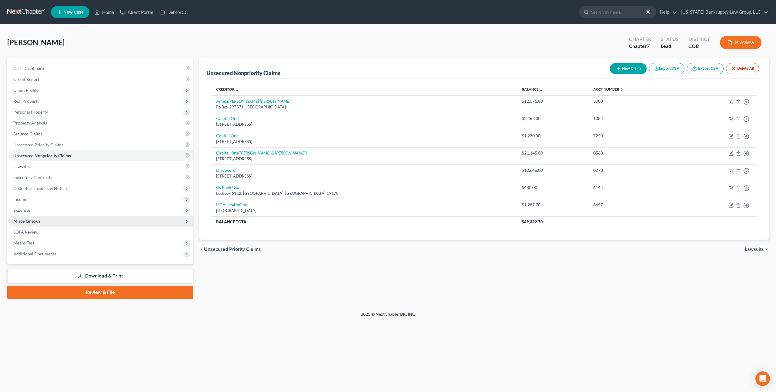
click at [32, 221] on span "Miscellaneous" at bounding box center [26, 221] width 27 height 5
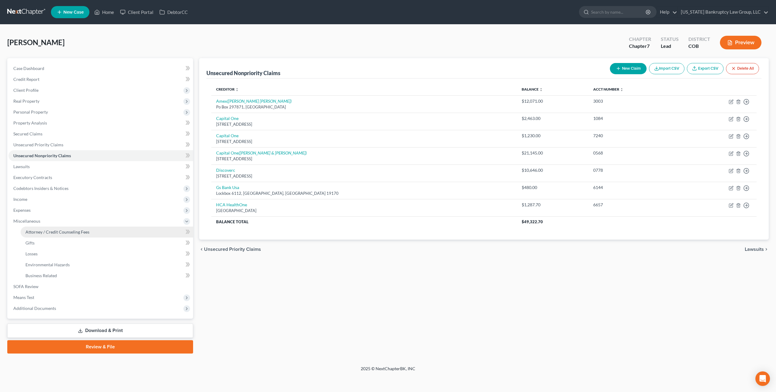
click at [42, 232] on span "Attorney / Credit Counseling Fees" at bounding box center [57, 231] width 64 height 5
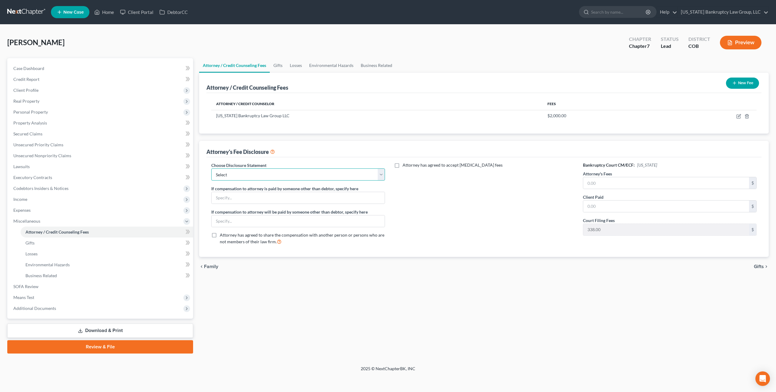
click at [290, 173] on select "Select Disclosure" at bounding box center [298, 175] width 174 height 12
select select "0"
click at [211, 169] on select "Select Disclosure" at bounding box center [298, 175] width 174 height 12
click at [587, 184] on input "text" at bounding box center [666, 183] width 166 height 12
type input "2,000.00"
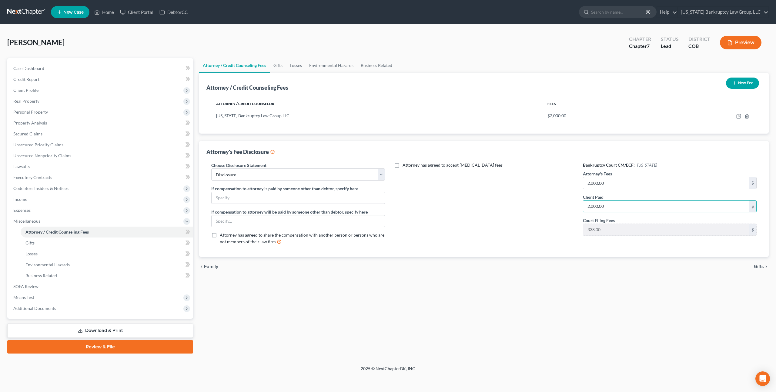
type input "2,000.00"
click at [137, 327] on link "Download & Print" at bounding box center [100, 331] width 186 height 14
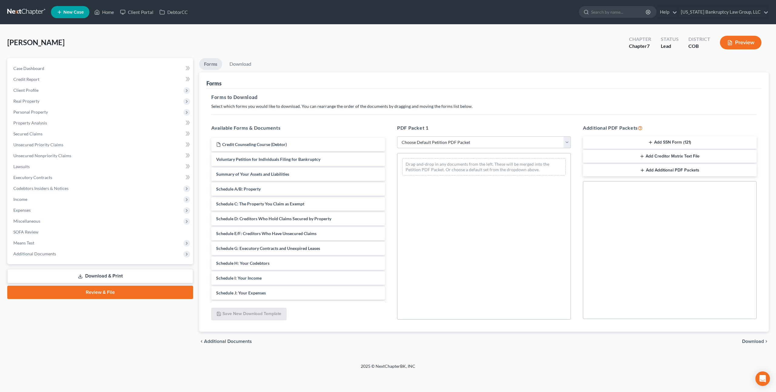
click at [413, 140] on select "Choose Default Petition PDF Packet Complete Bankruptcy Petition (all forms and …" at bounding box center [484, 142] width 174 height 12
select select "0"
click at [397, 136] on select "Choose Default Petition PDF Packet Complete Bankruptcy Petition (all forms and …" at bounding box center [484, 142] width 174 height 12
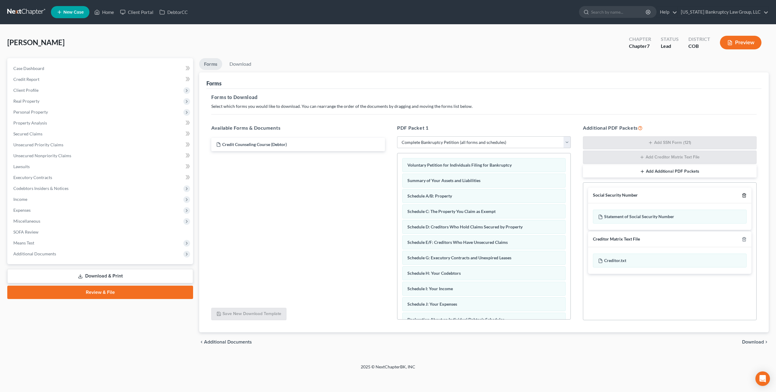
click at [743, 196] on icon "button" at bounding box center [744, 195] width 5 height 5
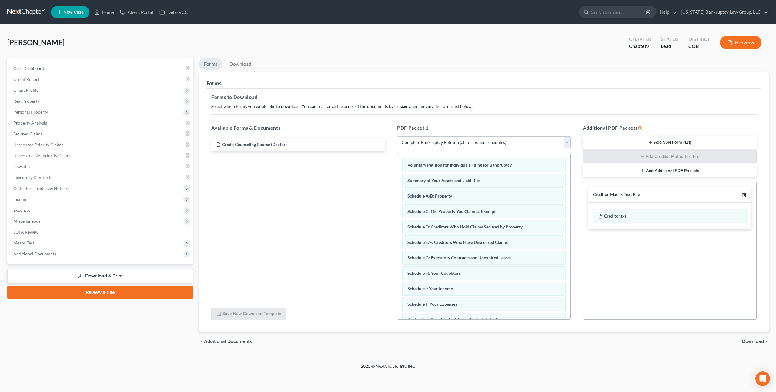
click at [744, 193] on icon "button" at bounding box center [744, 194] width 5 height 5
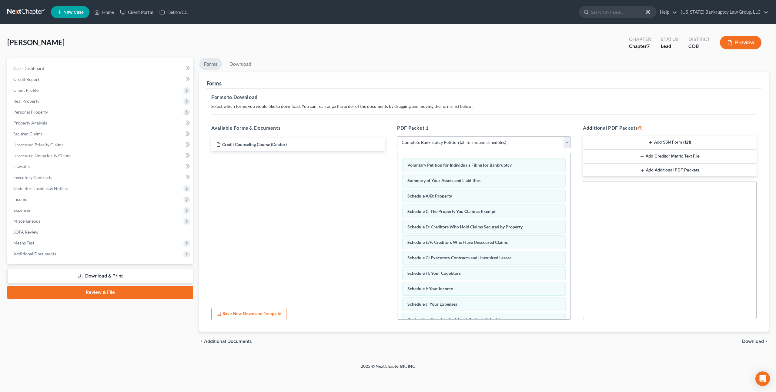
click at [754, 342] on span "Download" at bounding box center [753, 341] width 22 height 5
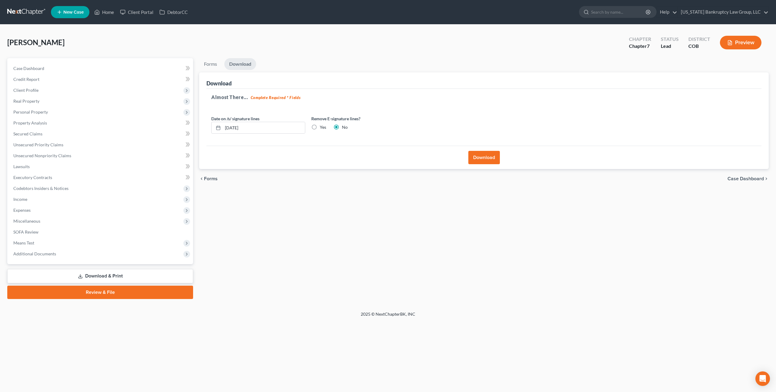
click at [486, 158] on button "Download" at bounding box center [484, 157] width 32 height 13
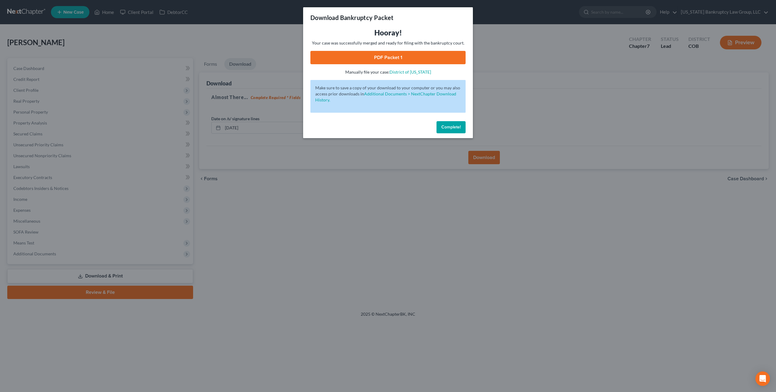
click at [419, 59] on link "PDF Packet 1" at bounding box center [387, 57] width 155 height 13
click at [440, 125] on button "Complete!" at bounding box center [450, 127] width 29 height 12
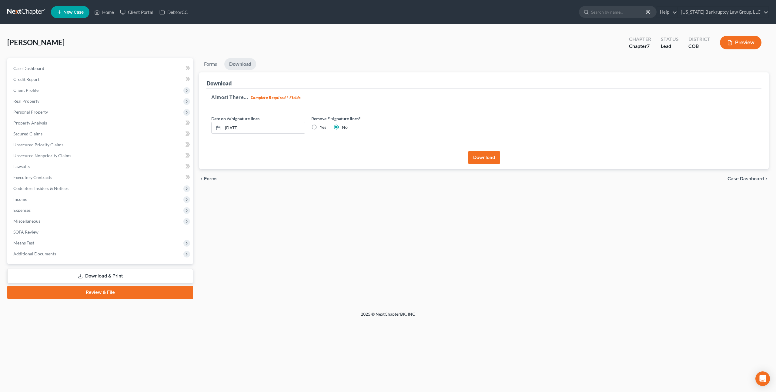
click at [32, 12] on link at bounding box center [26, 12] width 39 height 11
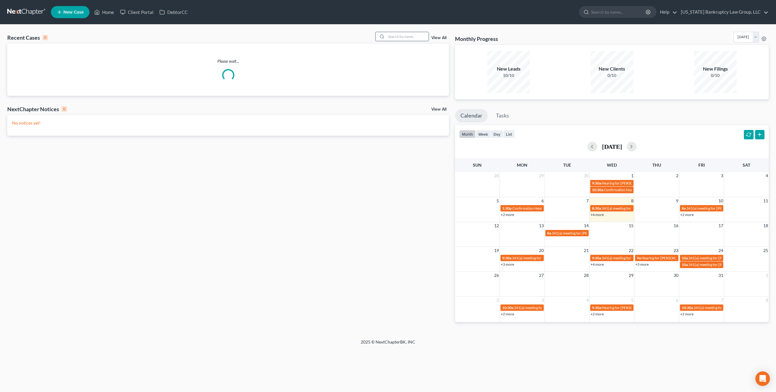
click at [397, 38] on input "search" at bounding box center [407, 36] width 42 height 9
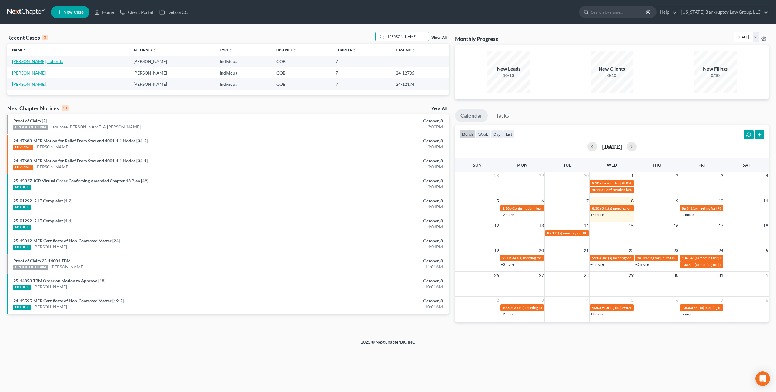
type input "[PERSON_NAME]"
click at [34, 60] on link "[PERSON_NAME], Lubertia" at bounding box center [37, 61] width 51 height 5
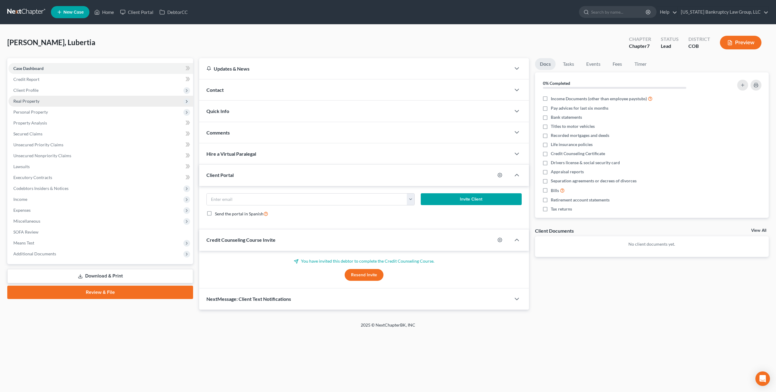
click at [38, 102] on span "Real Property" at bounding box center [26, 101] width 26 height 5
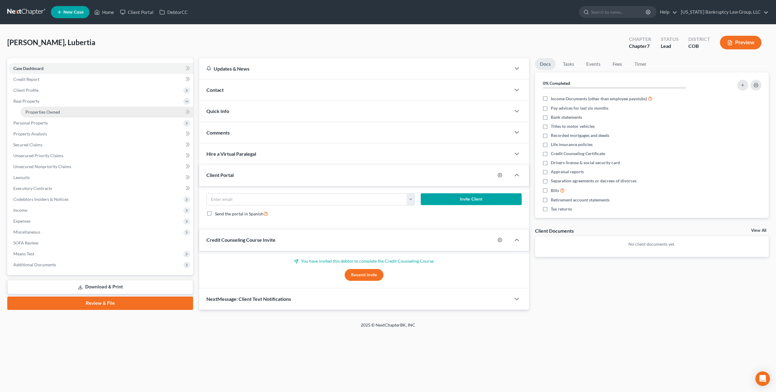
click at [40, 111] on span "Properties Owned" at bounding box center [42, 111] width 35 height 5
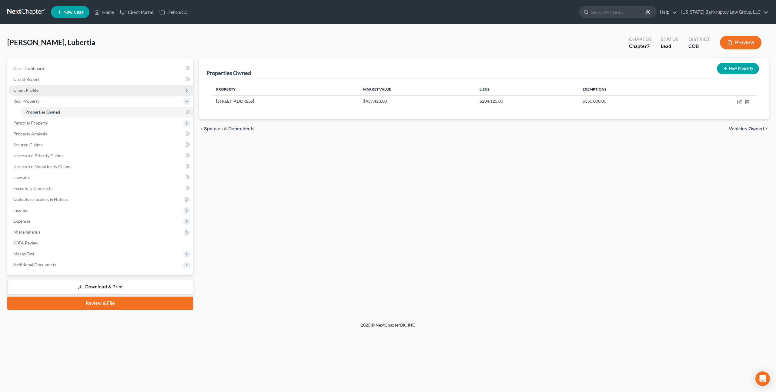
click at [30, 90] on span "Client Profile" at bounding box center [25, 90] width 25 height 5
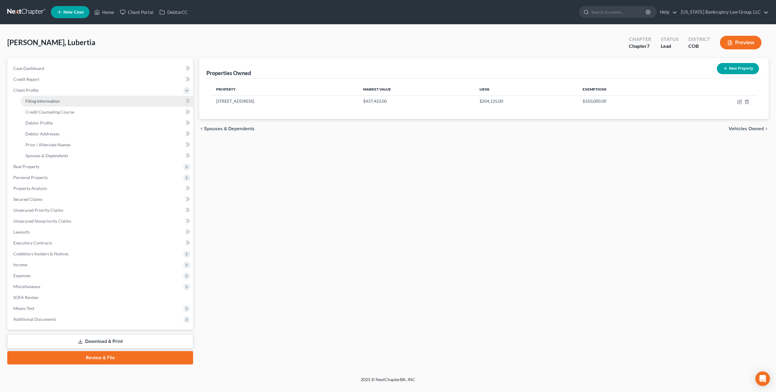
click at [62, 101] on link "Filing Information" at bounding box center [107, 101] width 172 height 11
select select "1"
select select "0"
select select "5"
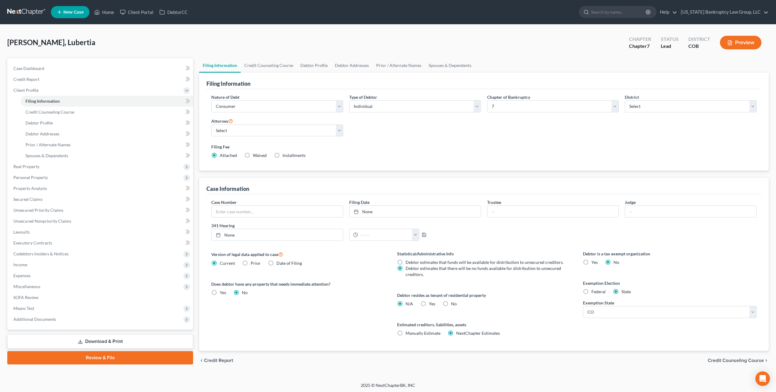
click at [451, 304] on label "No" at bounding box center [454, 304] width 6 height 6
click at [453, 304] on input "No" at bounding box center [455, 303] width 4 height 4
radio input "true"
radio input "false"
click at [57, 115] on link "Credit Counseling Course" at bounding box center [107, 112] width 172 height 11
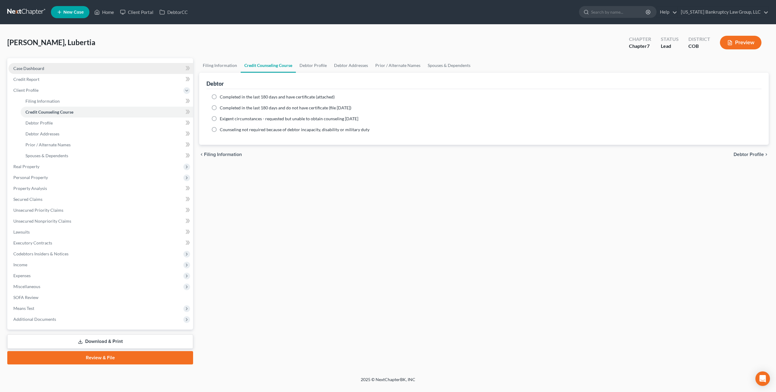
click at [42, 71] on link "Case Dashboard" at bounding box center [100, 68] width 185 height 11
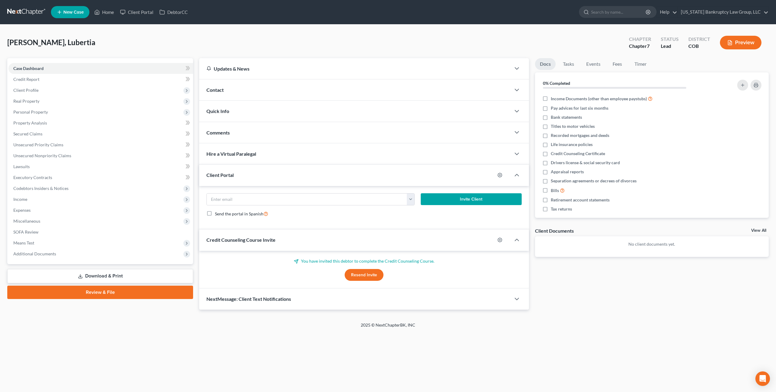
click at [360, 274] on button "Resend Invite" at bounding box center [364, 275] width 39 height 12
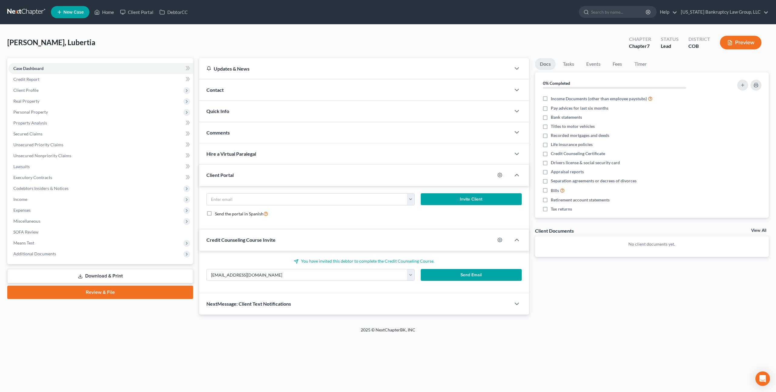
click at [448, 272] on button "Send Email" at bounding box center [471, 275] width 101 height 12
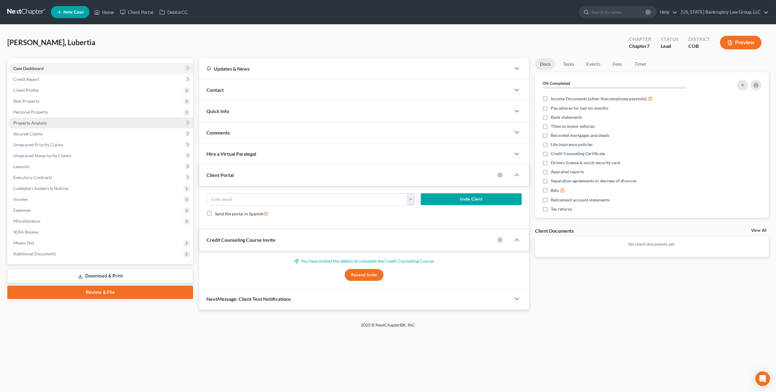
click at [35, 123] on span "Property Analysis" at bounding box center [30, 122] width 34 height 5
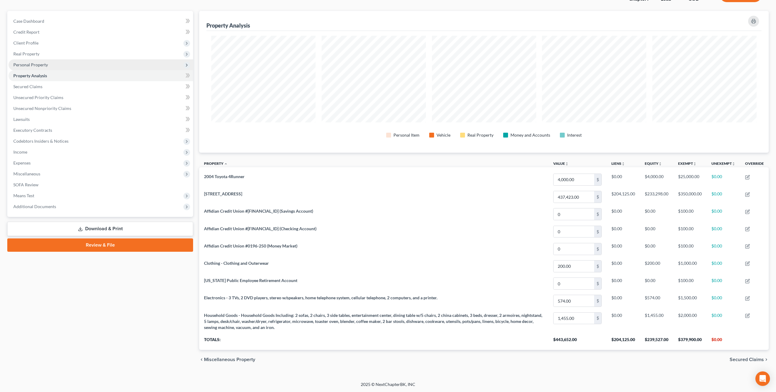
click at [37, 65] on span "Personal Property" at bounding box center [30, 64] width 35 height 5
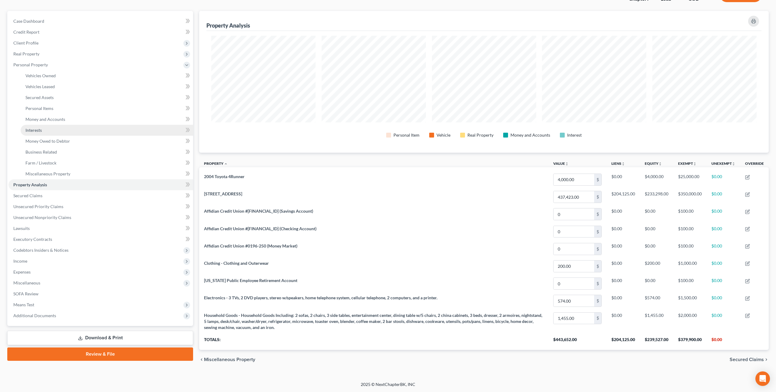
click at [43, 129] on link "Interests" at bounding box center [107, 130] width 172 height 11
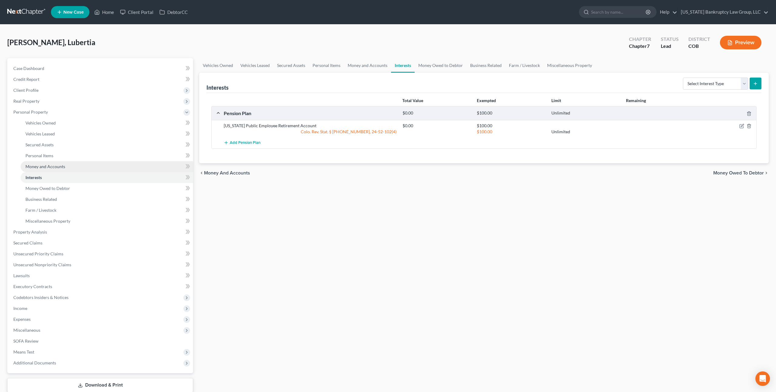
click at [53, 167] on span "Money and Accounts" at bounding box center [45, 166] width 40 height 5
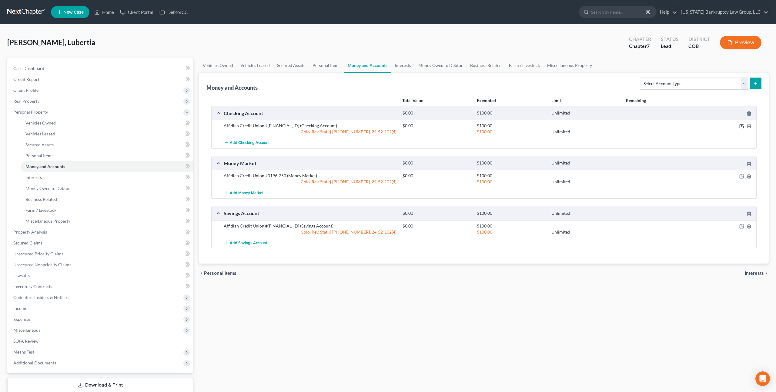
click at [740, 127] on icon "button" at bounding box center [741, 126] width 5 height 5
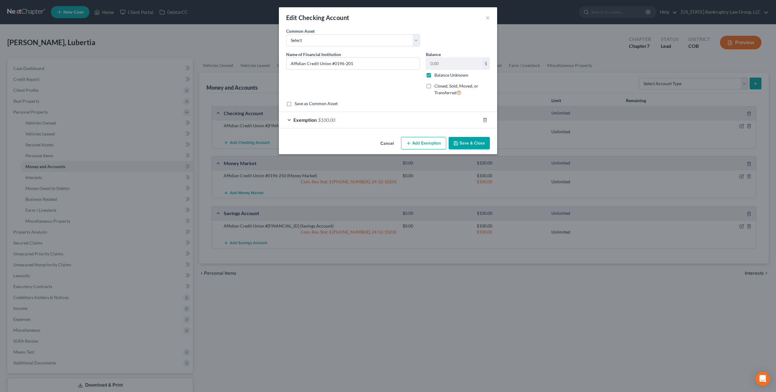
click at [434, 77] on label "Balance Unknown" at bounding box center [451, 75] width 34 height 6
click at [437, 76] on input "Balance Unknown" at bounding box center [439, 74] width 4 height 4
checkbox input "false"
click at [476, 142] on button "Save & Close" at bounding box center [469, 143] width 41 height 13
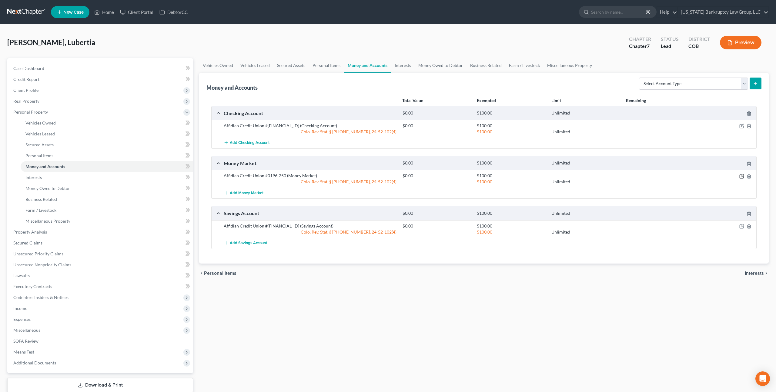
click at [741, 176] on icon "button" at bounding box center [742, 175] width 3 height 3
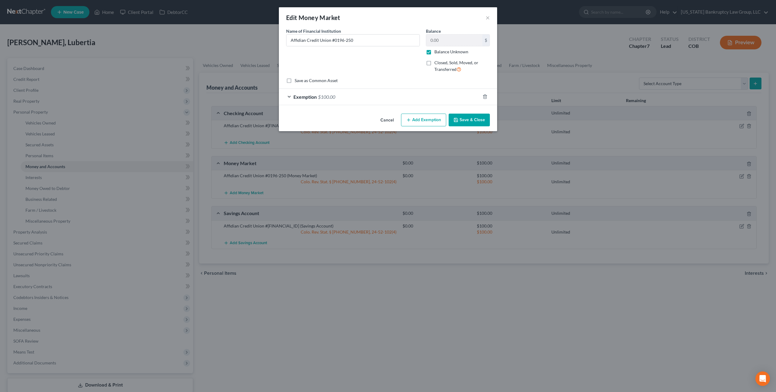
click at [434, 53] on label "Balance Unknown" at bounding box center [451, 52] width 34 height 6
click at [437, 53] on input "Balance Unknown" at bounding box center [439, 51] width 4 height 4
checkbox input "false"
click at [463, 124] on button "Save & Close" at bounding box center [469, 120] width 41 height 13
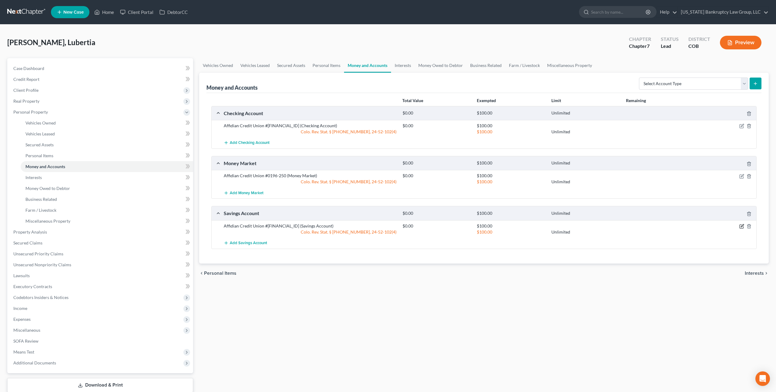
click at [742, 227] on icon "button" at bounding box center [741, 226] width 5 height 5
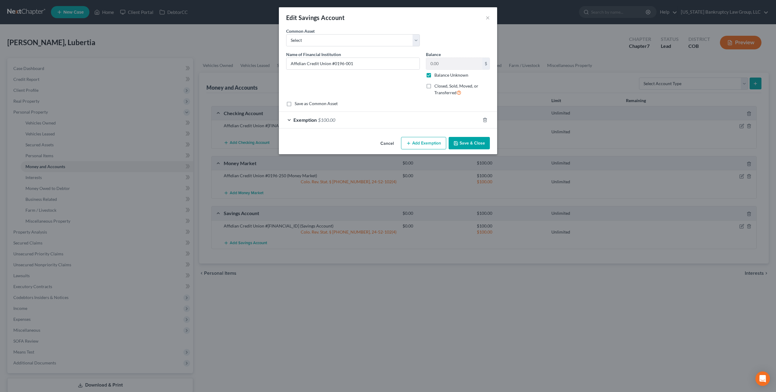
click at [434, 76] on label "Balance Unknown" at bounding box center [451, 75] width 34 height 6
click at [437, 76] on input "Balance Unknown" at bounding box center [439, 74] width 4 height 4
checkbox input "false"
click at [467, 140] on button "Save & Close" at bounding box center [469, 143] width 41 height 13
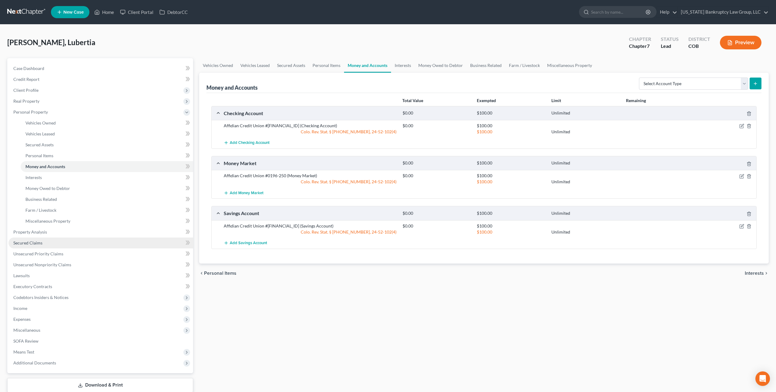
click at [36, 241] on span "Secured Claims" at bounding box center [27, 242] width 29 height 5
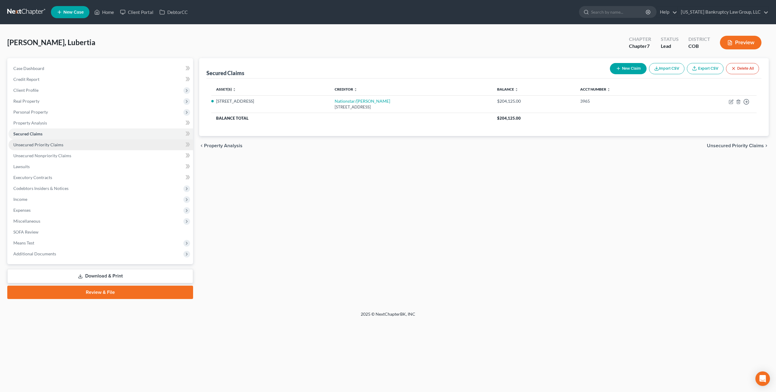
click at [40, 145] on span "Unsecured Priority Claims" at bounding box center [38, 144] width 50 height 5
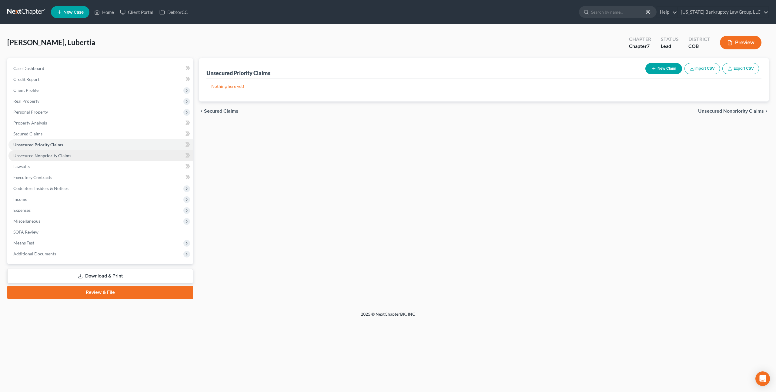
click at [40, 155] on span "Unsecured Nonpriority Claims" at bounding box center [42, 155] width 58 height 5
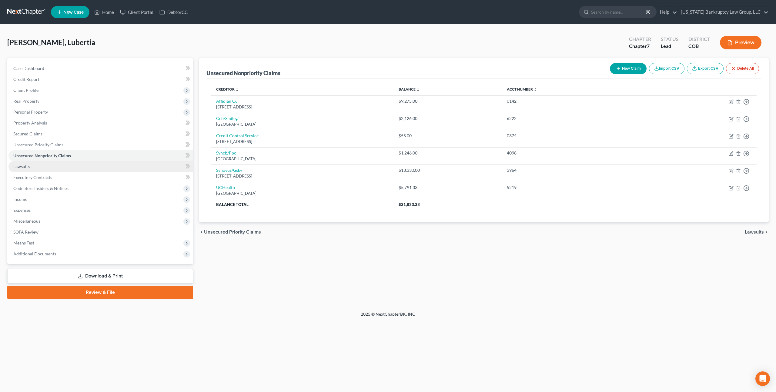
click at [18, 166] on span "Lawsuits" at bounding box center [21, 166] width 16 height 5
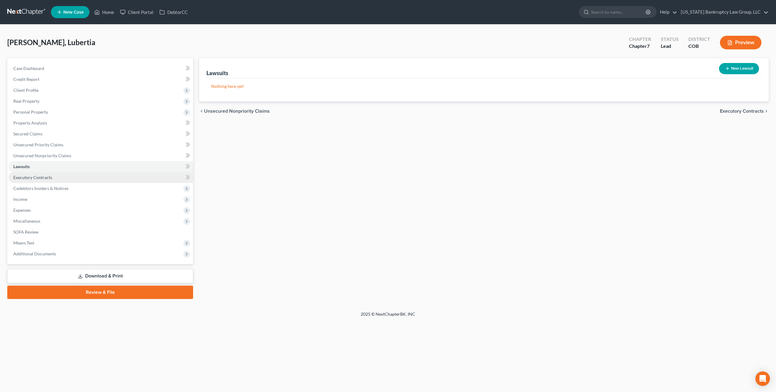
click at [28, 175] on span "Executory Contracts" at bounding box center [32, 177] width 39 height 5
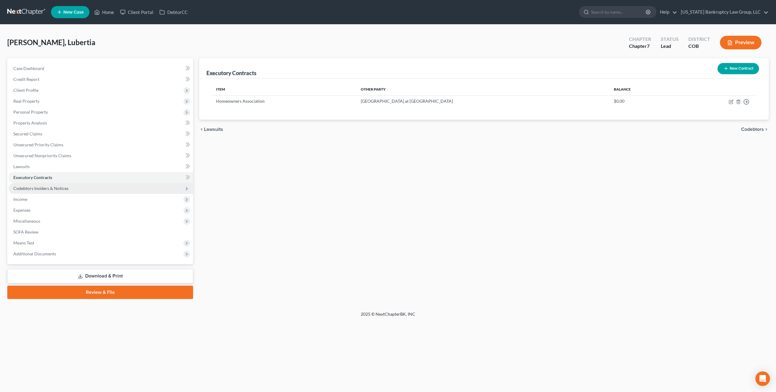
click at [33, 188] on span "Codebtors Insiders & Notices" at bounding box center [40, 188] width 55 height 5
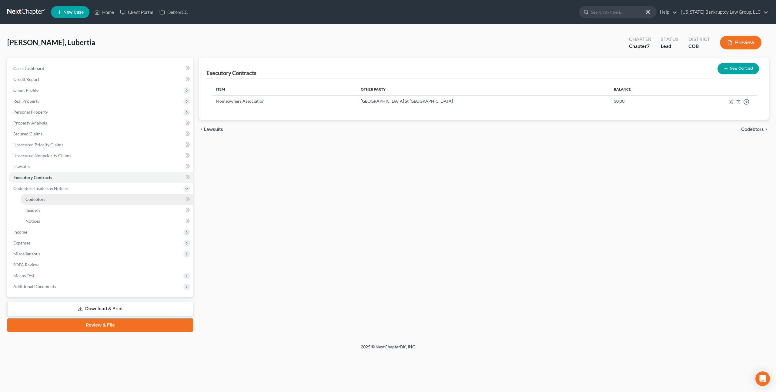
click at [35, 198] on span "Codebtors" at bounding box center [35, 199] width 20 height 5
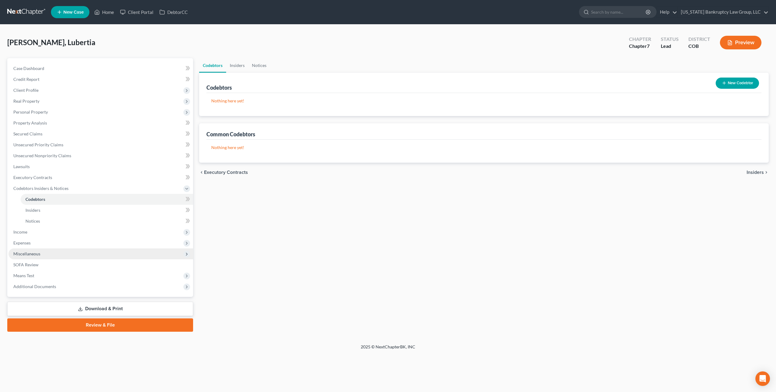
click at [25, 259] on span "Miscellaneous" at bounding box center [100, 254] width 185 height 11
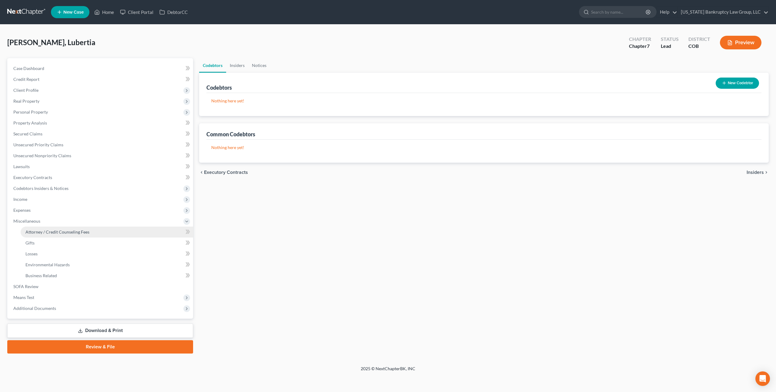
click at [53, 233] on span "Attorney / Credit Counseling Fees" at bounding box center [57, 231] width 64 height 5
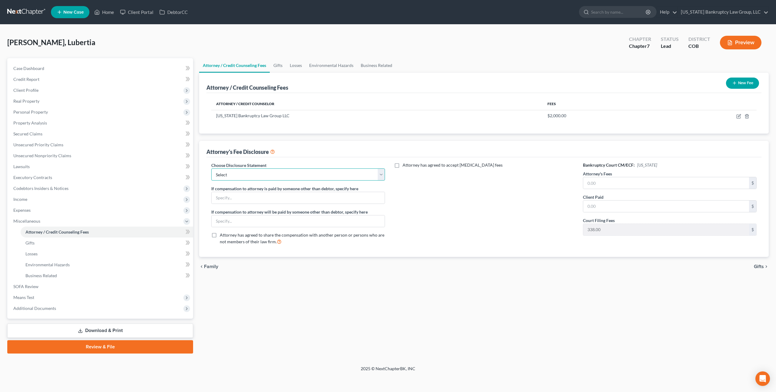
click at [332, 177] on select "Select Disclosure" at bounding box center [298, 175] width 174 height 12
select select "0"
click at [211, 169] on select "Select Disclosure" at bounding box center [298, 175] width 174 height 12
click at [596, 184] on input "text" at bounding box center [666, 183] width 166 height 12
type input "2,000.00"
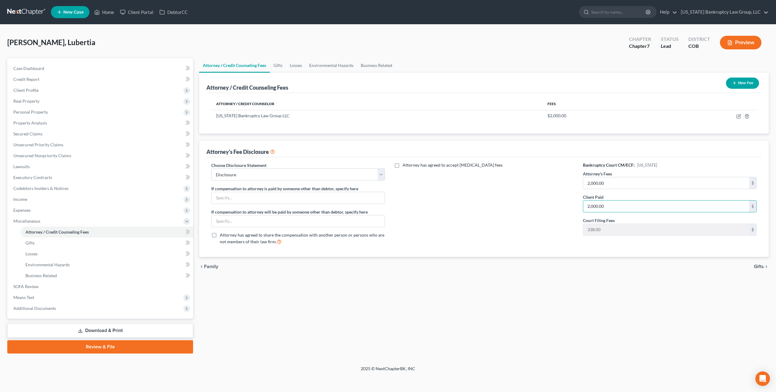
type input "2,000.00"
click at [76, 331] on link "Download & Print" at bounding box center [100, 331] width 186 height 14
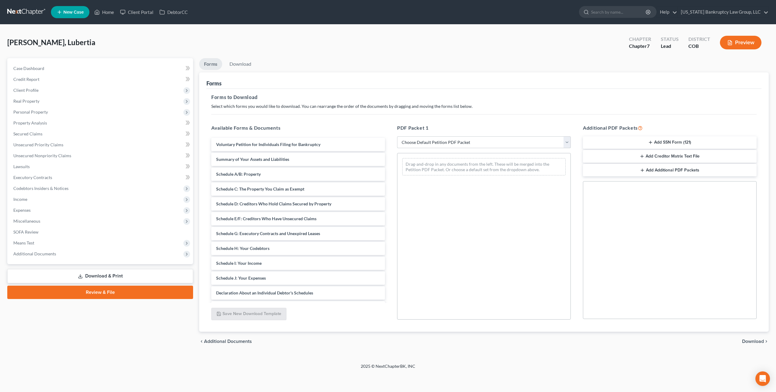
click at [443, 143] on select "Choose Default Petition PDF Packet Complete Bankruptcy Petition (all forms and …" at bounding box center [484, 142] width 174 height 12
select select "0"
click at [397, 136] on select "Choose Default Petition PDF Packet Complete Bankruptcy Petition (all forms and …" at bounding box center [484, 142] width 174 height 12
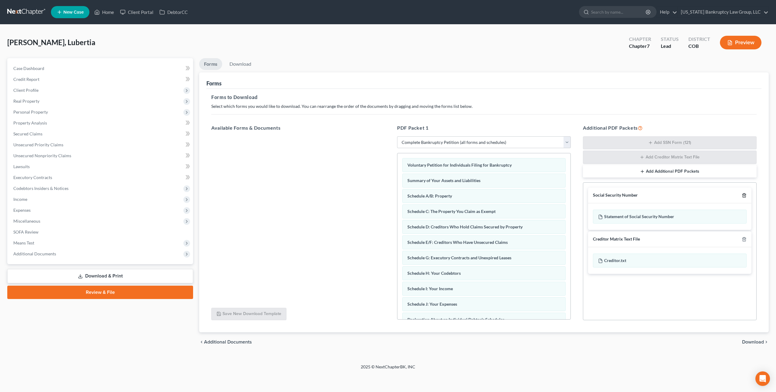
click at [744, 196] on icon "button" at bounding box center [744, 195] width 5 height 5
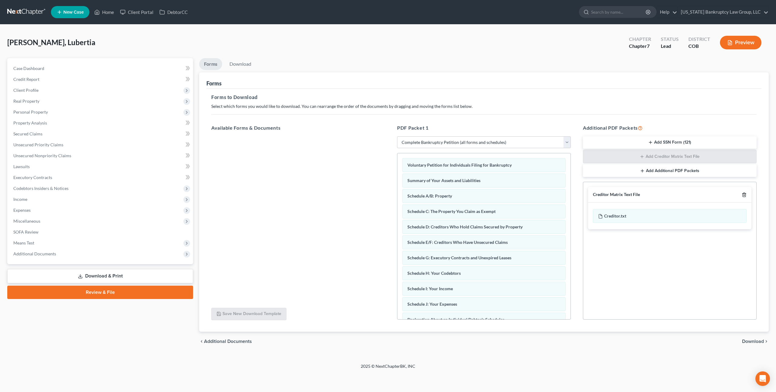
click at [744, 196] on icon "button" at bounding box center [744, 194] width 5 height 5
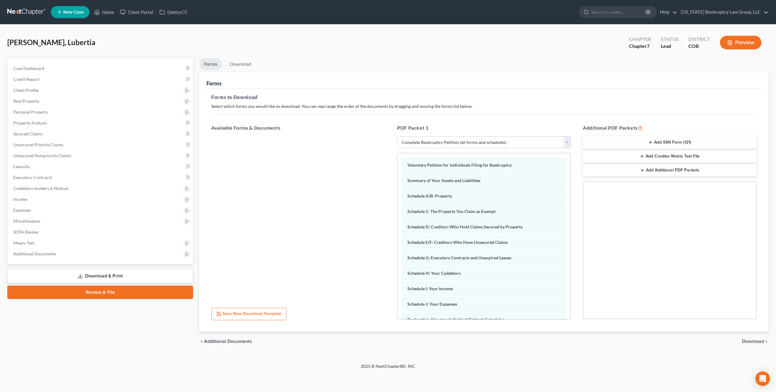
click at [749, 343] on span "Download" at bounding box center [753, 341] width 22 height 5
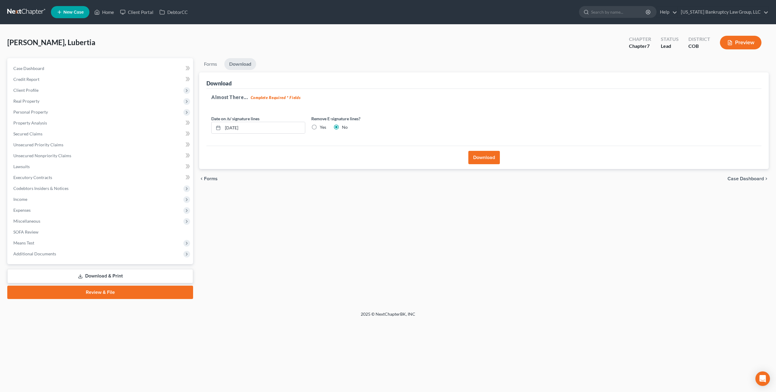
click at [479, 156] on button "Download" at bounding box center [484, 157] width 32 height 13
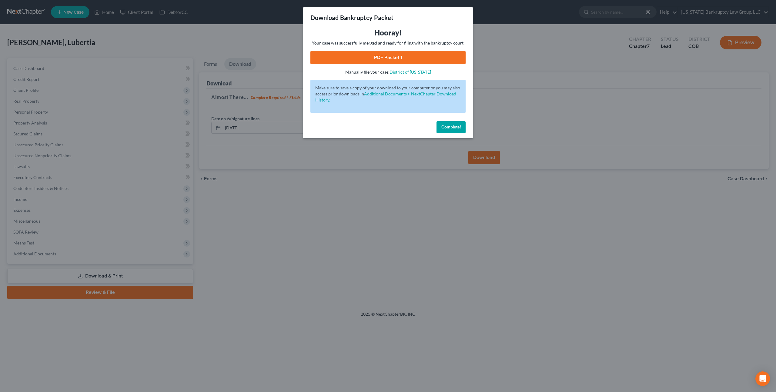
click at [342, 55] on link "PDF Packet 1" at bounding box center [387, 57] width 155 height 13
click at [453, 125] on span "Complete!" at bounding box center [450, 127] width 19 height 5
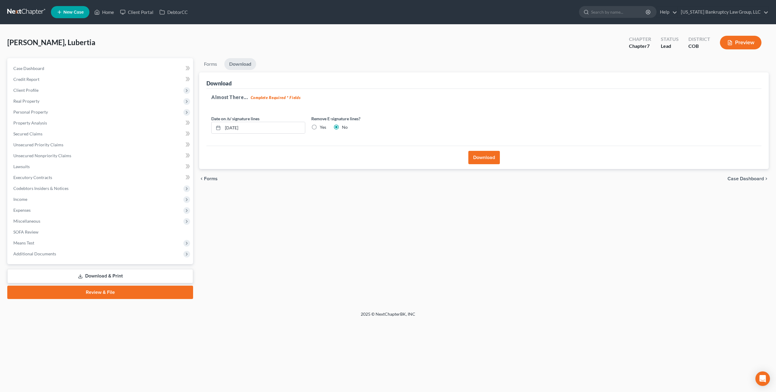
click at [25, 8] on link at bounding box center [26, 12] width 39 height 11
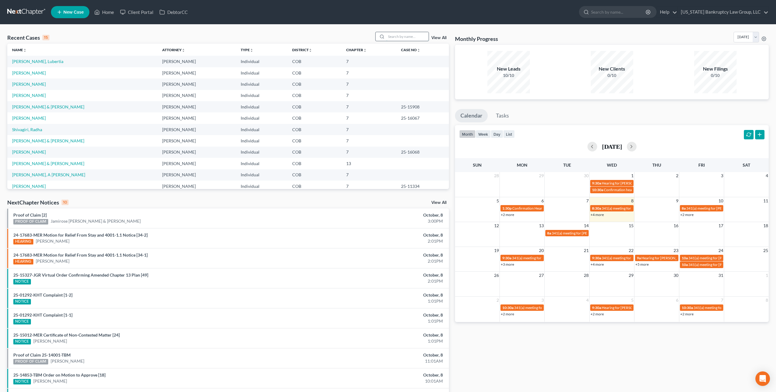
click at [392, 36] on input "search" at bounding box center [407, 36] width 42 height 9
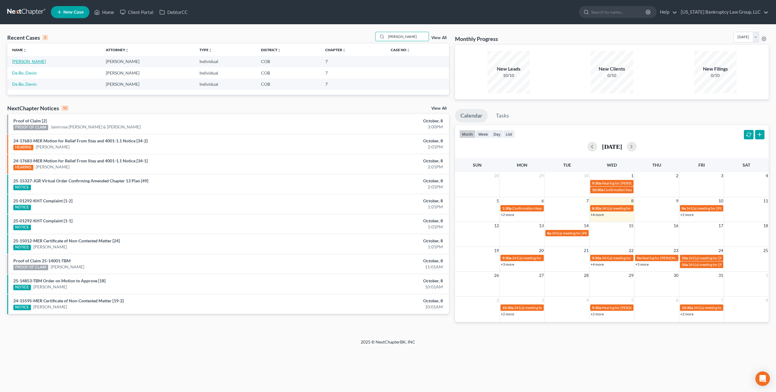
type input "[PERSON_NAME]"
click at [33, 61] on link "[PERSON_NAME]" at bounding box center [29, 61] width 34 height 5
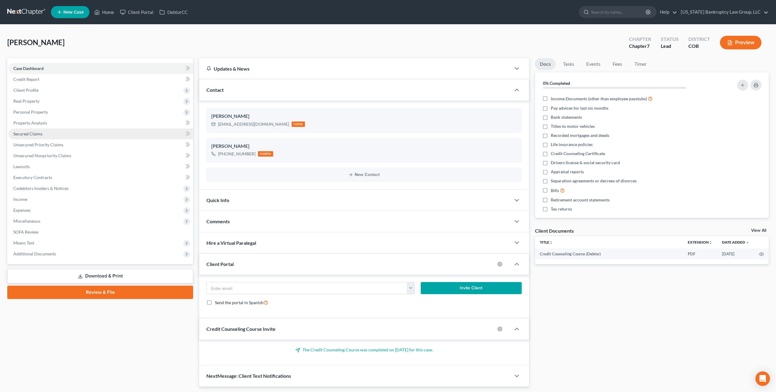
click at [35, 134] on span "Secured Claims" at bounding box center [27, 133] width 29 height 5
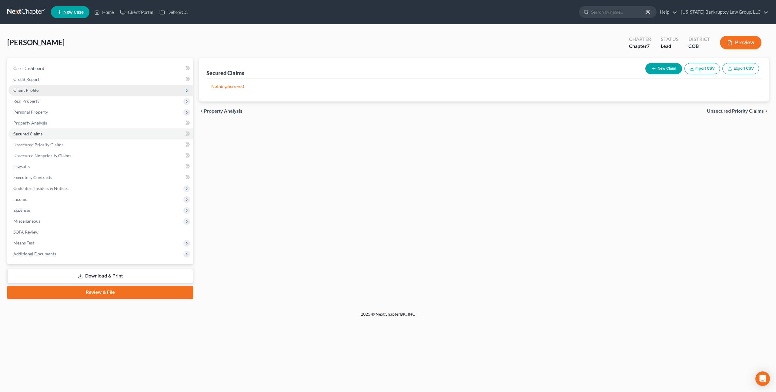
click at [29, 90] on span "Client Profile" at bounding box center [25, 90] width 25 height 5
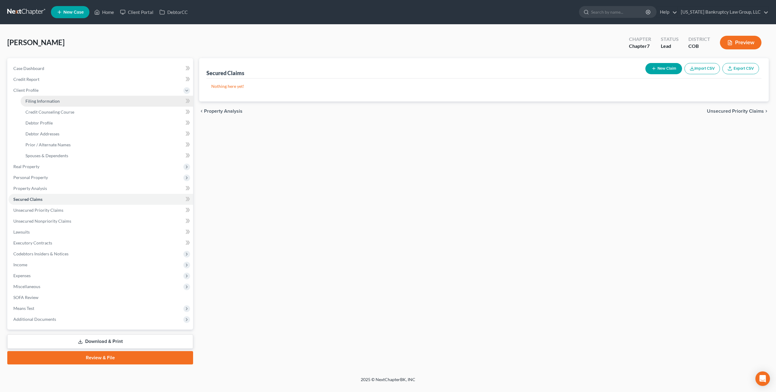
click at [42, 102] on span "Filing Information" at bounding box center [42, 101] width 34 height 5
select select "1"
select select "0"
select select "4"
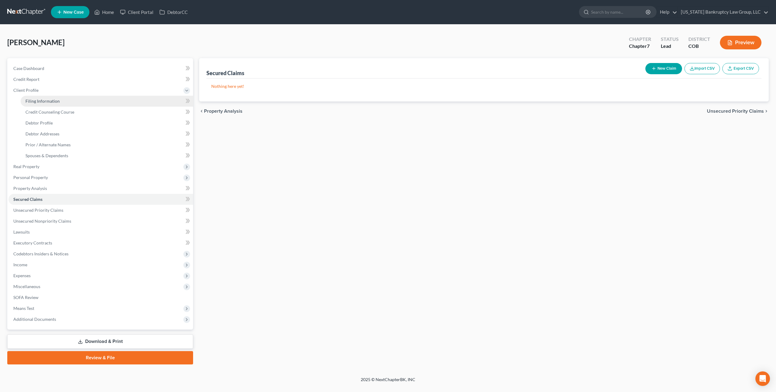
select select "0"
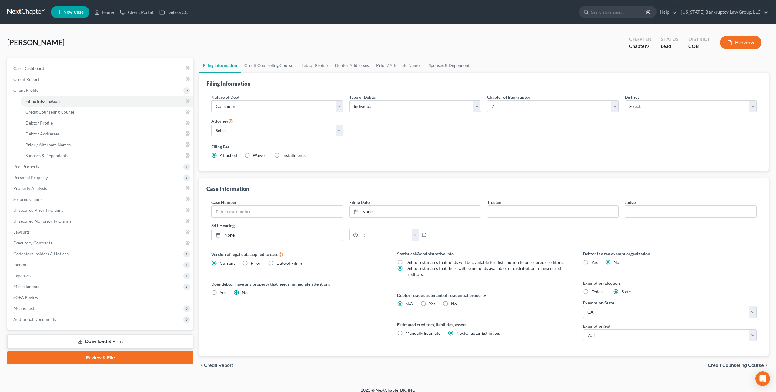
click at [429, 303] on label "Yes Yes" at bounding box center [432, 304] width 6 height 6
click at [431, 303] on input "Yes Yes" at bounding box center [433, 303] width 4 height 4
radio input "true"
radio input "false"
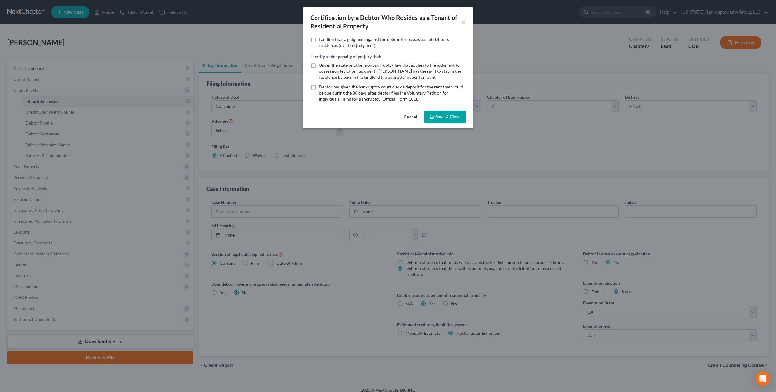
click at [448, 115] on button "Save & Close" at bounding box center [444, 117] width 41 height 13
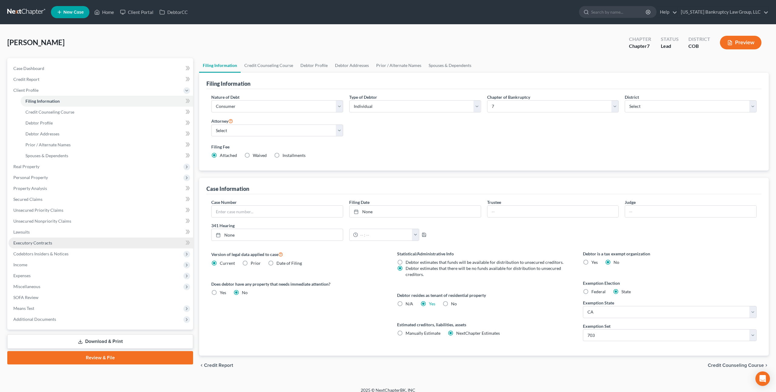
click at [37, 242] on span "Executory Contracts" at bounding box center [32, 242] width 39 height 5
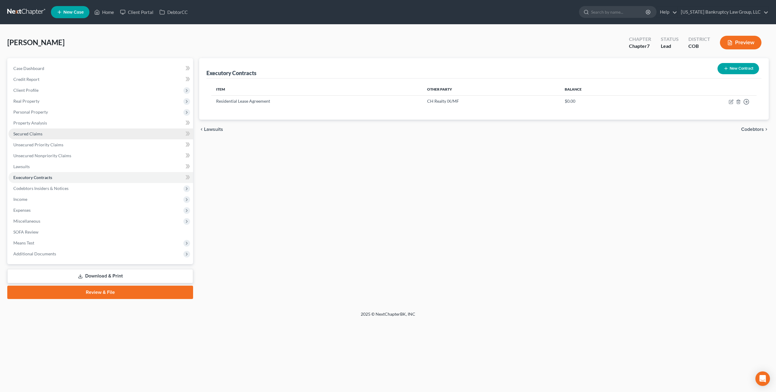
click at [33, 133] on span "Secured Claims" at bounding box center [27, 133] width 29 height 5
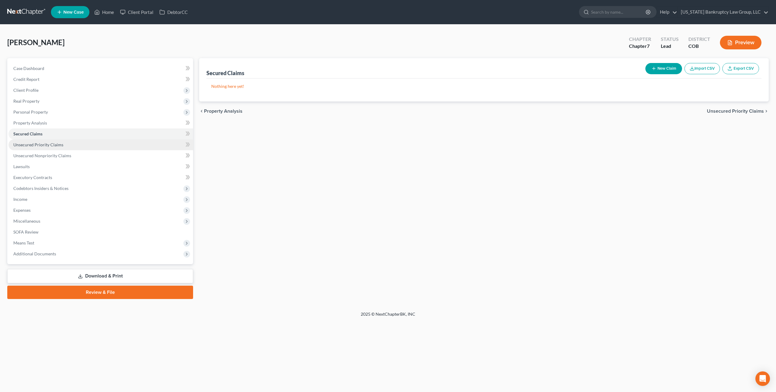
click at [36, 146] on span "Unsecured Priority Claims" at bounding box center [38, 144] width 50 height 5
click at [38, 159] on link "Unsecured Nonpriority Claims" at bounding box center [100, 155] width 185 height 11
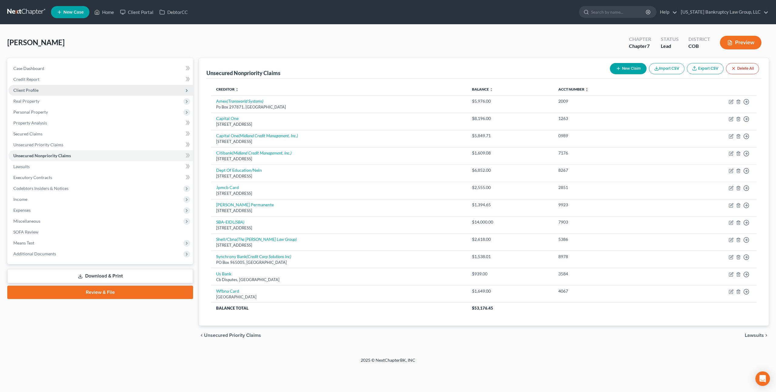
click at [38, 91] on span "Client Profile" at bounding box center [100, 90] width 185 height 11
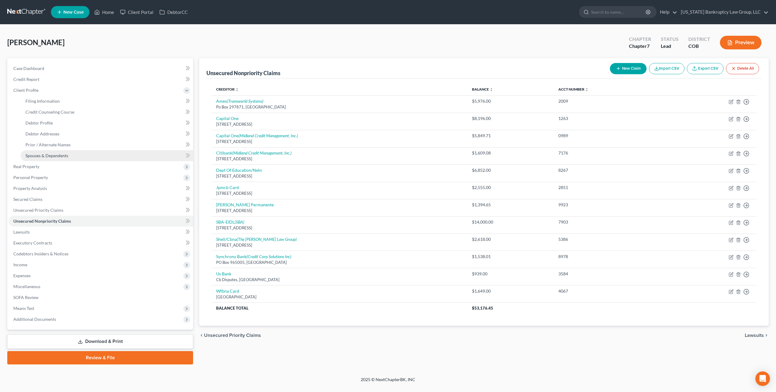
click at [47, 154] on span "Spouses & Dependents" at bounding box center [46, 155] width 43 height 5
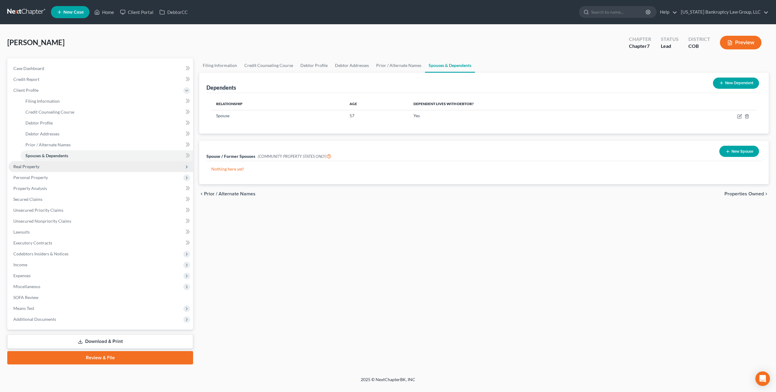
click at [27, 167] on span "Real Property" at bounding box center [26, 166] width 26 height 5
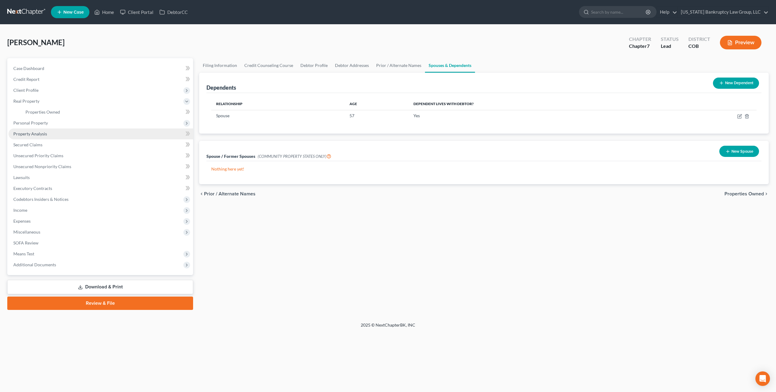
click at [32, 134] on span "Property Analysis" at bounding box center [30, 133] width 34 height 5
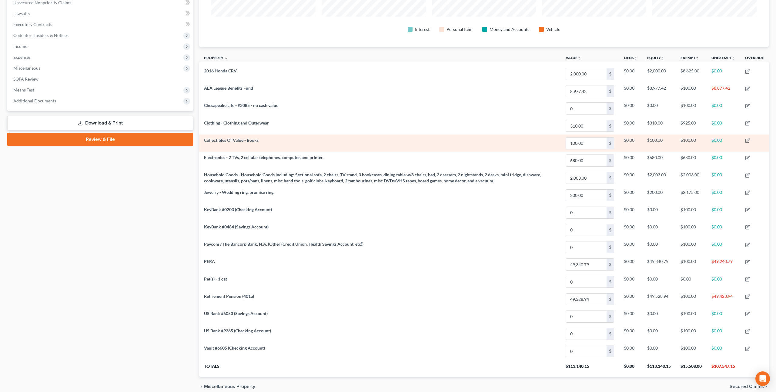
scroll to position [151, 0]
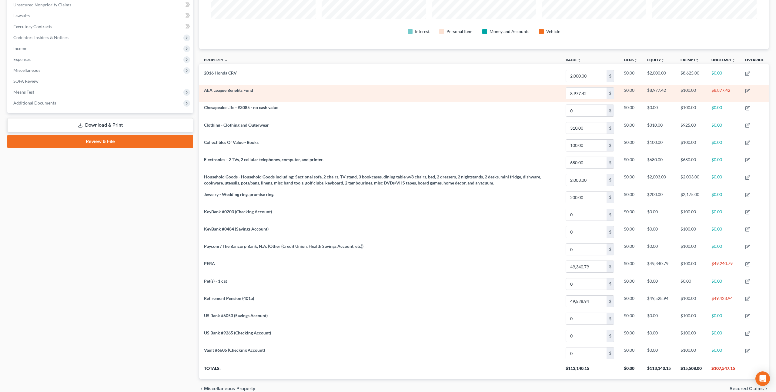
click at [222, 91] on span "AEA League Benefits Fund" at bounding box center [228, 90] width 49 height 5
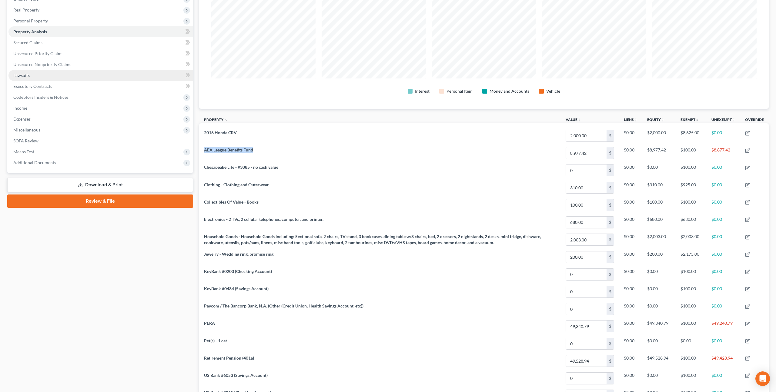
scroll to position [87, 0]
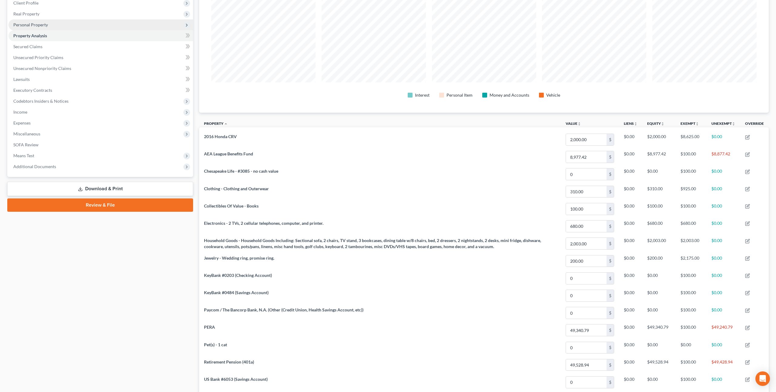
click at [38, 21] on span "Personal Property" at bounding box center [100, 24] width 185 height 11
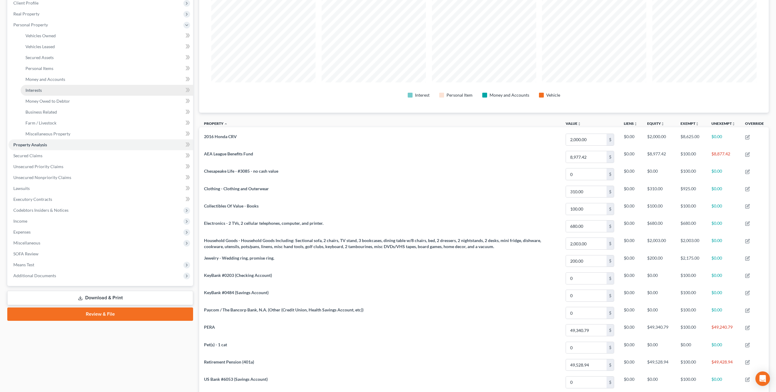
click at [45, 87] on link "Interests" at bounding box center [107, 90] width 172 height 11
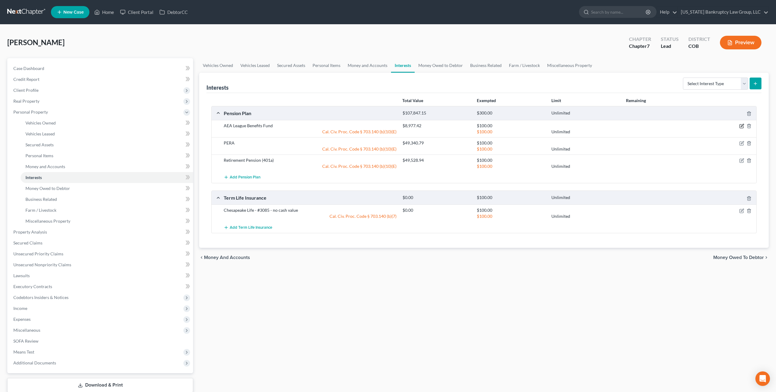
click at [741, 126] on icon "button" at bounding box center [741, 126] width 5 height 5
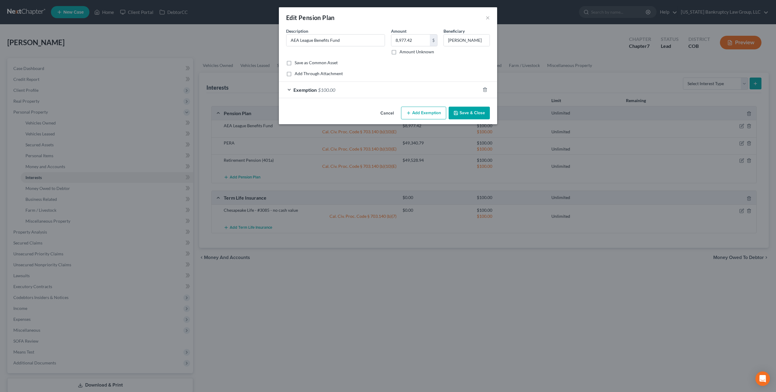
click at [437, 90] on div "Exemption $100.00" at bounding box center [379, 90] width 201 height 16
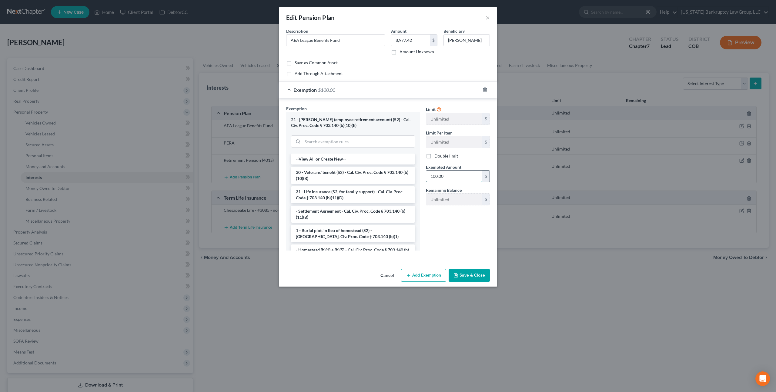
click at [436, 179] on input "100.00" at bounding box center [454, 177] width 56 height 12
type input "8,997.42"
click at [467, 277] on button "Save & Close" at bounding box center [469, 275] width 41 height 13
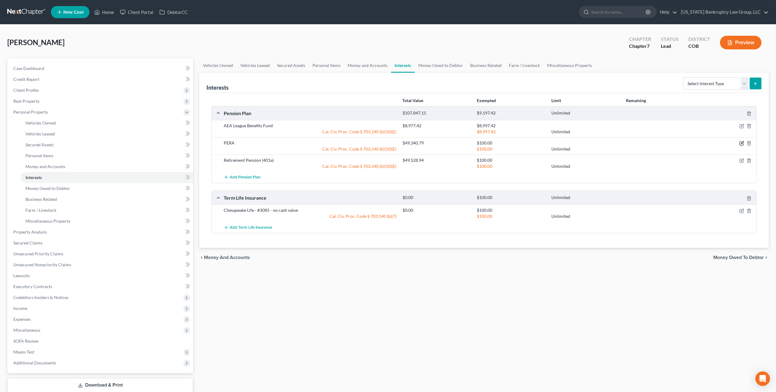
click at [742, 142] on icon "button" at bounding box center [742, 143] width 3 height 3
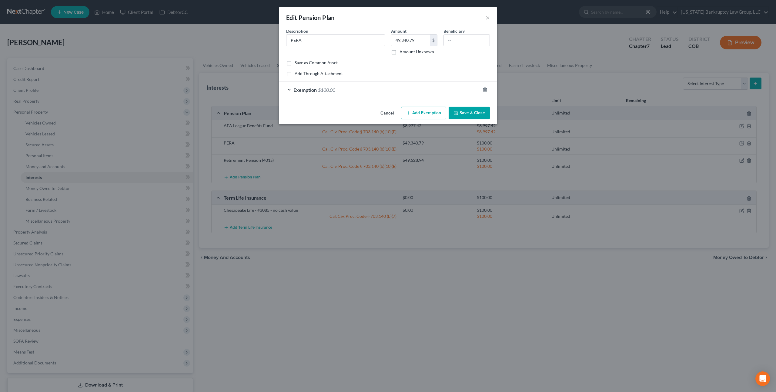
click at [419, 95] on div "Exemption $100.00" at bounding box center [379, 90] width 201 height 16
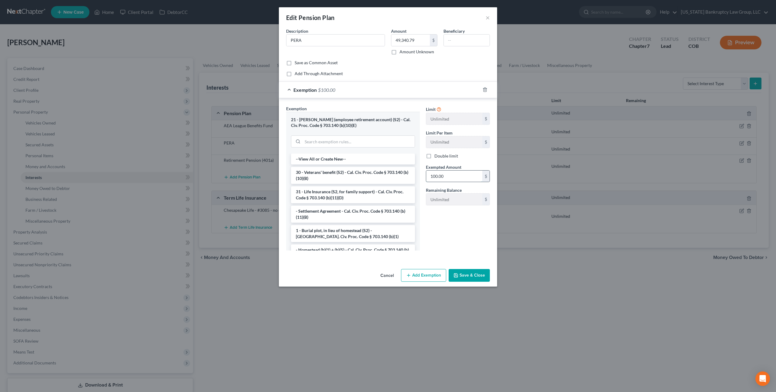
click at [433, 179] on input "100.00" at bounding box center [454, 177] width 56 height 12
type input "49,340.79"
click at [461, 274] on button "Save & Close" at bounding box center [469, 275] width 41 height 13
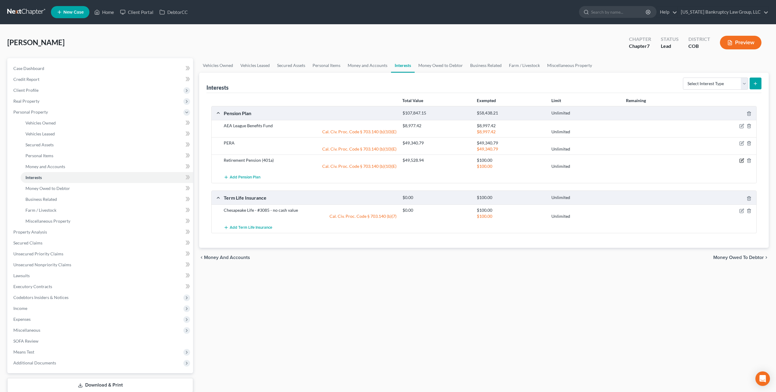
click at [741, 160] on icon "button" at bounding box center [742, 160] width 3 height 3
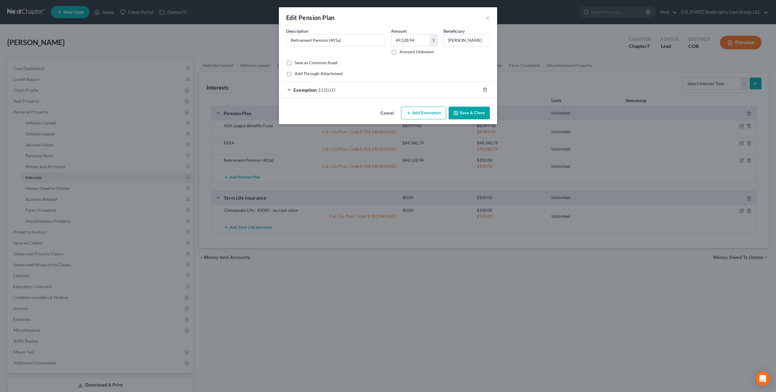
click at [420, 87] on div "Exemption $100.00" at bounding box center [379, 90] width 201 height 16
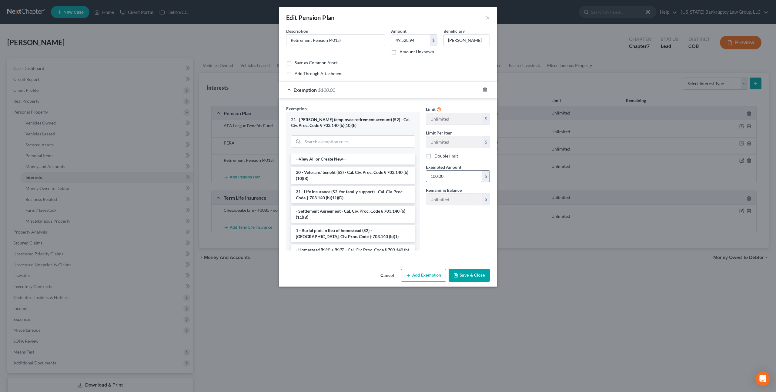
click at [435, 175] on input "100.00" at bounding box center [454, 177] width 56 height 12
type input "49,528.94"
click at [470, 274] on button "Save & Close" at bounding box center [469, 275] width 41 height 13
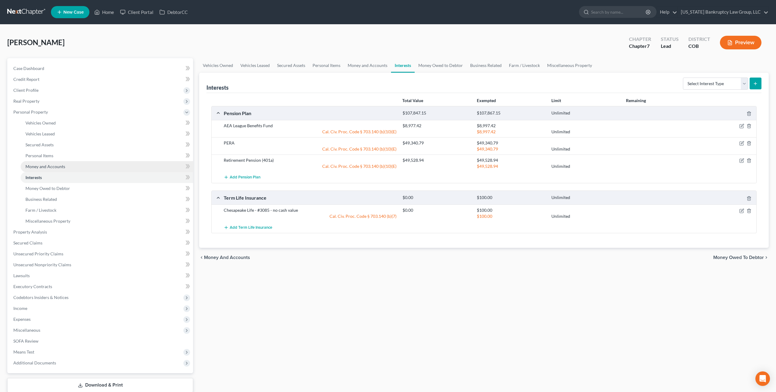
click at [62, 164] on span "Money and Accounts" at bounding box center [45, 166] width 40 height 5
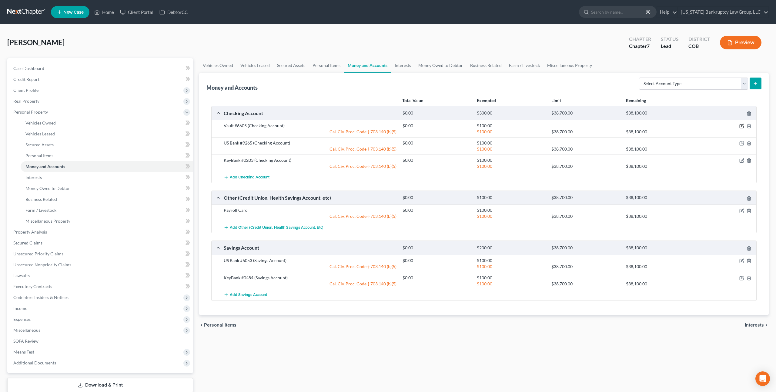
click at [742, 125] on icon "button" at bounding box center [741, 126] width 5 height 5
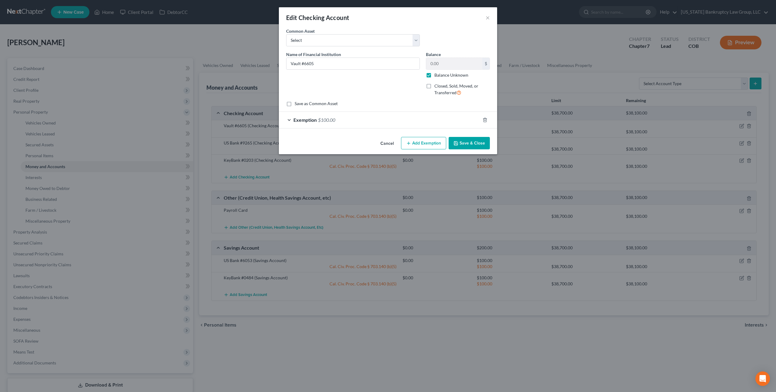
click at [434, 73] on label "Balance Unknown" at bounding box center [451, 75] width 34 height 6
click at [437, 73] on input "Balance Unknown" at bounding box center [439, 74] width 4 height 4
checkbox input "false"
click at [463, 145] on button "Save & Close" at bounding box center [469, 143] width 41 height 13
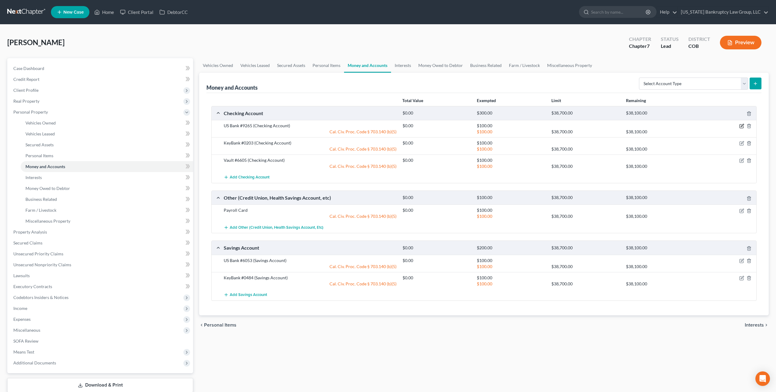
click at [740, 126] on icon "button" at bounding box center [741, 126] width 5 height 5
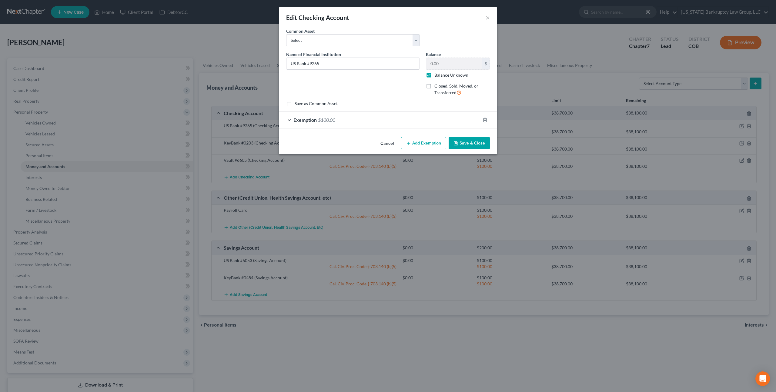
click at [434, 75] on label "Balance Unknown" at bounding box center [451, 75] width 34 height 6
click at [437, 75] on input "Balance Unknown" at bounding box center [439, 74] width 4 height 4
checkbox input "false"
click at [466, 144] on button "Save & Close" at bounding box center [469, 143] width 41 height 13
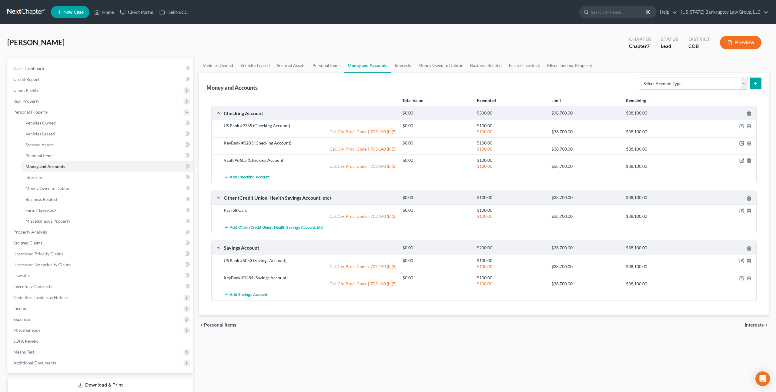
click at [741, 144] on icon "button" at bounding box center [742, 143] width 3 height 3
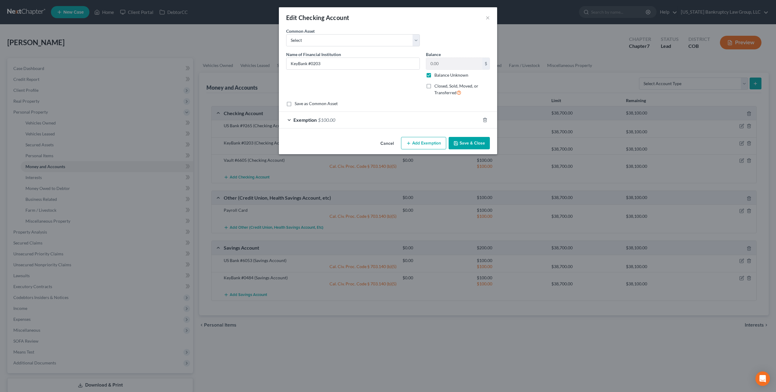
click at [434, 76] on label "Balance Unknown" at bounding box center [451, 75] width 34 height 6
click at [437, 76] on input "Balance Unknown" at bounding box center [439, 74] width 4 height 4
checkbox input "false"
click at [461, 141] on button "Save & Close" at bounding box center [469, 143] width 41 height 13
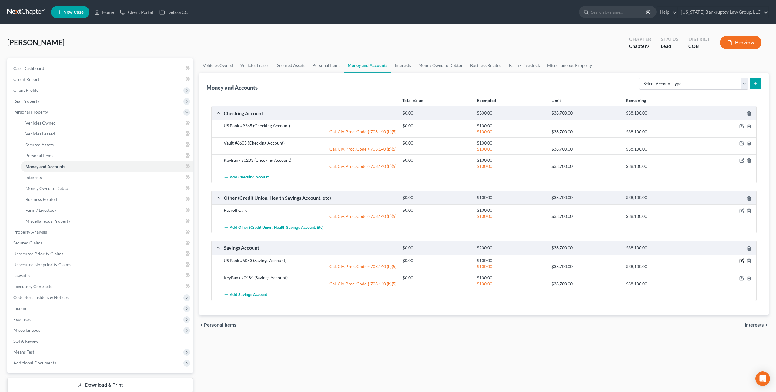
click at [743, 260] on icon "button" at bounding box center [741, 261] width 5 height 5
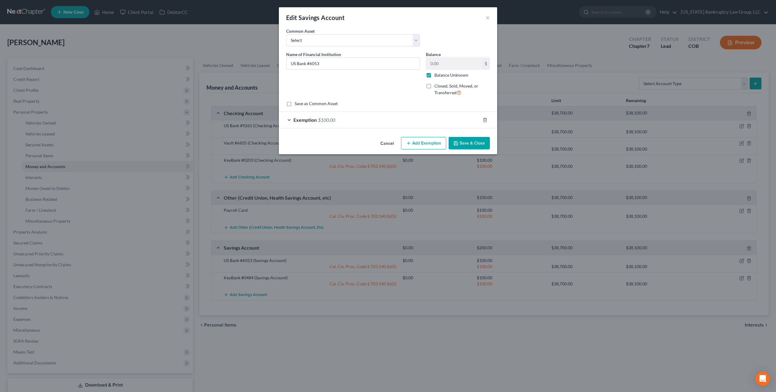
click at [434, 75] on label "Balance Unknown" at bounding box center [451, 75] width 34 height 6
click at [437, 75] on input "Balance Unknown" at bounding box center [439, 74] width 4 height 4
checkbox input "false"
click at [467, 142] on button "Save & Close" at bounding box center [469, 143] width 41 height 13
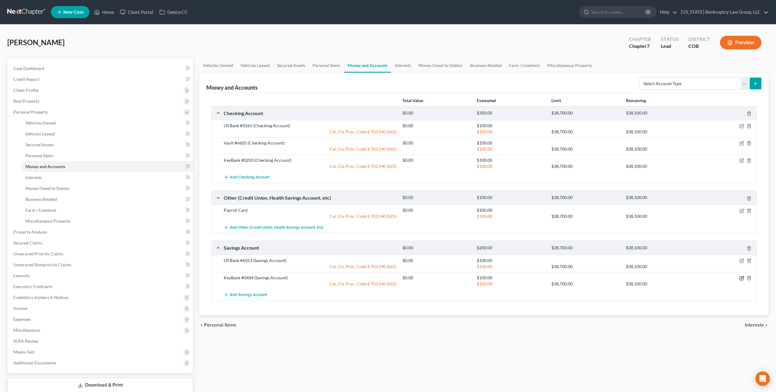
click at [741, 278] on icon "button" at bounding box center [742, 277] width 3 height 3
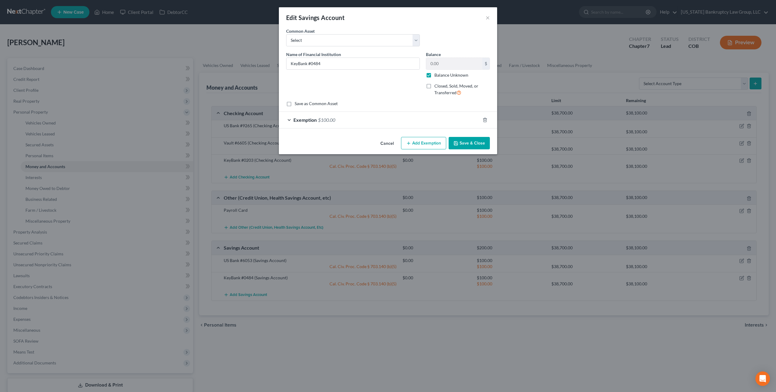
click at [434, 76] on label "Balance Unknown" at bounding box center [451, 75] width 34 height 6
click at [437, 76] on input "Balance Unknown" at bounding box center [439, 74] width 4 height 4
checkbox input "false"
click at [466, 141] on button "Save & Close" at bounding box center [469, 143] width 41 height 13
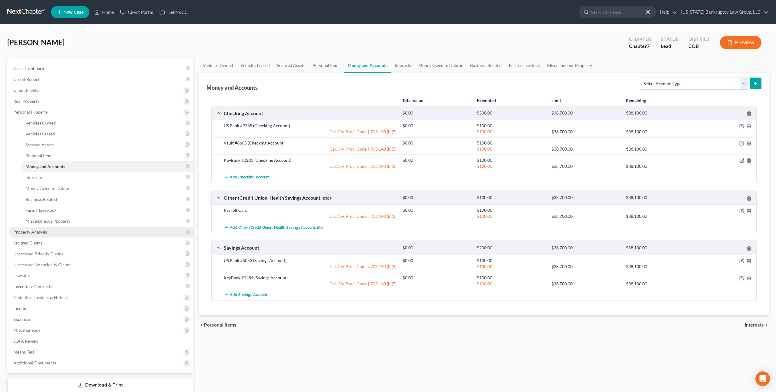
click at [46, 232] on span "Property Analysis" at bounding box center [30, 231] width 34 height 5
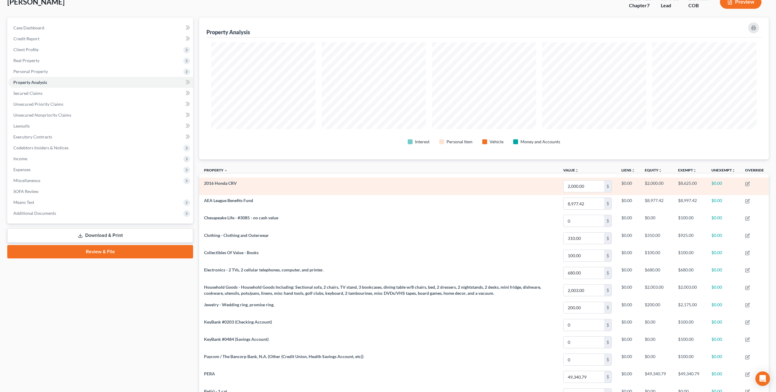
scroll to position [35, 0]
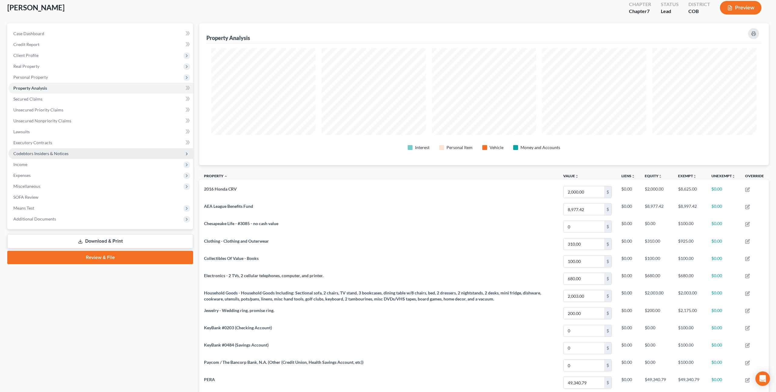
click at [34, 156] on span "Codebtors Insiders & Notices" at bounding box center [100, 153] width 185 height 11
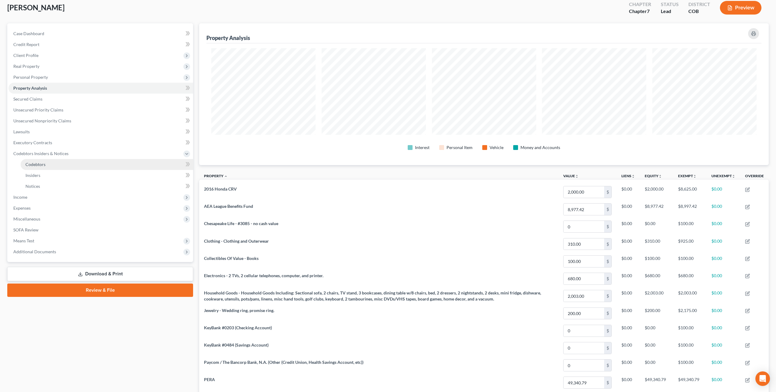
click at [34, 164] on span "Codebtors" at bounding box center [35, 164] width 20 height 5
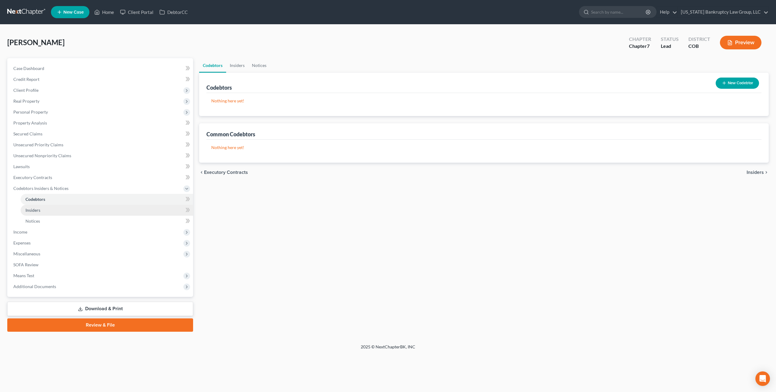
click at [35, 208] on span "Insiders" at bounding box center [32, 210] width 15 height 5
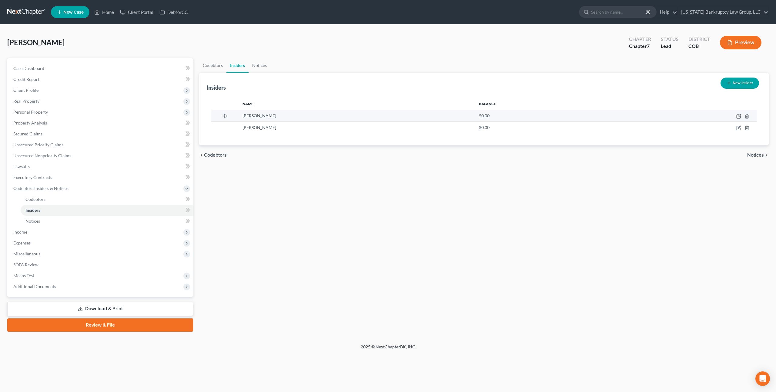
click at [737, 115] on icon "button" at bounding box center [738, 116] width 5 height 5
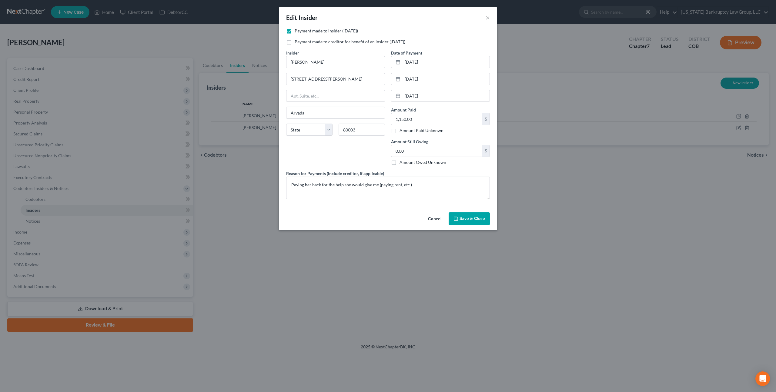
click at [466, 217] on span "Save & Close" at bounding box center [472, 218] width 25 height 5
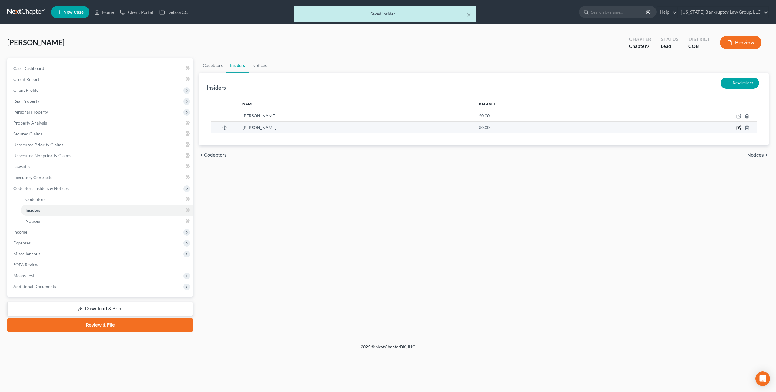
click at [738, 128] on icon "button" at bounding box center [738, 127] width 5 height 5
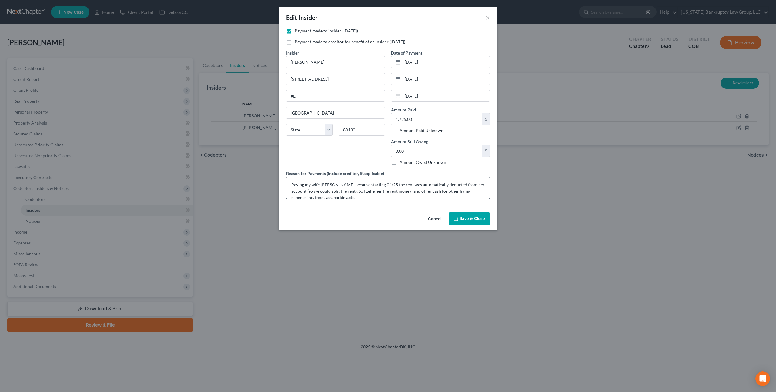
scroll to position [6, 0]
click at [434, 222] on button "Cancel" at bounding box center [434, 219] width 23 height 12
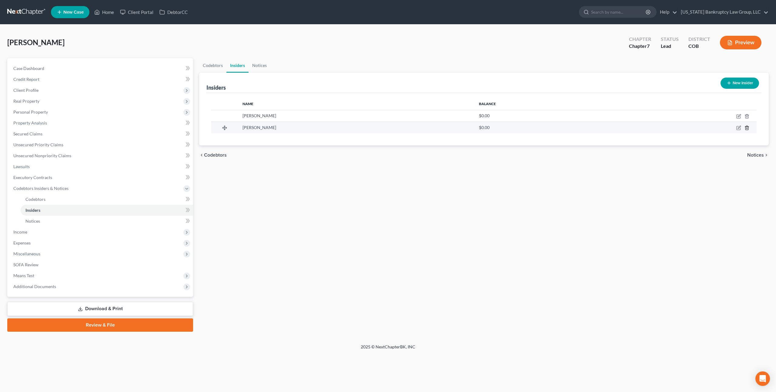
click at [746, 129] on icon "button" at bounding box center [746, 127] width 5 height 5
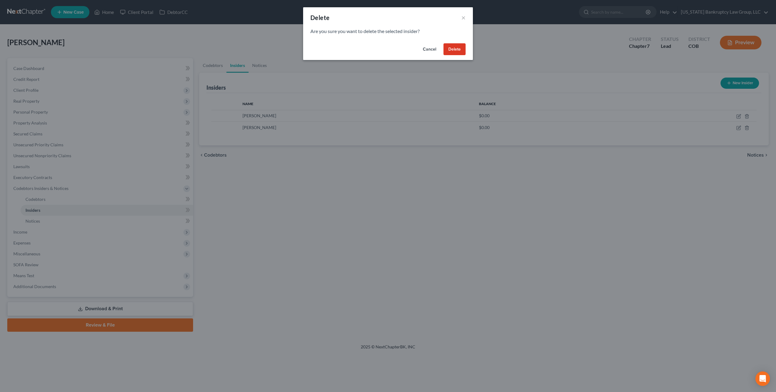
click at [451, 48] on button "Delete" at bounding box center [454, 49] width 22 height 12
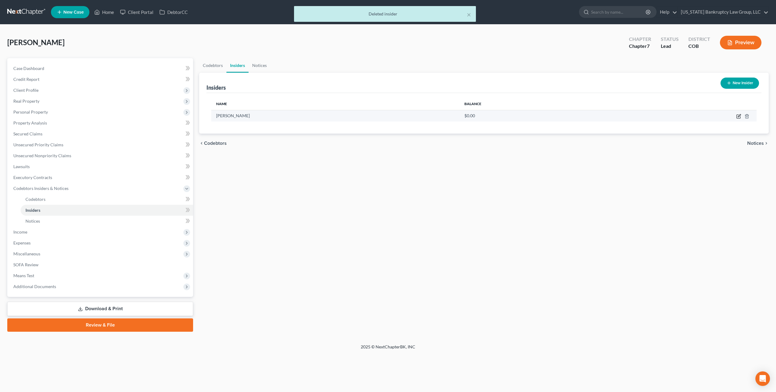
click at [738, 118] on icon "button" at bounding box center [738, 116] width 5 height 5
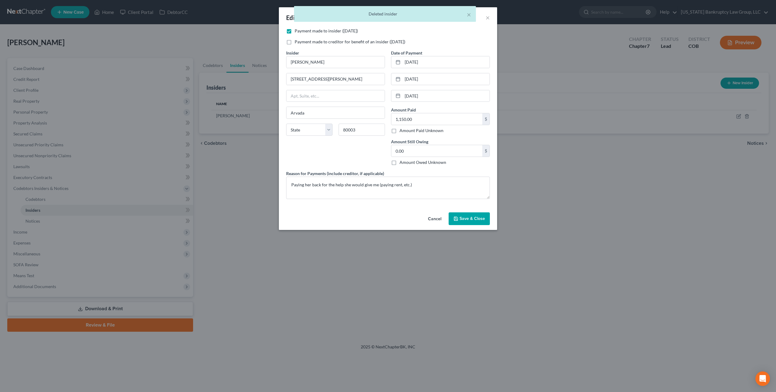
click at [434, 220] on button "Cancel" at bounding box center [434, 219] width 23 height 12
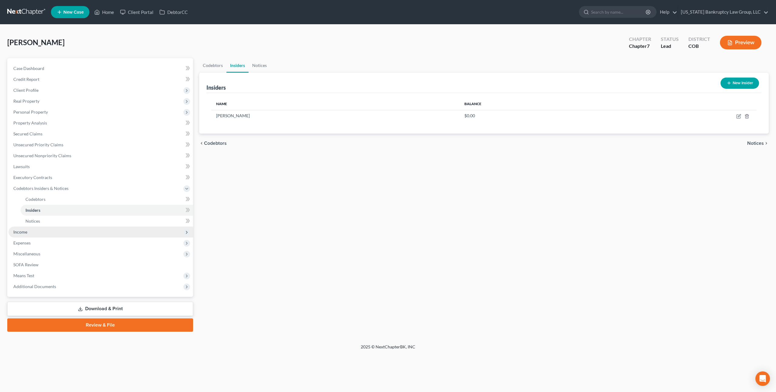
click at [36, 233] on span "Income" at bounding box center [100, 232] width 185 height 11
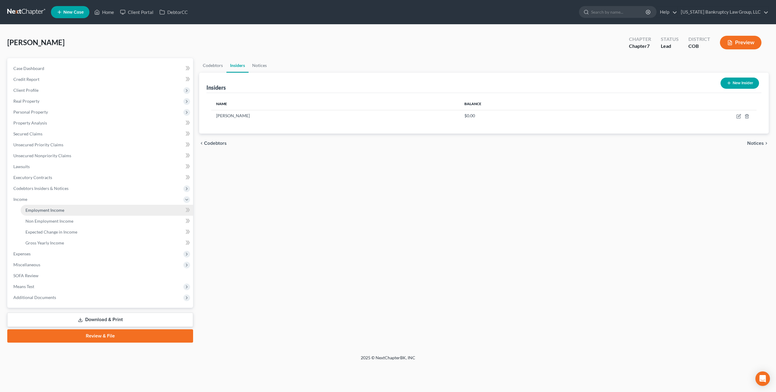
click at [43, 211] on span "Employment Income" at bounding box center [44, 210] width 39 height 5
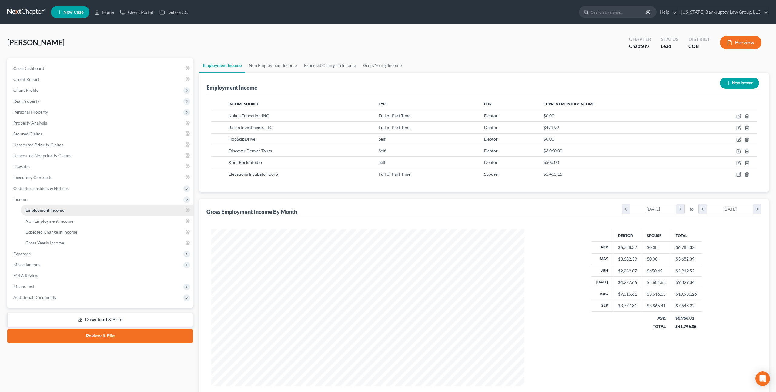
scroll to position [156, 325]
click at [263, 65] on link "Non Employment Income" at bounding box center [272, 65] width 55 height 15
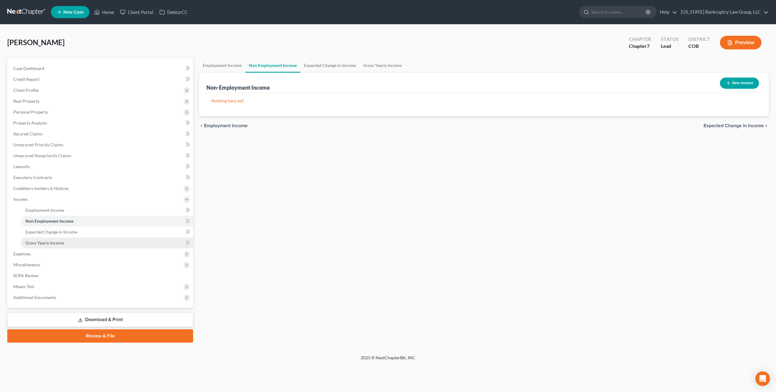
click at [41, 245] on span "Gross Yearly Income" at bounding box center [44, 242] width 38 height 5
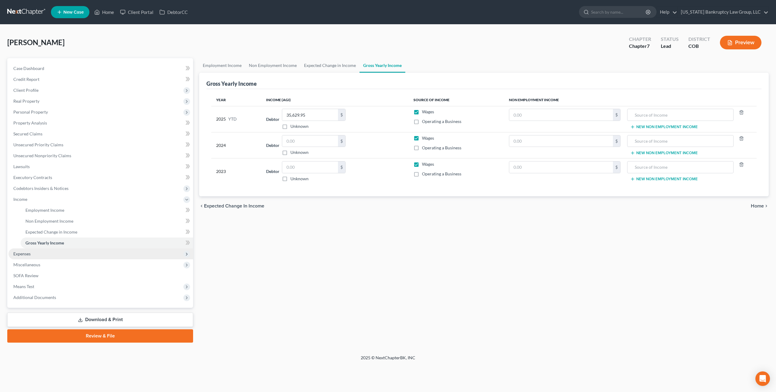
click at [25, 253] on span "Expenses" at bounding box center [21, 253] width 17 height 5
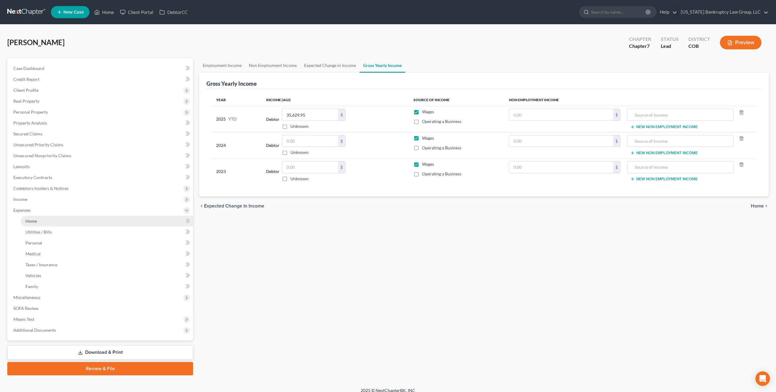
click at [32, 219] on span "Home" at bounding box center [31, 221] width 12 height 5
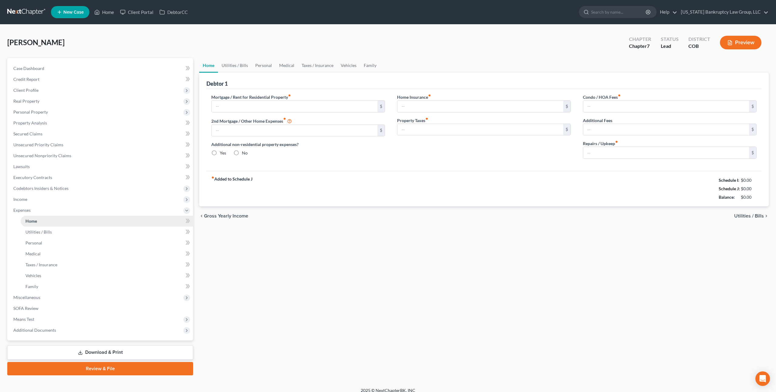
type input "2,096.38"
type input "0.00"
radio input "true"
type input "9.00"
type input "0.00"
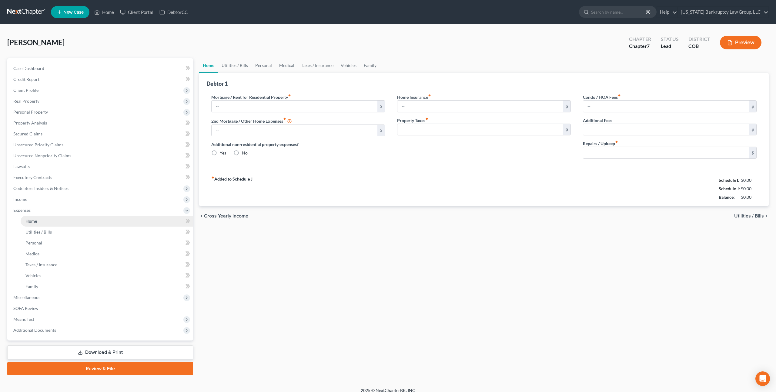
type input "0.00"
type input "24.99"
type input "0.00"
click at [242, 65] on link "Utilities / Bills" at bounding box center [235, 65] width 34 height 15
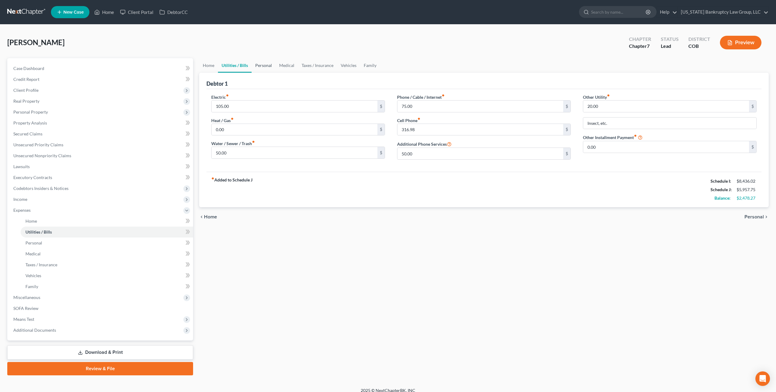
click at [269, 66] on link "Personal" at bounding box center [264, 65] width 24 height 15
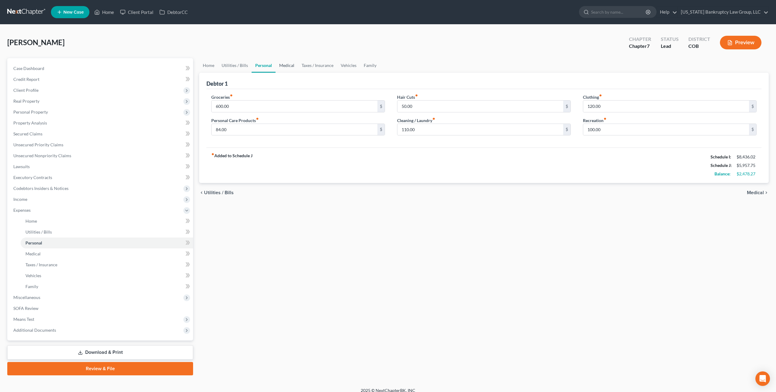
click at [286, 65] on link "Medical" at bounding box center [287, 65] width 22 height 15
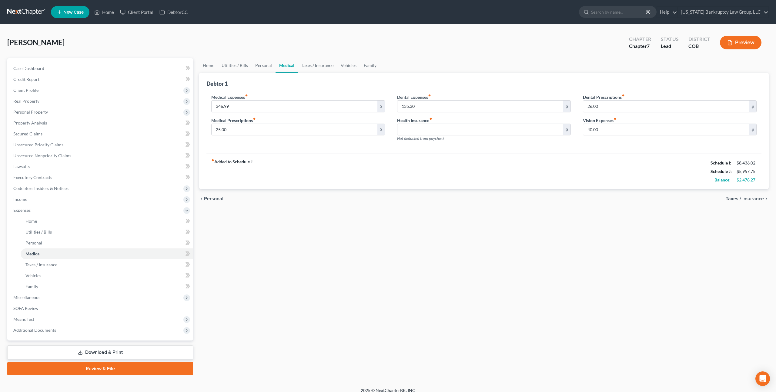
click at [303, 65] on link "Taxes / Insurance" at bounding box center [317, 65] width 39 height 15
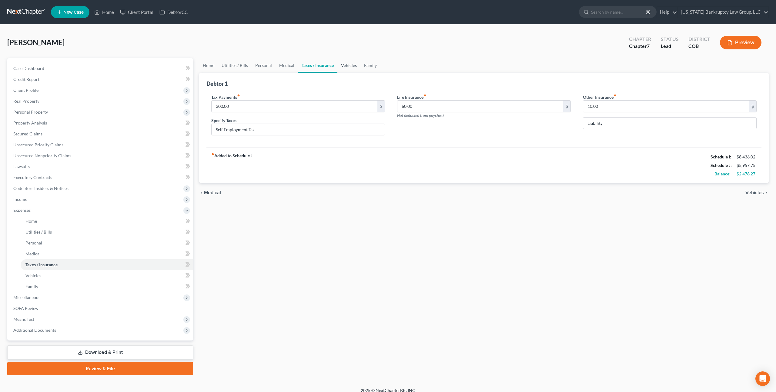
click at [346, 65] on link "Vehicles" at bounding box center [348, 65] width 23 height 15
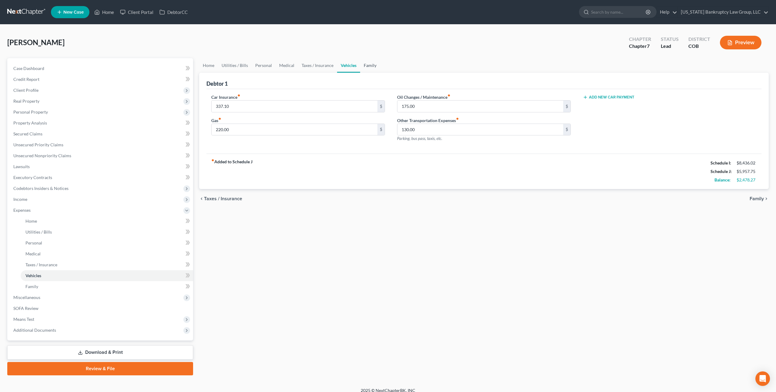
click at [365, 65] on link "Family" at bounding box center [370, 65] width 20 height 15
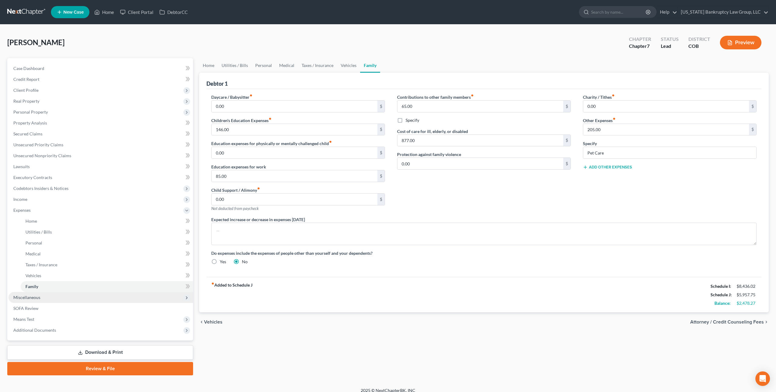
click at [44, 298] on span "Miscellaneous" at bounding box center [100, 297] width 185 height 11
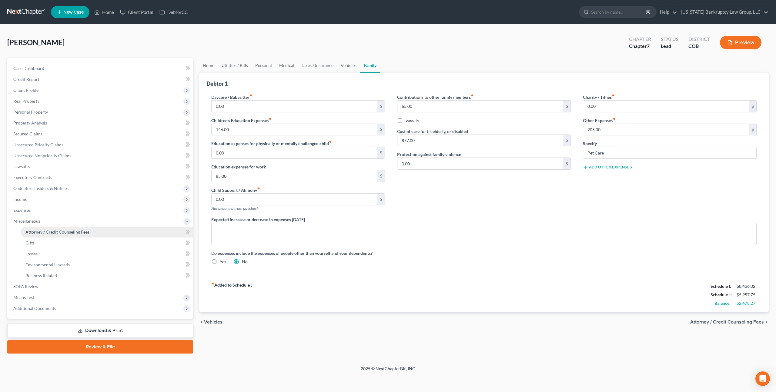
click at [42, 229] on span "Attorney / Credit Counseling Fees" at bounding box center [57, 231] width 64 height 5
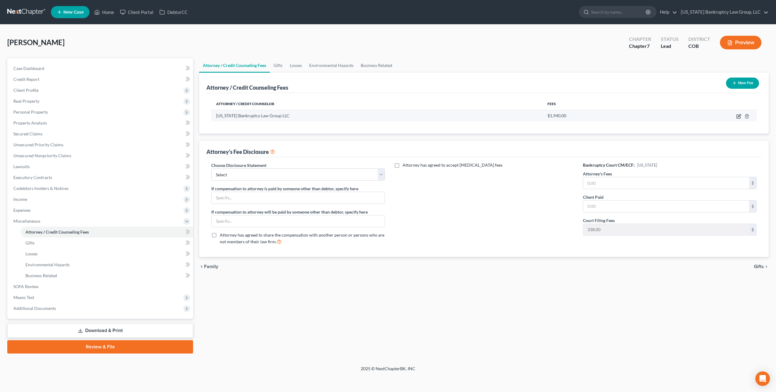
click at [740, 117] on icon "button" at bounding box center [738, 116] width 5 height 5
select select "5"
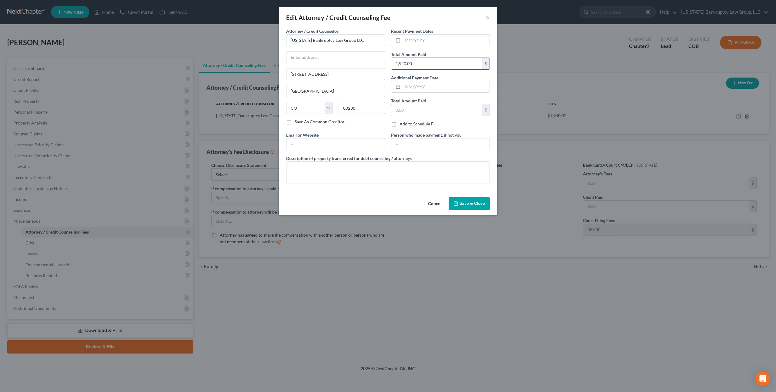
click at [405, 64] on input "1,940.00" at bounding box center [436, 64] width 91 height 12
type input "2,000.00"
click at [466, 205] on span "Save & Close" at bounding box center [472, 203] width 25 height 5
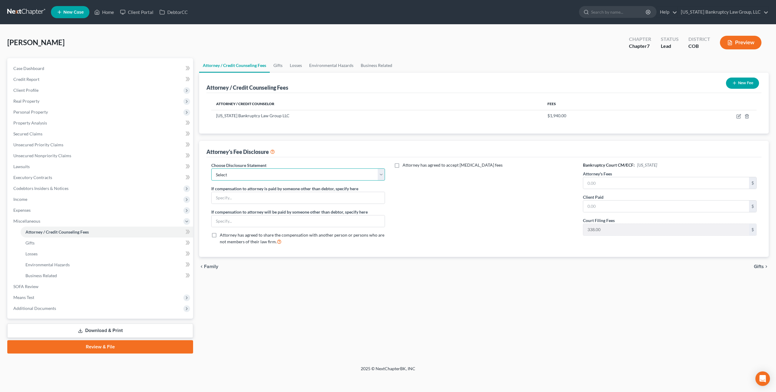
click at [330, 176] on select "Select Disclosure" at bounding box center [298, 175] width 174 height 12
select select "0"
click at [211, 169] on select "Select Disclosure" at bounding box center [298, 175] width 174 height 12
click at [590, 182] on input "text" at bounding box center [666, 183] width 166 height 12
type input "5"
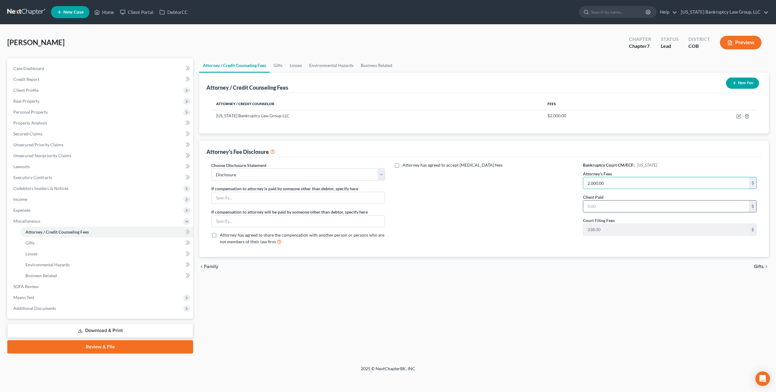
type input "2,000.00"
click at [596, 206] on input "text" at bounding box center [666, 207] width 166 height 12
type input "2,000.00"
click at [40, 168] on link "Lawsuits" at bounding box center [100, 166] width 185 height 11
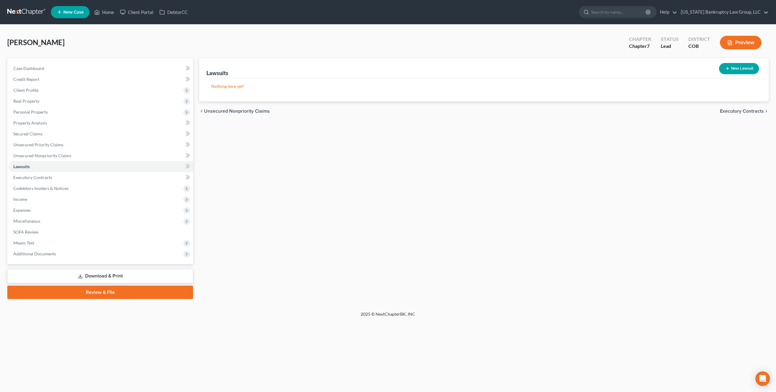
click at [118, 273] on link "Download & Print" at bounding box center [100, 276] width 186 height 14
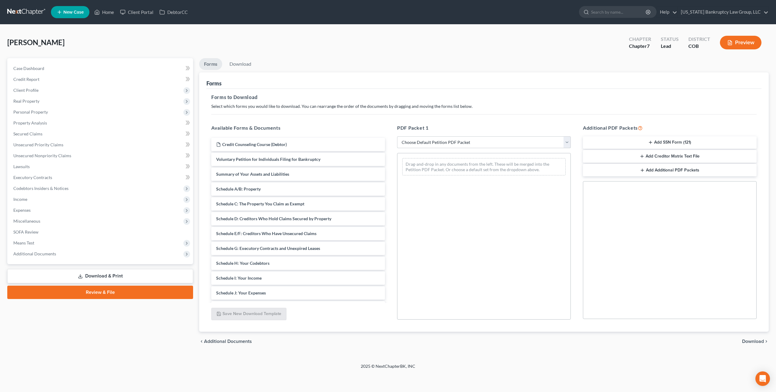
click at [450, 143] on select "Choose Default Petition PDF Packet Complete Bankruptcy Petition (all forms and …" at bounding box center [484, 142] width 174 height 12
click at [397, 136] on select "Choose Default Petition PDF Packet Complete Bankruptcy Petition (all forms and …" at bounding box center [484, 142] width 174 height 12
click at [450, 143] on select "Choose Default Petition PDF Packet Complete Bankruptcy Petition (all forms and …" at bounding box center [484, 142] width 174 height 12
select select "0"
click at [397, 136] on select "Choose Default Petition PDF Packet Complete Bankruptcy Petition (all forms and …" at bounding box center [484, 142] width 174 height 12
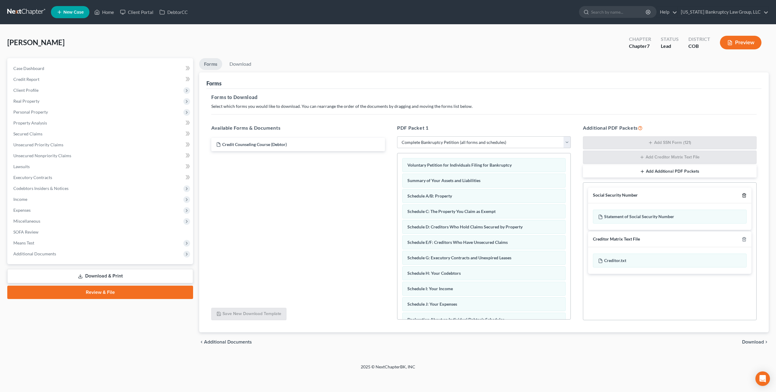
click at [746, 196] on icon "button" at bounding box center [744, 195] width 5 height 5
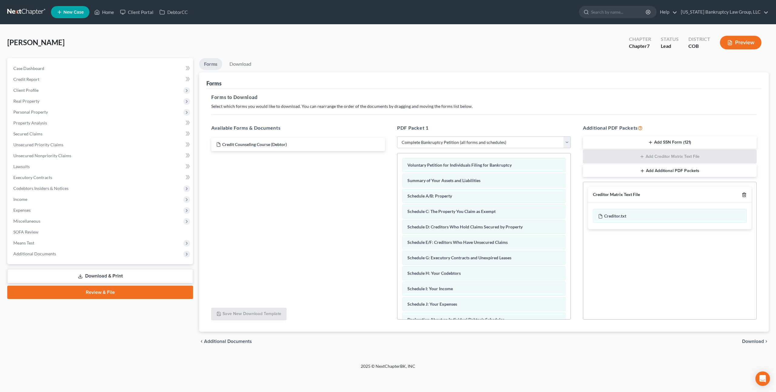
click at [745, 194] on icon "button" at bounding box center [744, 195] width 3 height 4
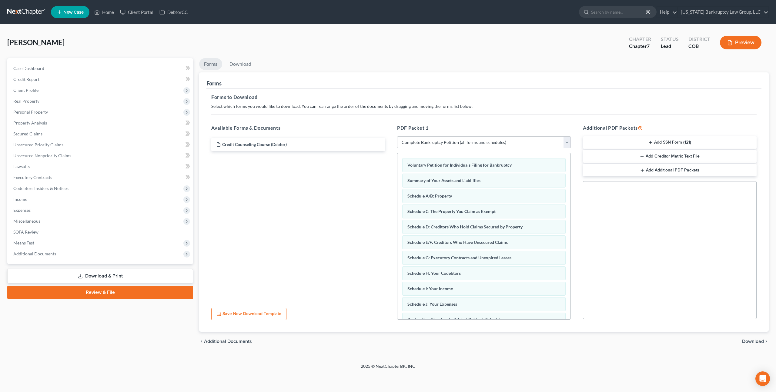
click at [747, 340] on span "Download" at bounding box center [753, 341] width 22 height 5
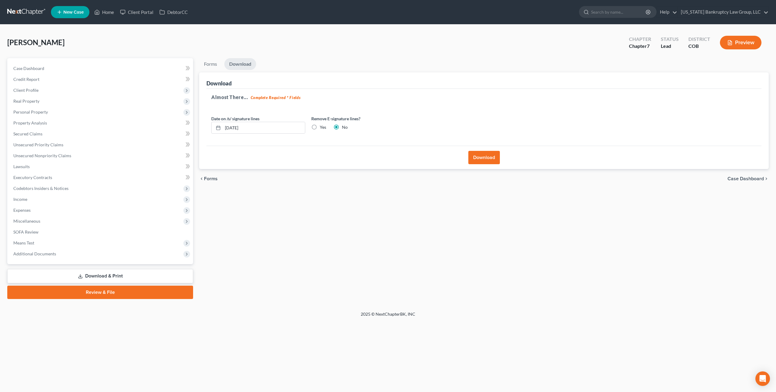
click at [478, 156] on button "Download" at bounding box center [484, 157] width 32 height 13
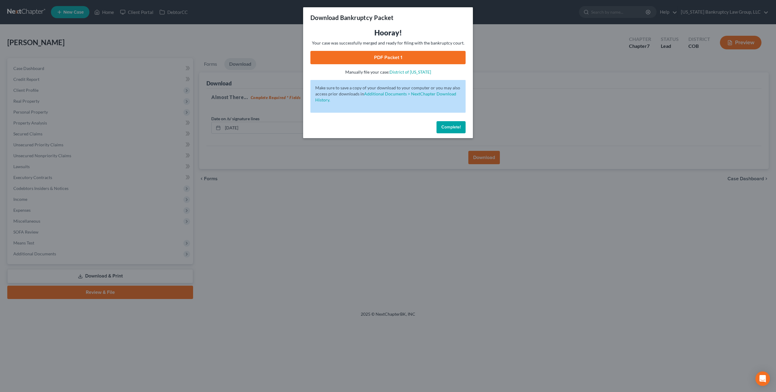
click at [396, 55] on link "PDF Packet 1" at bounding box center [387, 57] width 155 height 13
click at [448, 130] on span "Complete!" at bounding box center [450, 127] width 19 height 5
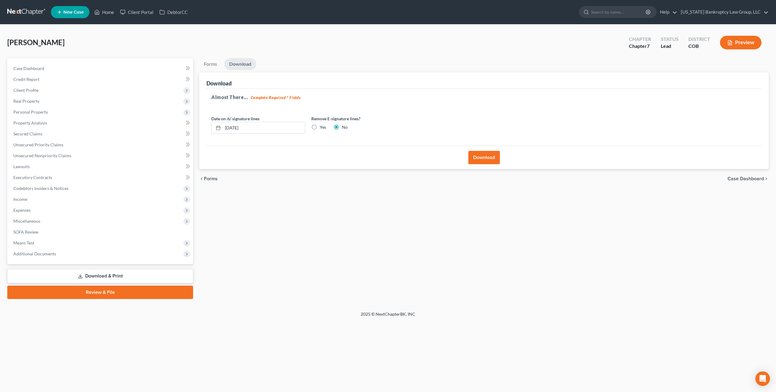
click at [32, 15] on link at bounding box center [26, 12] width 39 height 11
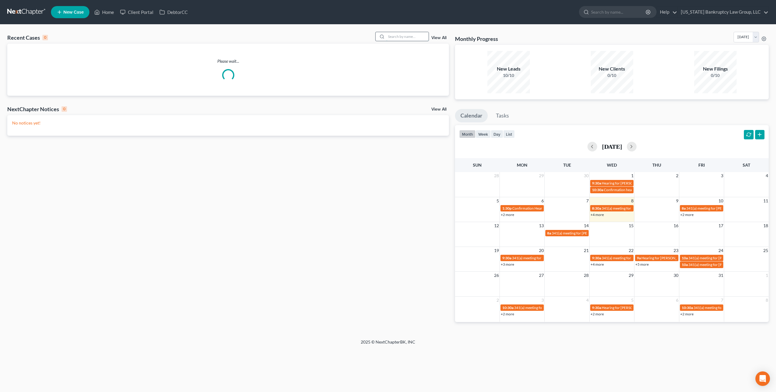
click at [404, 36] on input "search" at bounding box center [407, 36] width 42 height 9
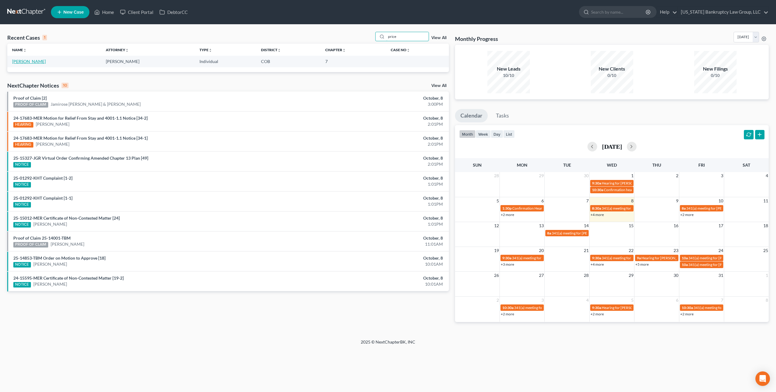
type input "price"
click at [28, 61] on link "[PERSON_NAME]" at bounding box center [29, 61] width 34 height 5
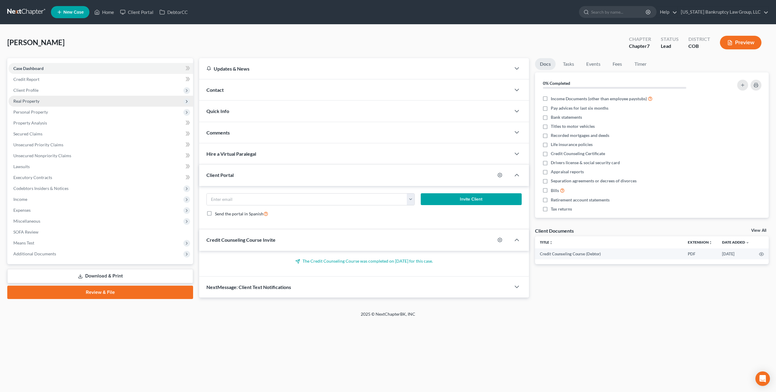
click at [35, 99] on span "Real Property" at bounding box center [26, 101] width 26 height 5
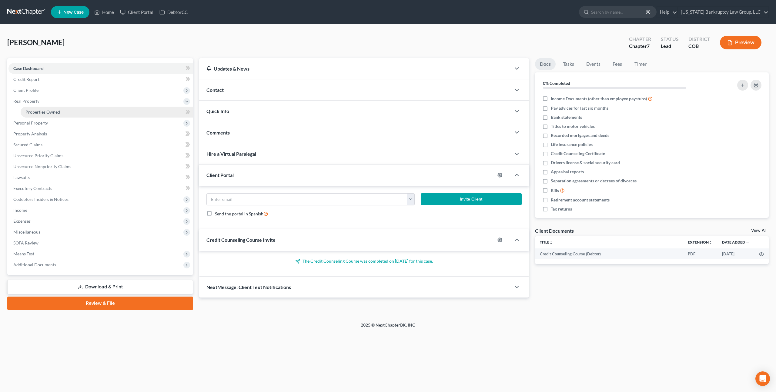
click at [41, 115] on link "Properties Owned" at bounding box center [107, 112] width 172 height 11
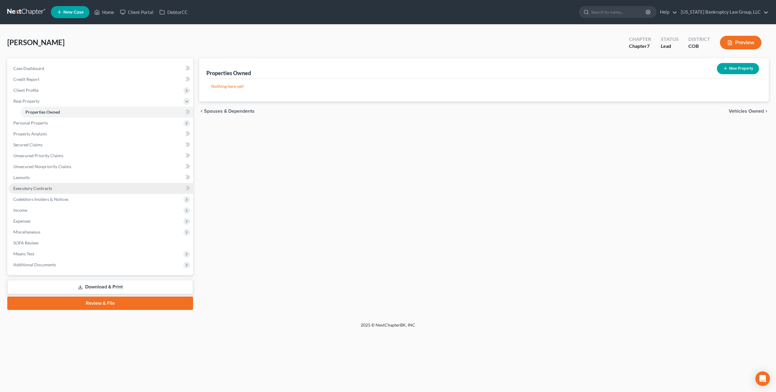
click at [32, 192] on link "Executory Contracts" at bounding box center [100, 188] width 185 height 11
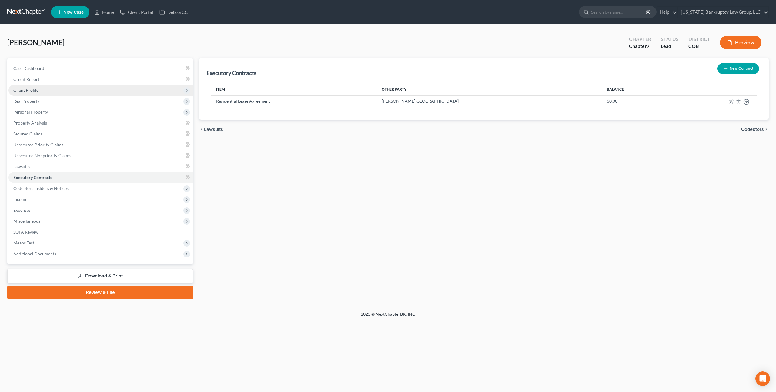
click at [31, 91] on span "Client Profile" at bounding box center [25, 90] width 25 height 5
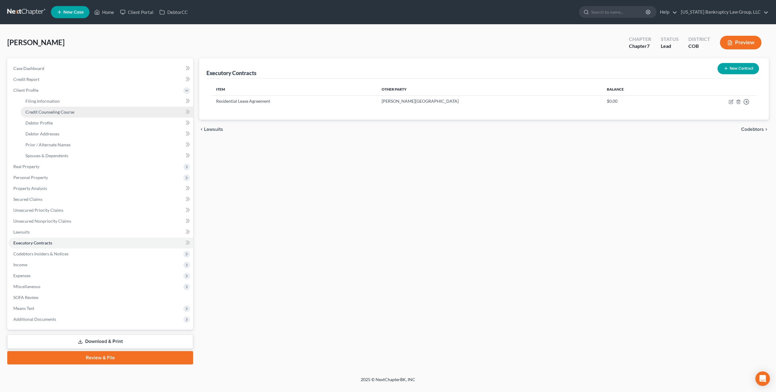
click at [39, 113] on span "Credit Counseling Course" at bounding box center [49, 111] width 49 height 5
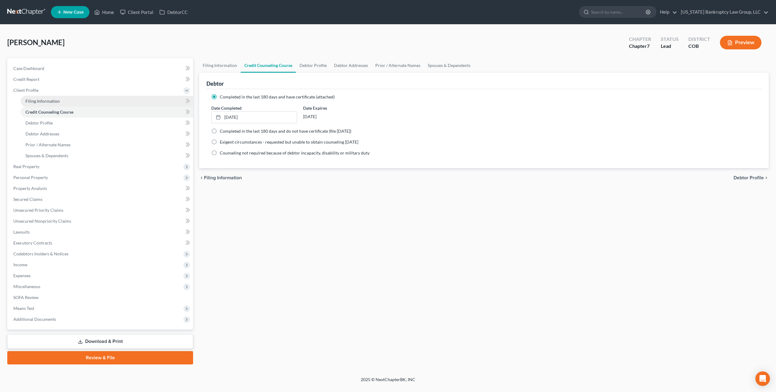
click at [45, 100] on span "Filing Information" at bounding box center [42, 101] width 34 height 5
select select "1"
select select "0"
select select "5"
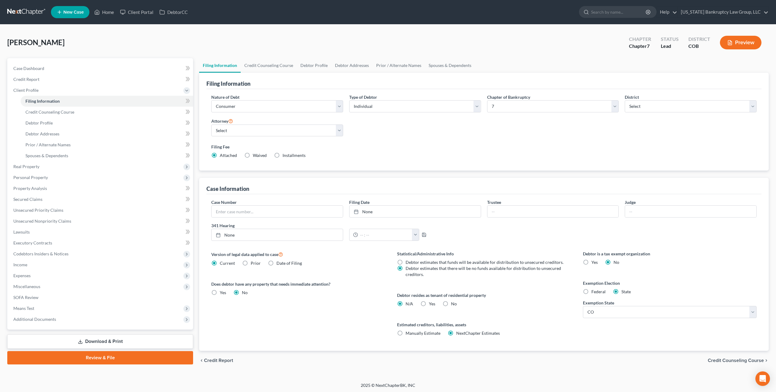
click at [429, 303] on label "Yes Yes" at bounding box center [432, 304] width 6 height 6
click at [431, 303] on input "Yes Yes" at bounding box center [433, 303] width 4 height 4
radio input "true"
radio input "false"
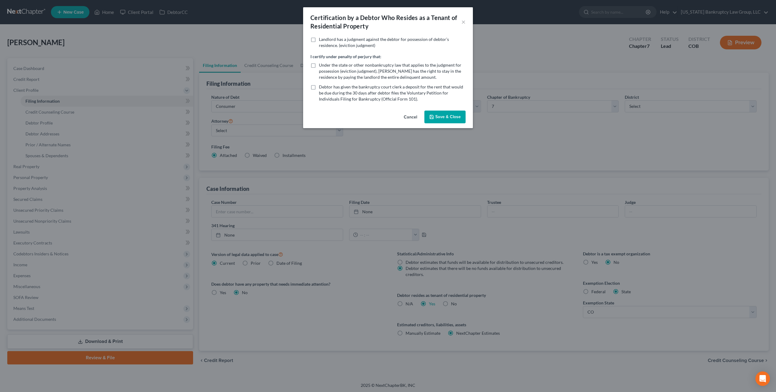
click at [440, 115] on button "Save & Close" at bounding box center [444, 117] width 41 height 13
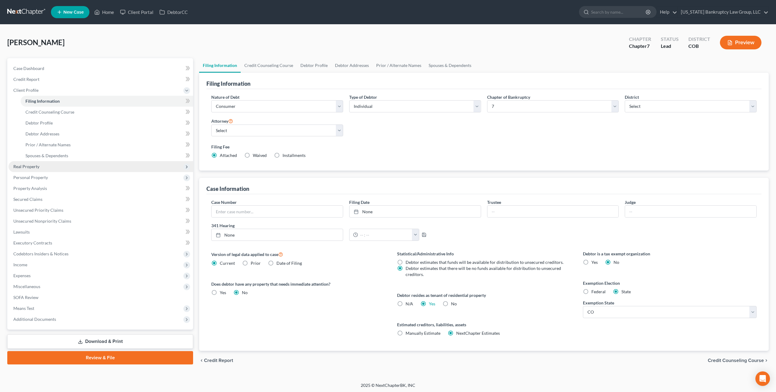
click at [48, 166] on span "Real Property" at bounding box center [100, 166] width 185 height 11
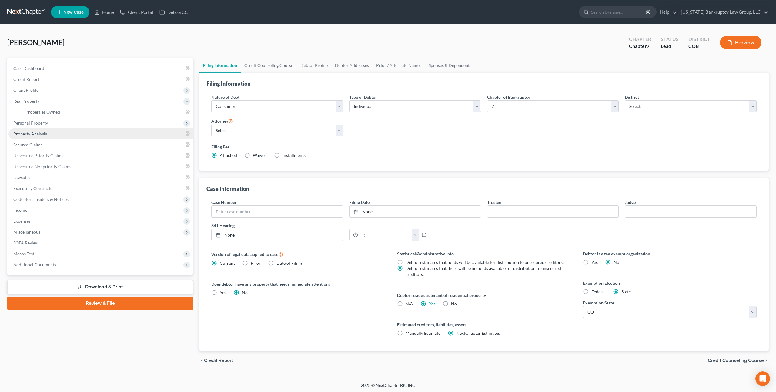
click at [44, 138] on link "Property Analysis" at bounding box center [100, 134] width 185 height 11
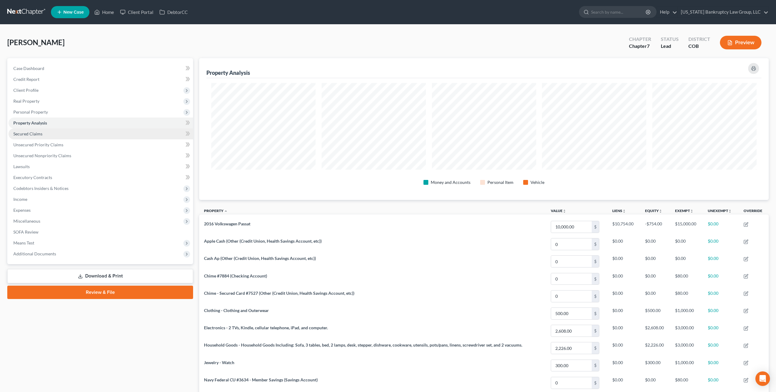
click at [38, 133] on span "Secured Claims" at bounding box center [27, 133] width 29 height 5
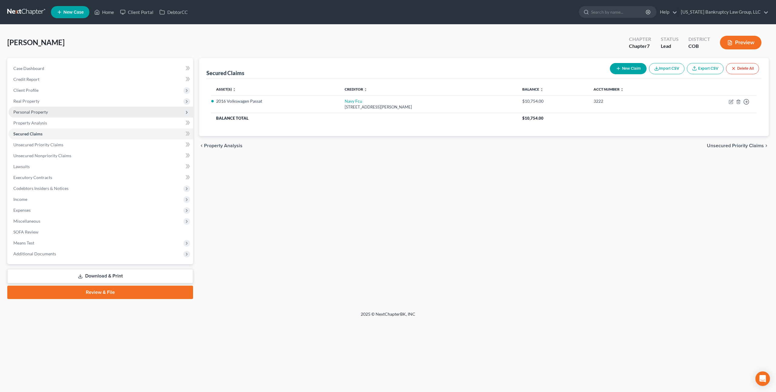
click at [36, 109] on span "Personal Property" at bounding box center [30, 111] width 35 height 5
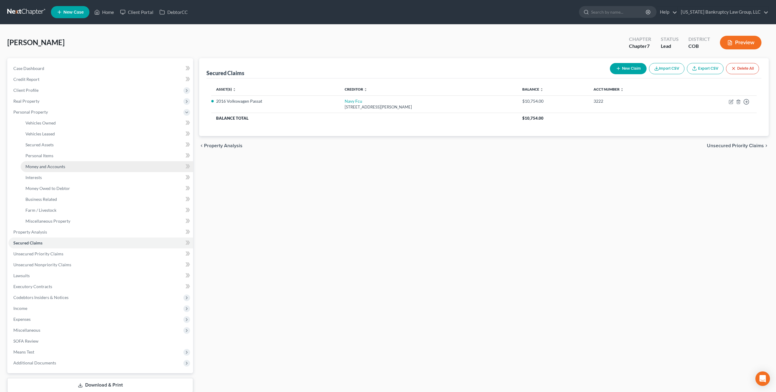
click at [51, 166] on span "Money and Accounts" at bounding box center [45, 166] width 40 height 5
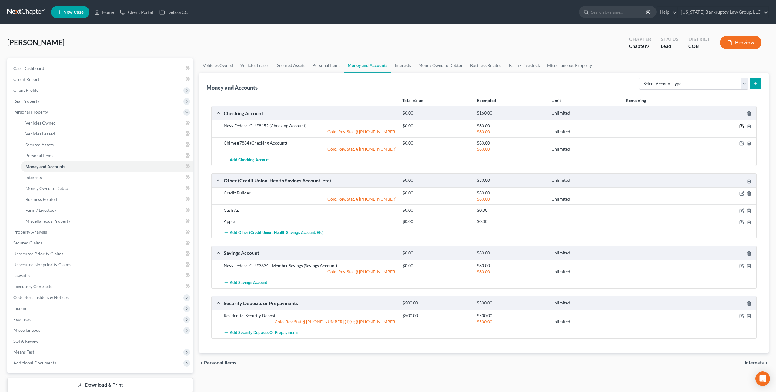
click at [742, 126] on icon "button" at bounding box center [742, 125] width 3 height 3
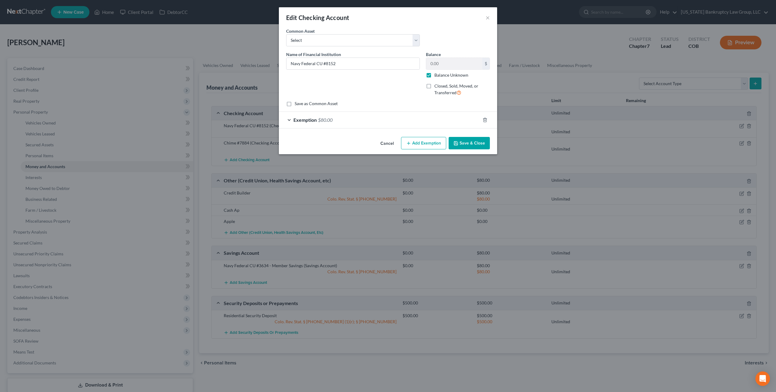
click at [434, 76] on label "Balance Unknown" at bounding box center [451, 75] width 34 height 6
click at [437, 76] on input "Balance Unknown" at bounding box center [439, 74] width 4 height 4
checkbox input "false"
click at [460, 143] on button "Save & Close" at bounding box center [469, 143] width 41 height 13
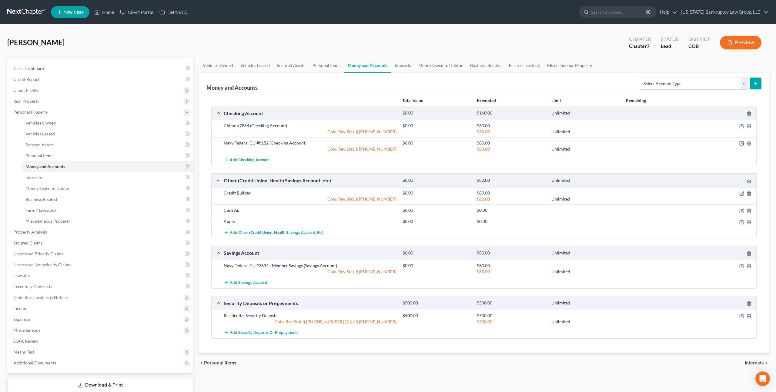
click at [743, 143] on icon "button" at bounding box center [742, 143] width 3 height 3
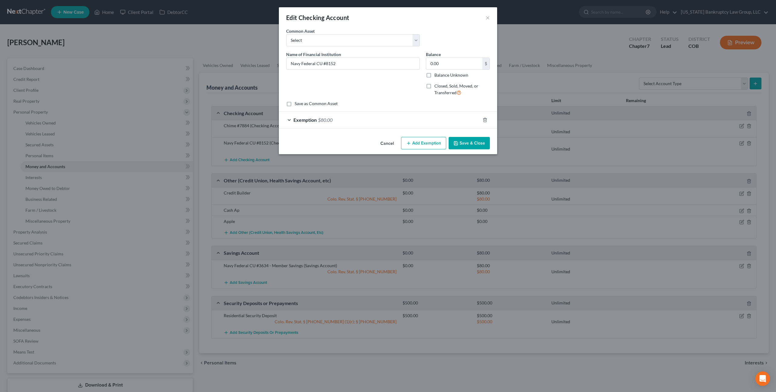
click at [467, 143] on button "Save & Close" at bounding box center [469, 143] width 41 height 13
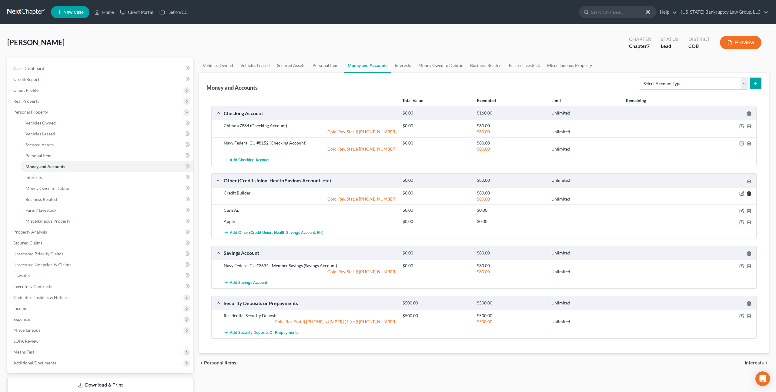
click at [749, 194] on line "button" at bounding box center [749, 193] width 0 height 1
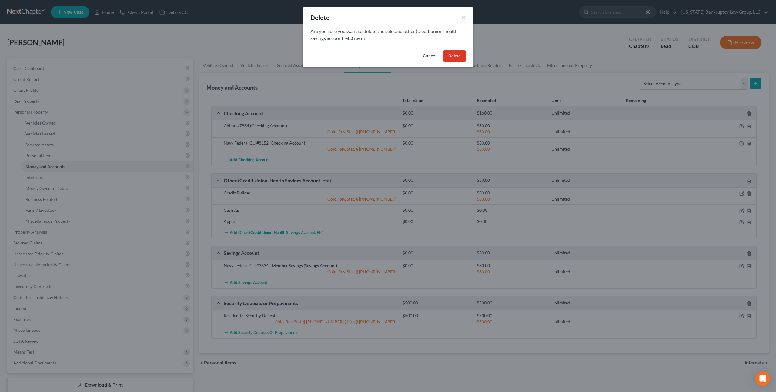
click at [449, 56] on button "Delete" at bounding box center [454, 56] width 22 height 12
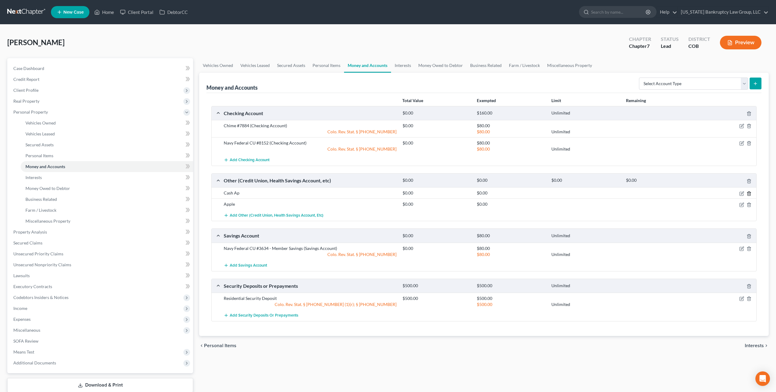
click at [748, 193] on icon "button" at bounding box center [749, 193] width 5 height 5
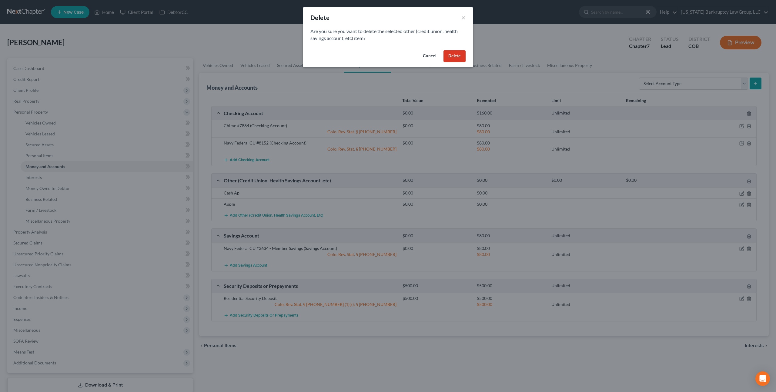
click at [453, 57] on button "Delete" at bounding box center [454, 56] width 22 height 12
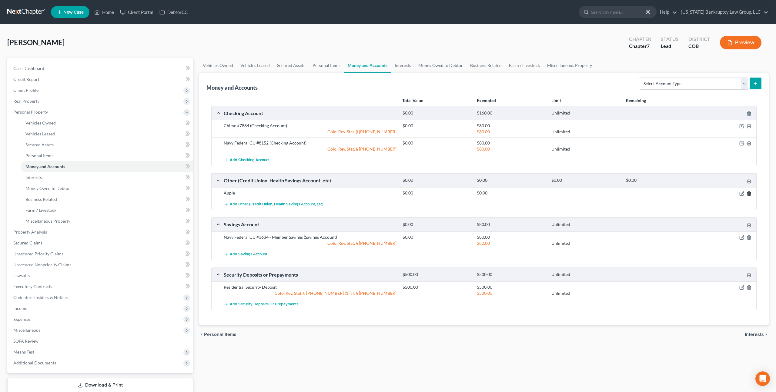
click at [747, 194] on icon "button" at bounding box center [748, 194] width 3 height 4
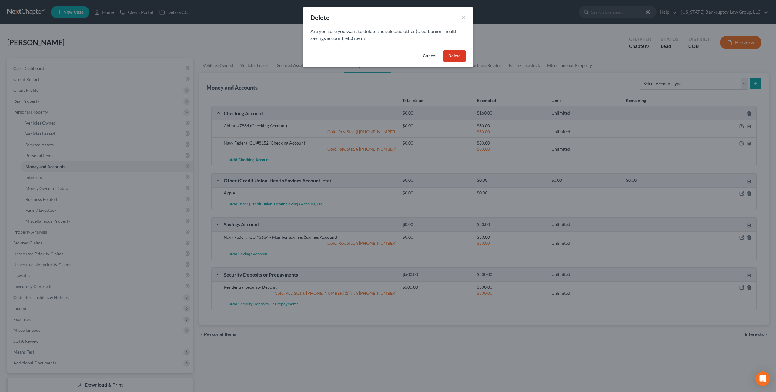
click at [457, 58] on button "Delete" at bounding box center [454, 56] width 22 height 12
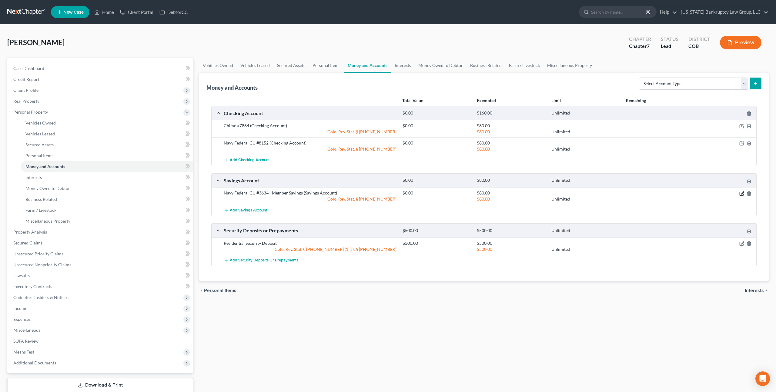
click at [742, 194] on icon "button" at bounding box center [742, 193] width 3 height 3
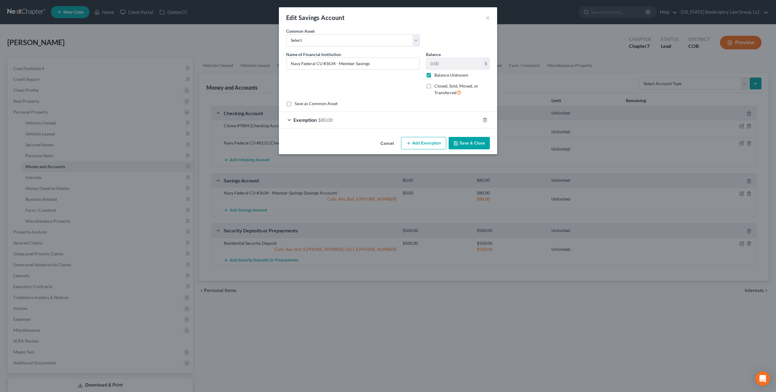
click at [434, 77] on label "Balance Unknown" at bounding box center [451, 75] width 34 height 6
click at [437, 76] on input "Balance Unknown" at bounding box center [439, 74] width 4 height 4
checkbox input "false"
click at [458, 143] on icon "button" at bounding box center [455, 143] width 5 height 5
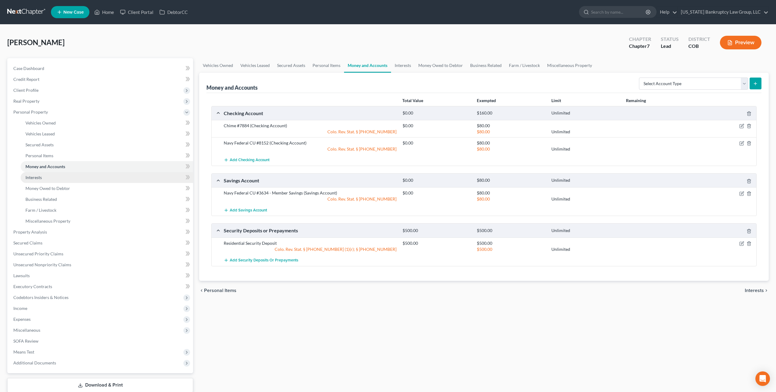
click at [54, 177] on link "Interests" at bounding box center [107, 177] width 172 height 11
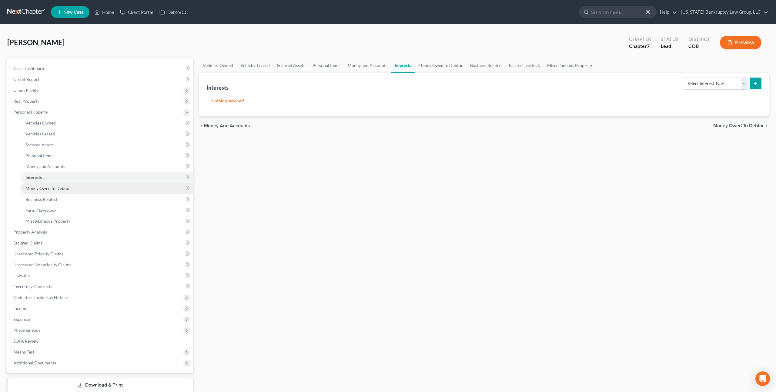
click at [46, 190] on span "Money Owed to Debtor" at bounding box center [47, 188] width 45 height 5
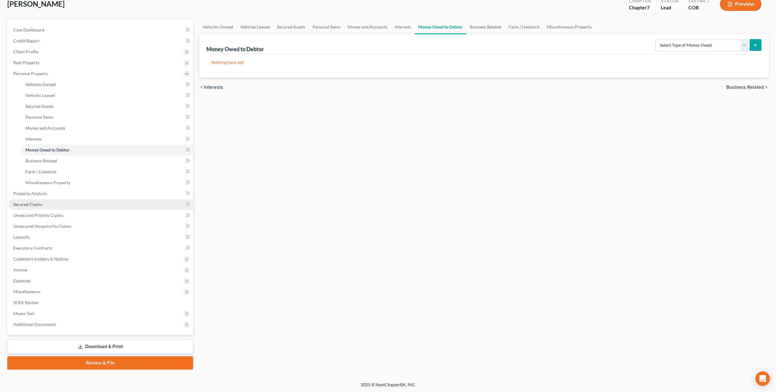
click at [41, 205] on span "Secured Claims" at bounding box center [27, 204] width 29 height 5
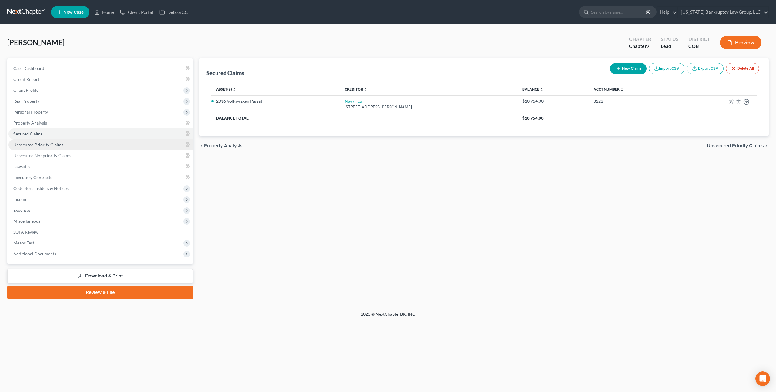
click at [47, 145] on span "Unsecured Priority Claims" at bounding box center [38, 144] width 50 height 5
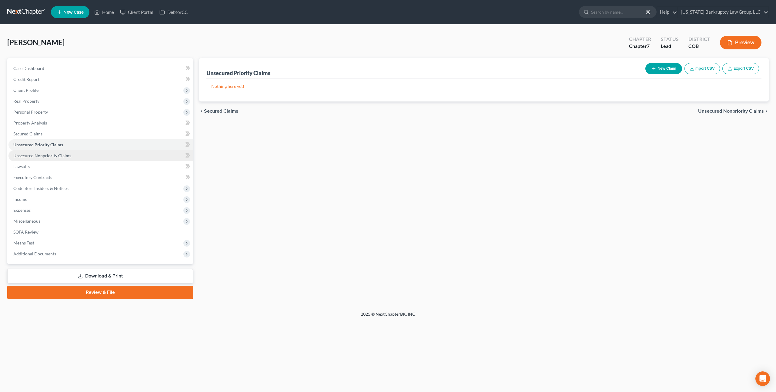
click at [47, 157] on span "Unsecured Nonpriority Claims" at bounding box center [42, 155] width 58 height 5
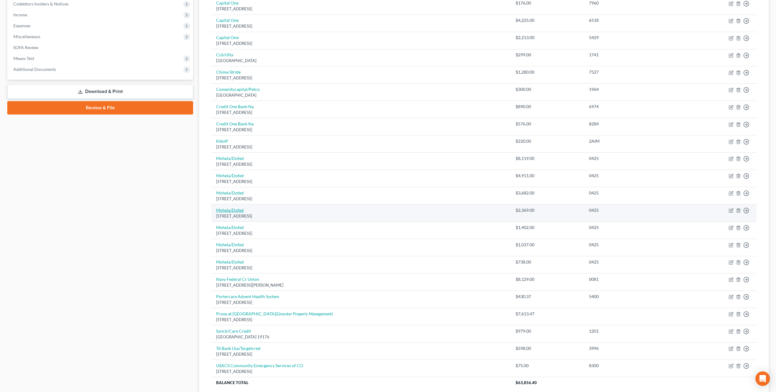
scroll to position [176, 0]
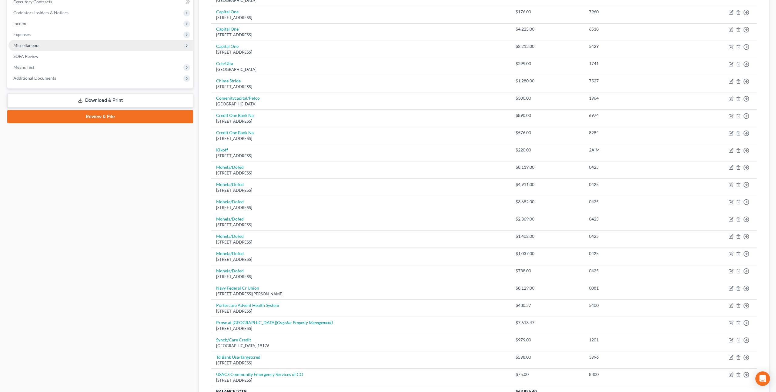
click at [46, 49] on span "Miscellaneous" at bounding box center [100, 45] width 185 height 11
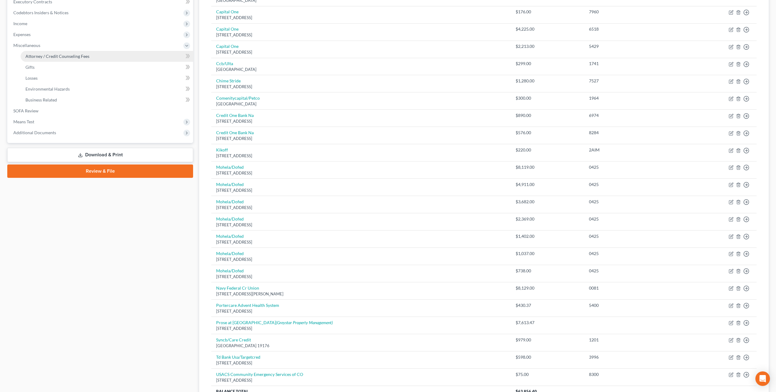
click at [54, 58] on span "Attorney / Credit Counseling Fees" at bounding box center [57, 56] width 64 height 5
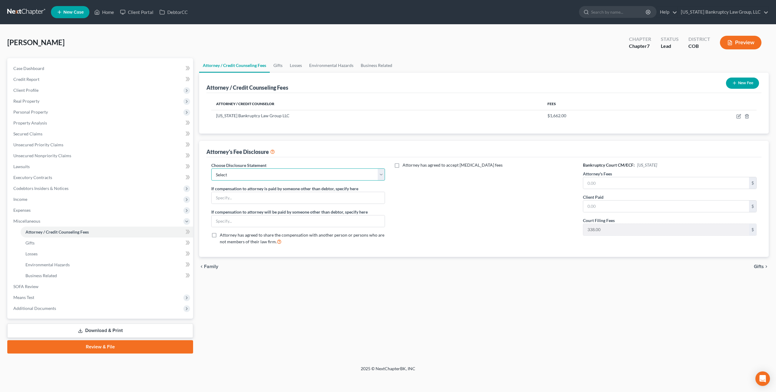
click at [310, 175] on select "Select Disclosure" at bounding box center [298, 175] width 174 height 12
select select "0"
click at [211, 169] on select "Select Disclosure" at bounding box center [298, 175] width 174 height 12
click at [593, 184] on input "text" at bounding box center [666, 183] width 166 height 12
type input "1,662.00"
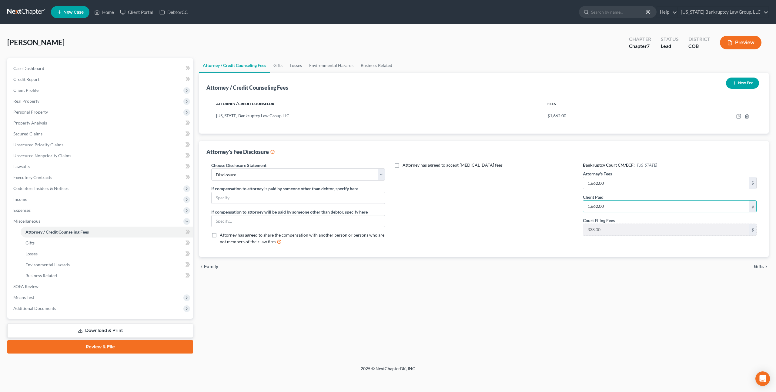
type input "1,662.00"
click at [158, 331] on link "Download & Print" at bounding box center [100, 331] width 186 height 14
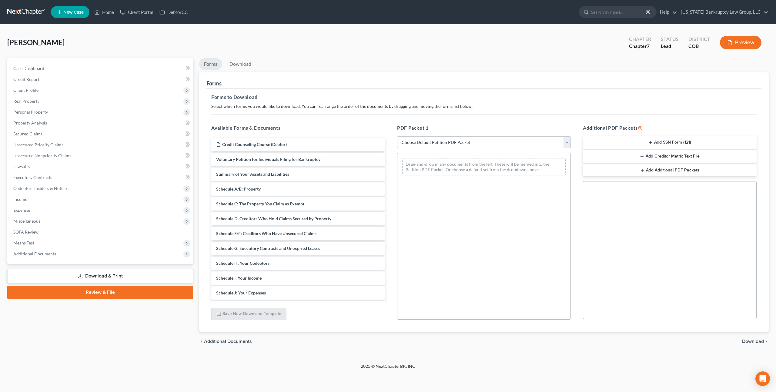
click at [451, 145] on select "Choose Default Petition PDF Packet Complete Bankruptcy Petition (all forms and …" at bounding box center [484, 142] width 174 height 12
select select "0"
click at [397, 136] on select "Choose Default Petition PDF Packet Complete Bankruptcy Petition (all forms and …" at bounding box center [484, 142] width 174 height 12
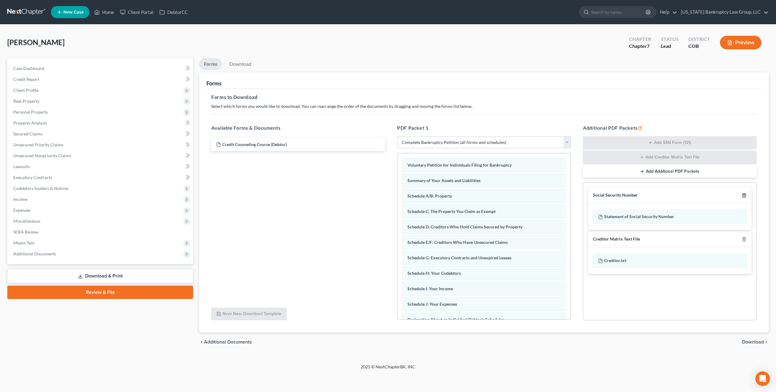
click at [745, 197] on icon "button" at bounding box center [744, 195] width 5 height 5
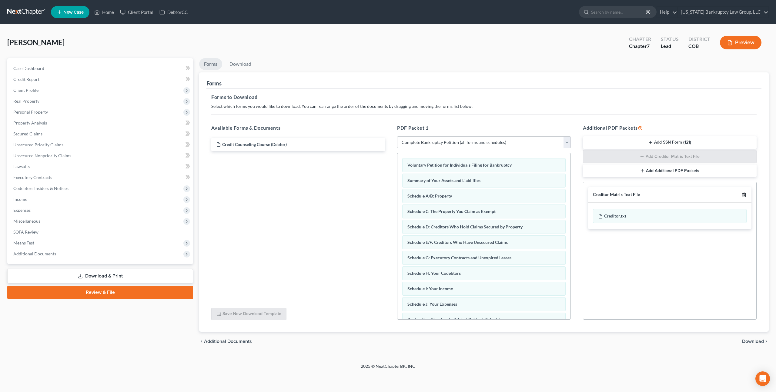
click at [744, 195] on icon "button" at bounding box center [744, 194] width 5 height 5
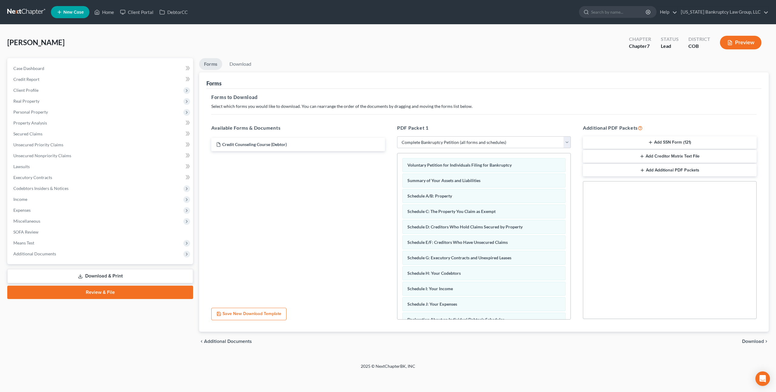
click at [749, 339] on span "Download" at bounding box center [753, 341] width 22 height 5
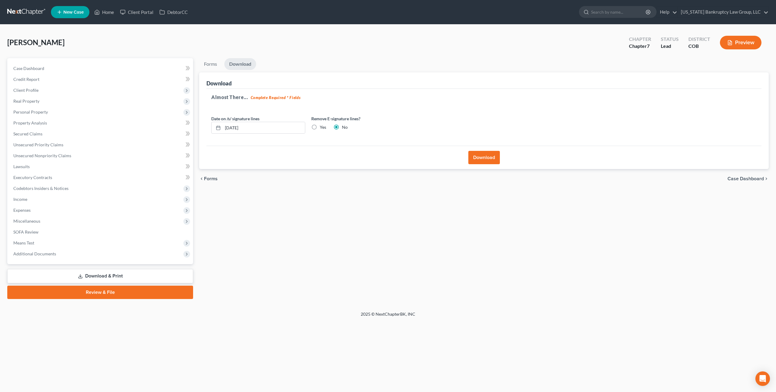
click at [489, 158] on button "Download" at bounding box center [484, 157] width 32 height 13
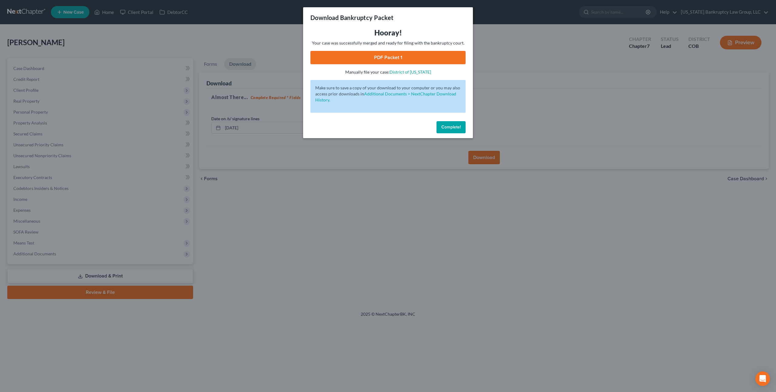
click at [342, 57] on link "PDF Packet 1" at bounding box center [387, 57] width 155 height 13
